Goal: Task Accomplishment & Management: Use online tool/utility

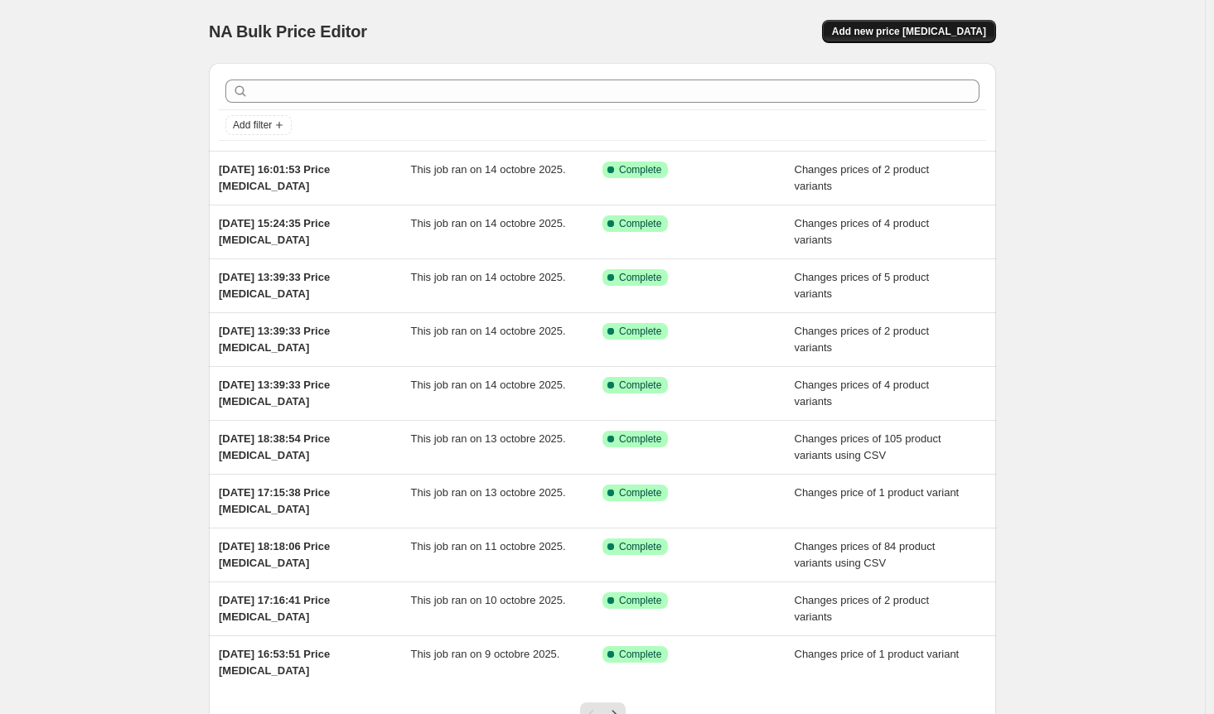
click at [960, 32] on span "Add new price [MEDICAL_DATA]" at bounding box center [909, 31] width 154 height 13
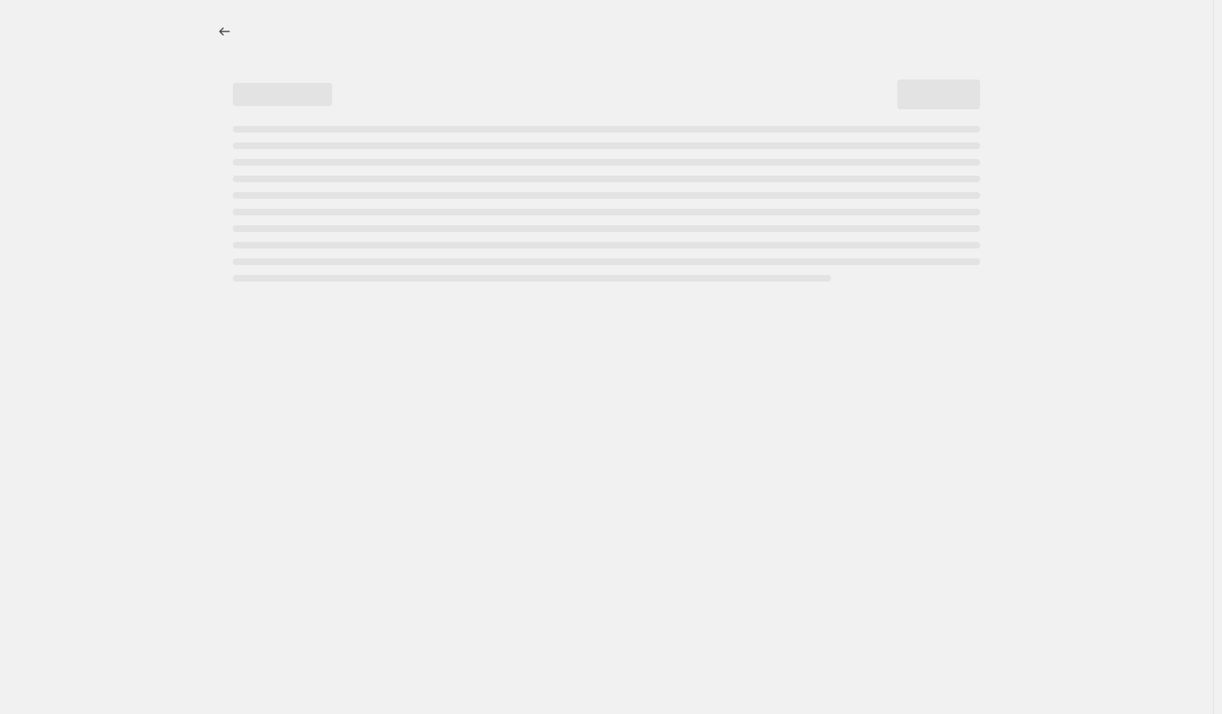
select select "percentage"
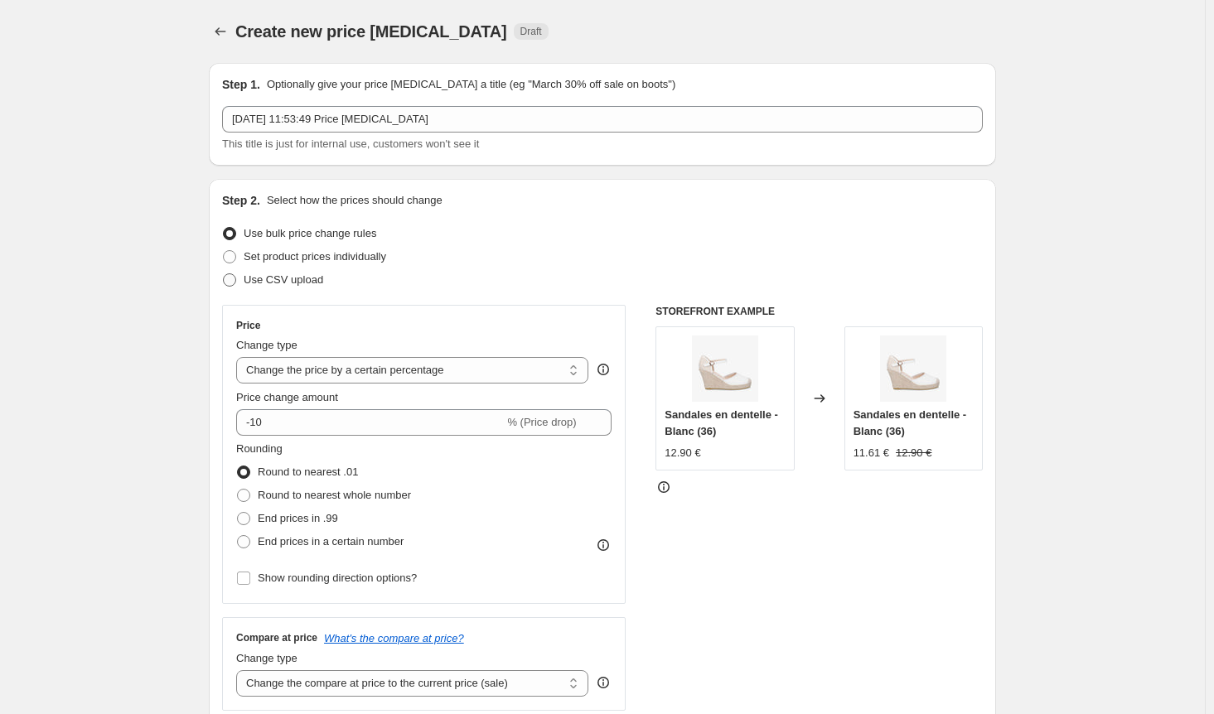
click at [230, 278] on span at bounding box center [229, 279] width 13 height 13
click at [224, 274] on input "Use CSV upload" at bounding box center [223, 273] width 1 height 1
radio input "true"
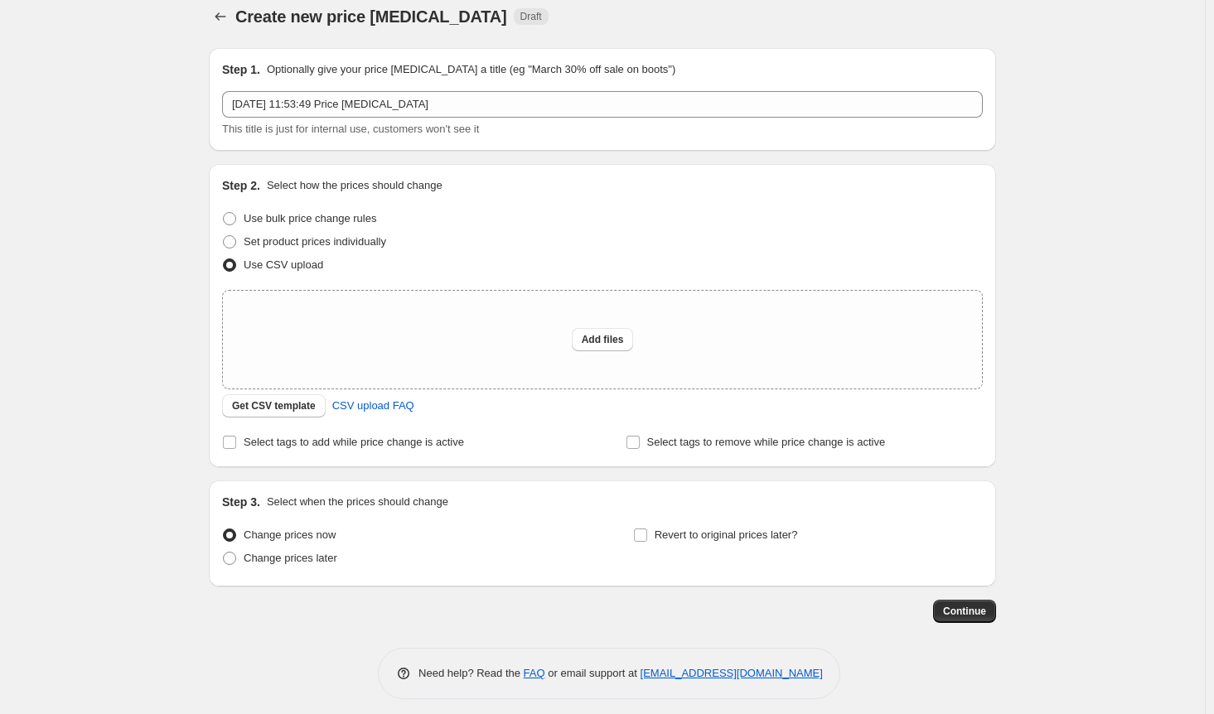
scroll to position [24, 0]
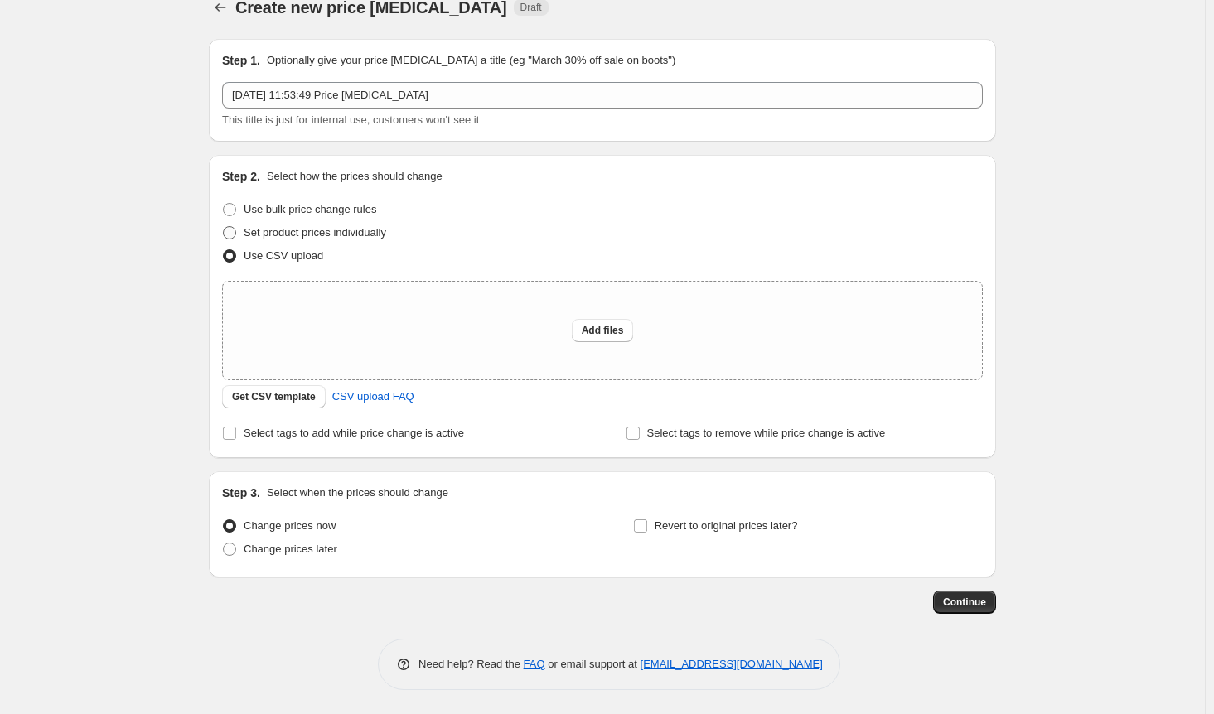
click at [236, 230] on span at bounding box center [229, 232] width 13 height 13
click at [224, 227] on input "Set product prices individually" at bounding box center [223, 226] width 1 height 1
radio input "true"
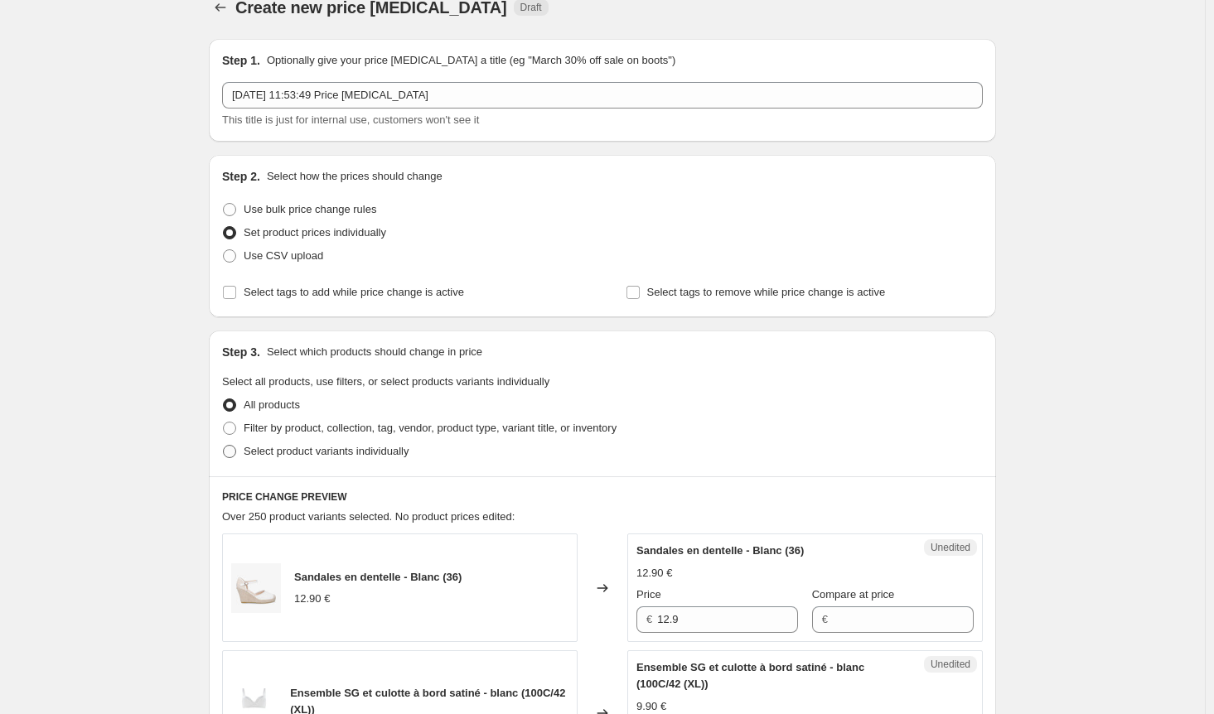
click at [236, 448] on span at bounding box center [229, 451] width 13 height 13
click at [224, 446] on input "Select product variants individually" at bounding box center [223, 445] width 1 height 1
radio input "true"
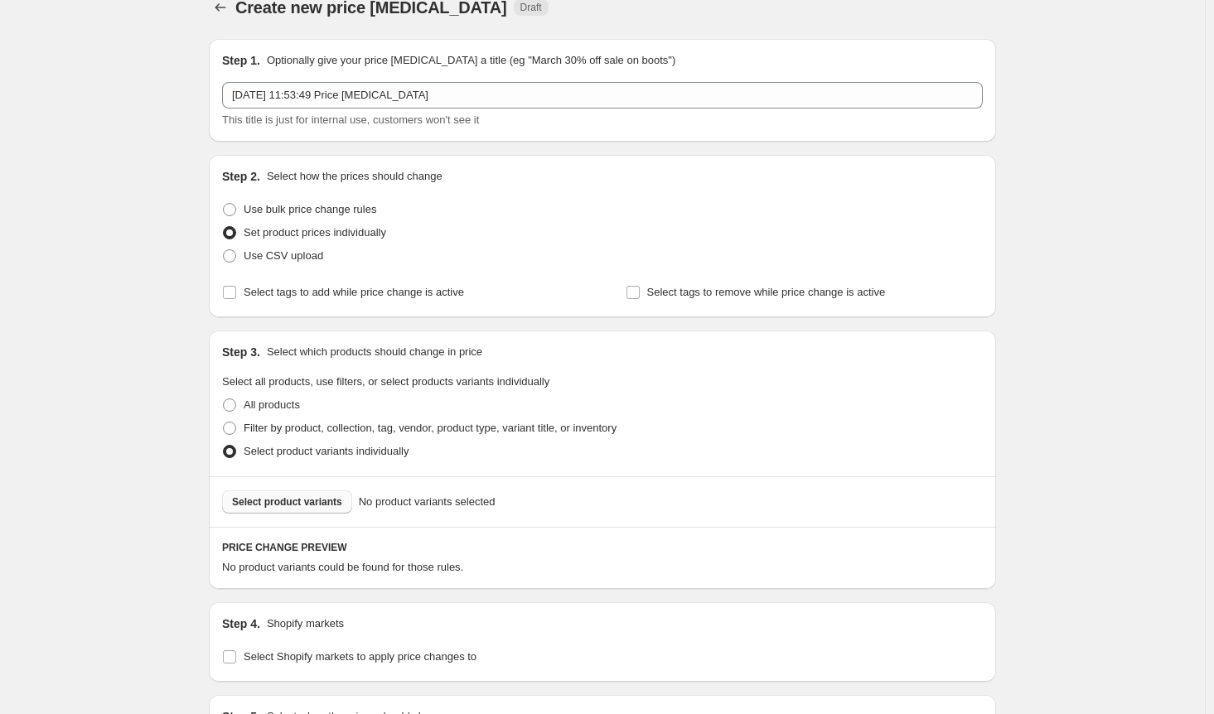
click at [285, 501] on span "Select product variants" at bounding box center [287, 502] width 110 height 13
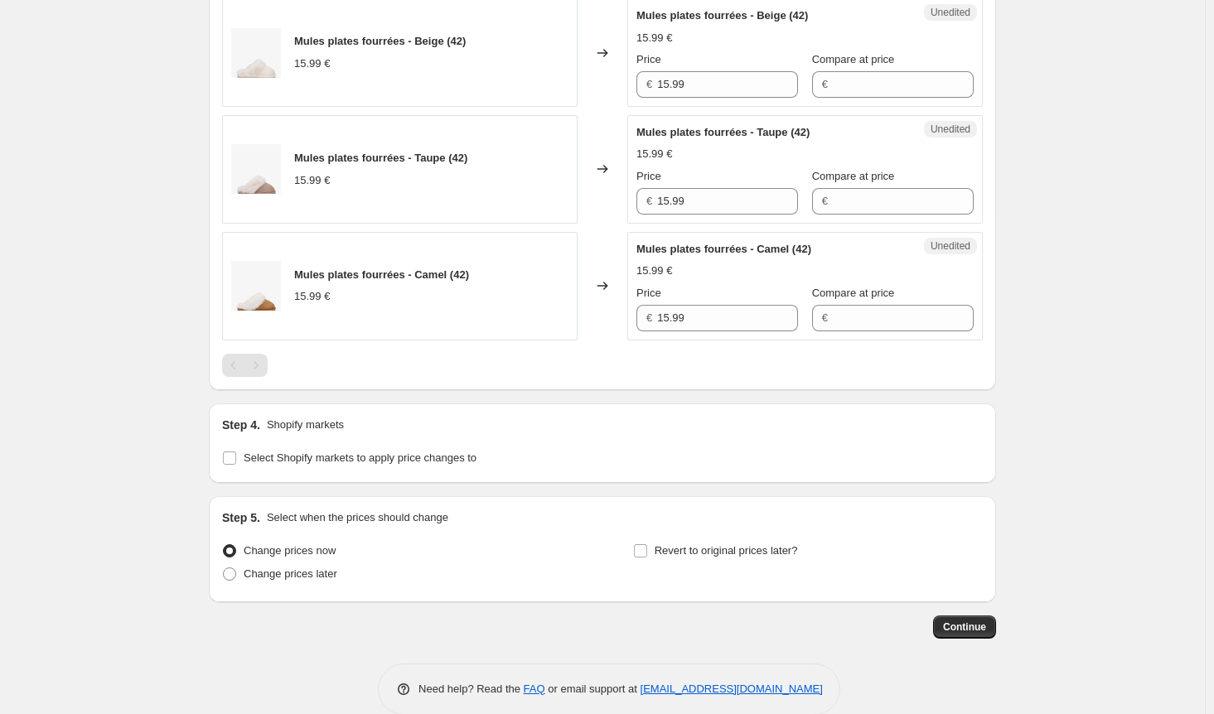
scroll to position [1211, 0]
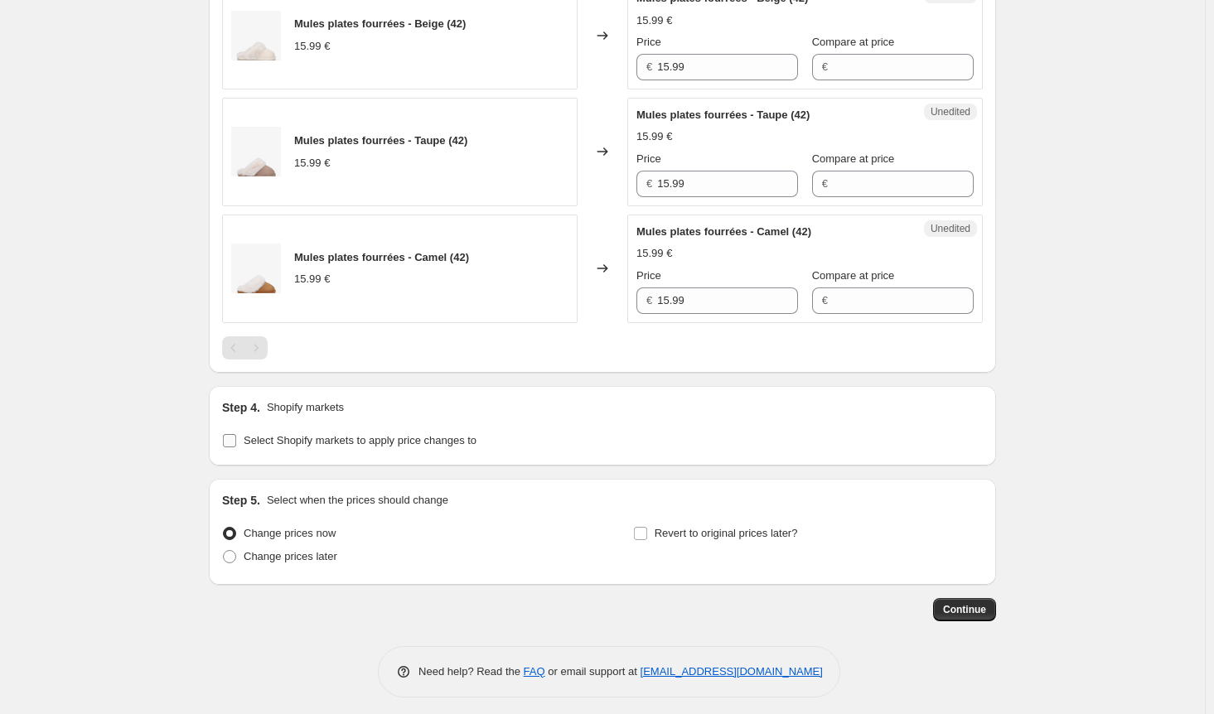
drag, startPoint x: 230, startPoint y: 433, endPoint x: 232, endPoint y: 444, distance: 10.9
click at [231, 434] on input "Select Shopify markets to apply price changes to" at bounding box center [229, 440] width 13 height 13
checkbox input "true"
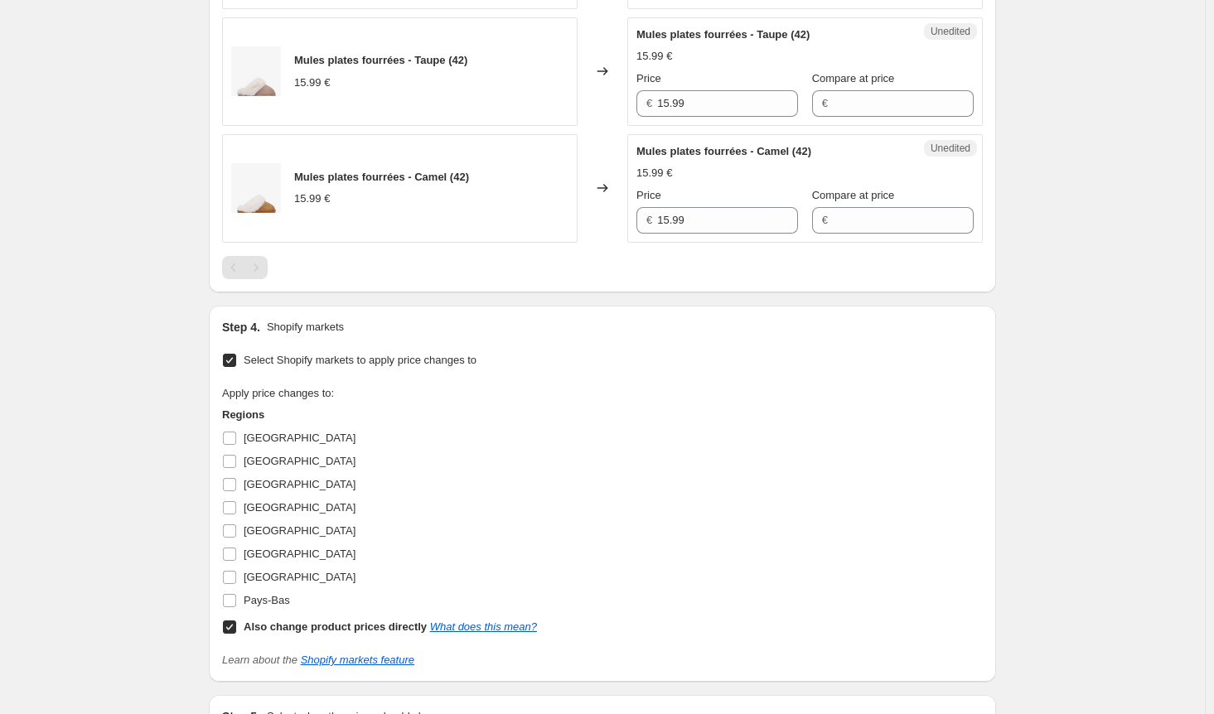
scroll to position [1376, 0]
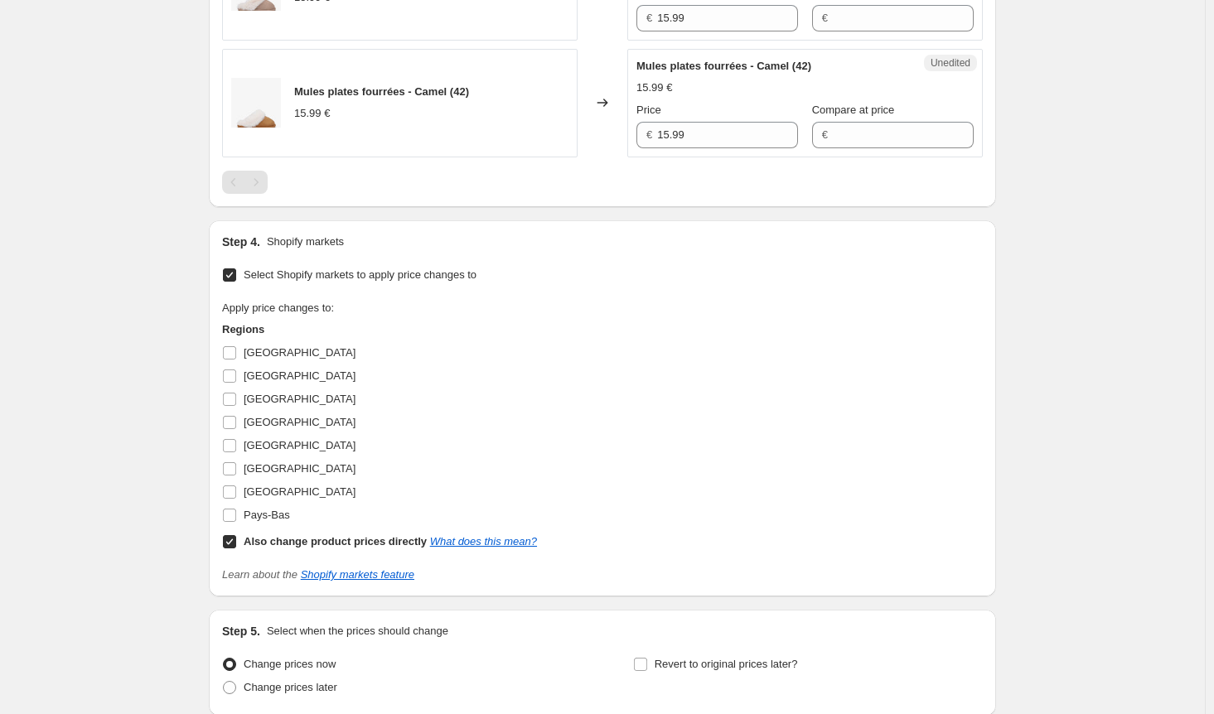
click at [233, 535] on input "Also change product prices directly What does this mean?" at bounding box center [229, 541] width 13 height 13
checkbox input "false"
click at [235, 347] on input "[GEOGRAPHIC_DATA]" at bounding box center [229, 352] width 13 height 13
checkbox input "true"
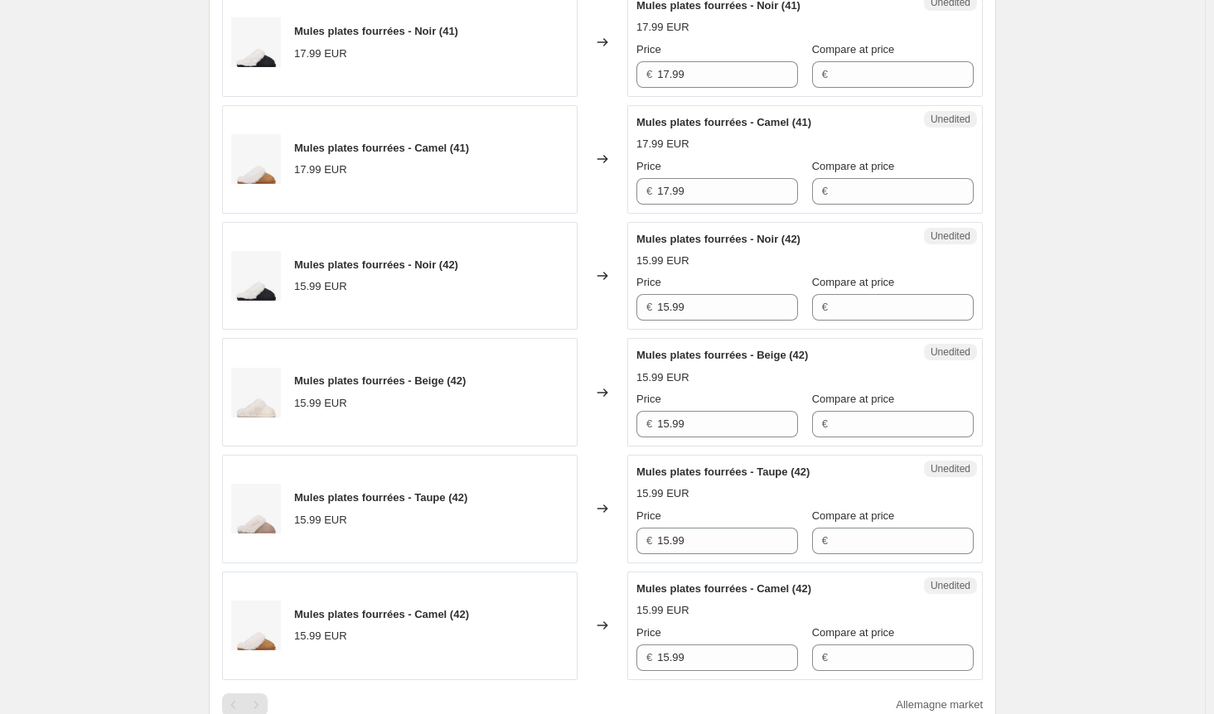
scroll to position [714, 0]
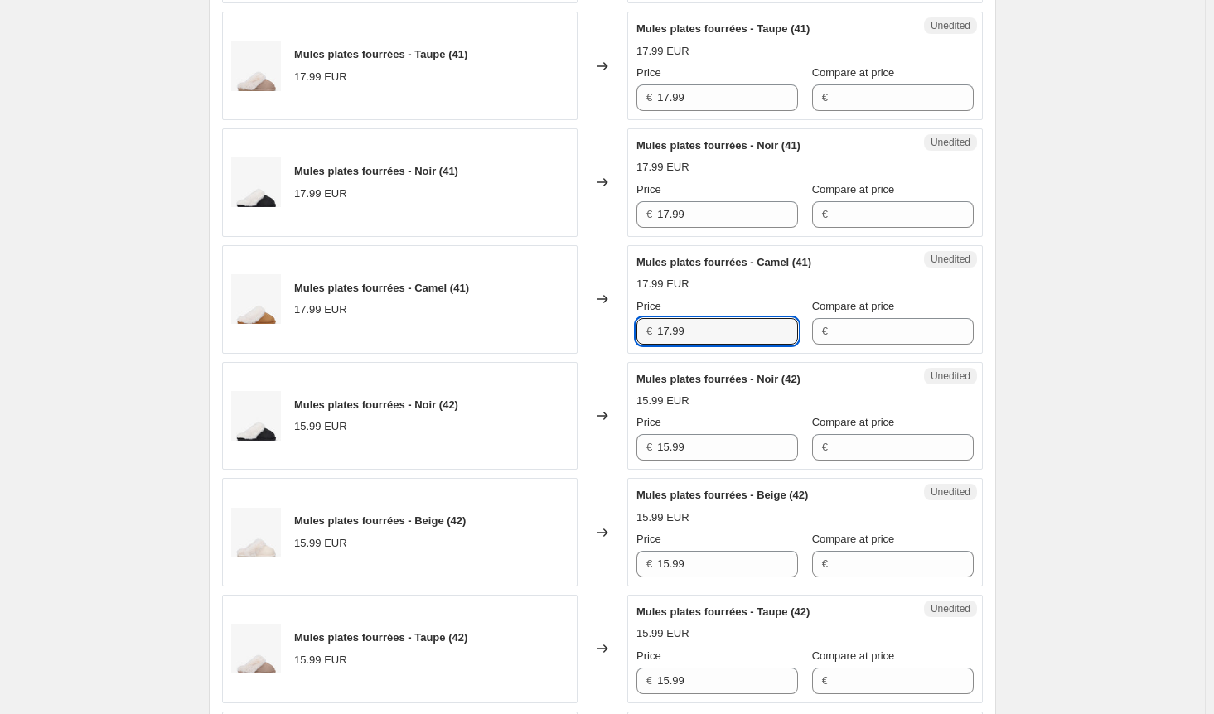
drag, startPoint x: 716, startPoint y: 323, endPoint x: 533, endPoint y: 324, distance: 183.1
click at [535, 324] on div "Mules plates fourrées - Camel (41) 17.99 EUR Changed to Unedited Mules plates f…" at bounding box center [602, 299] width 761 height 109
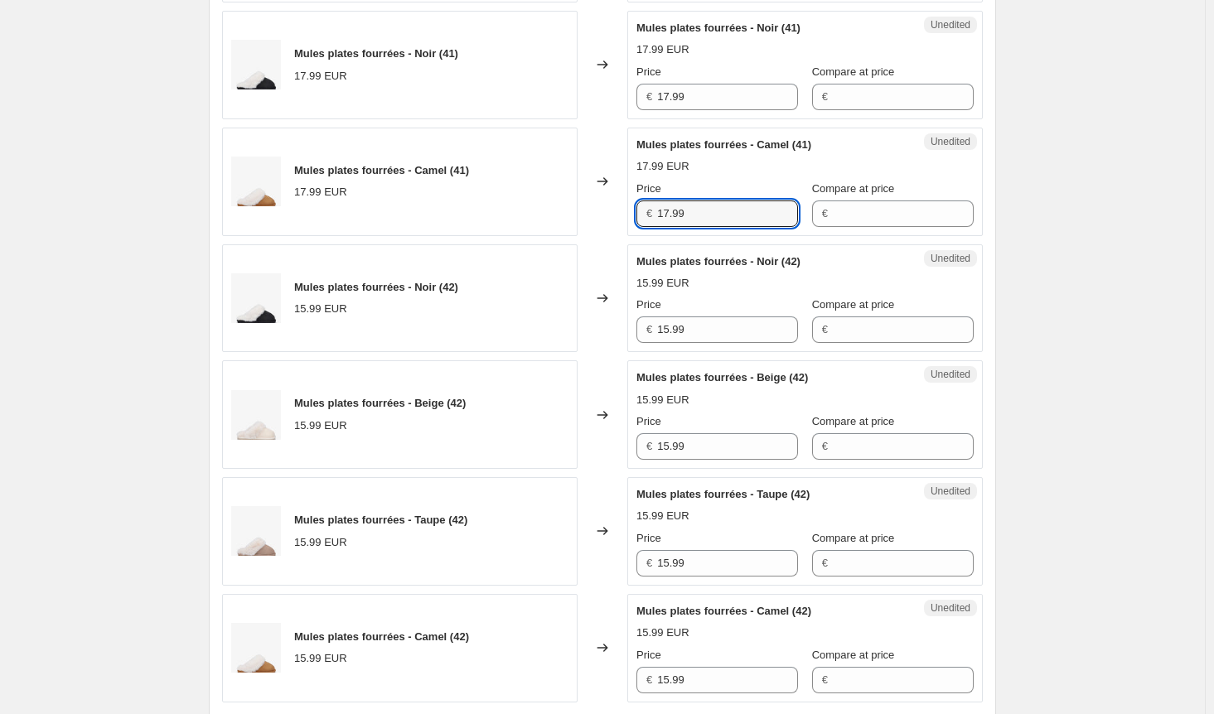
scroll to position [879, 0]
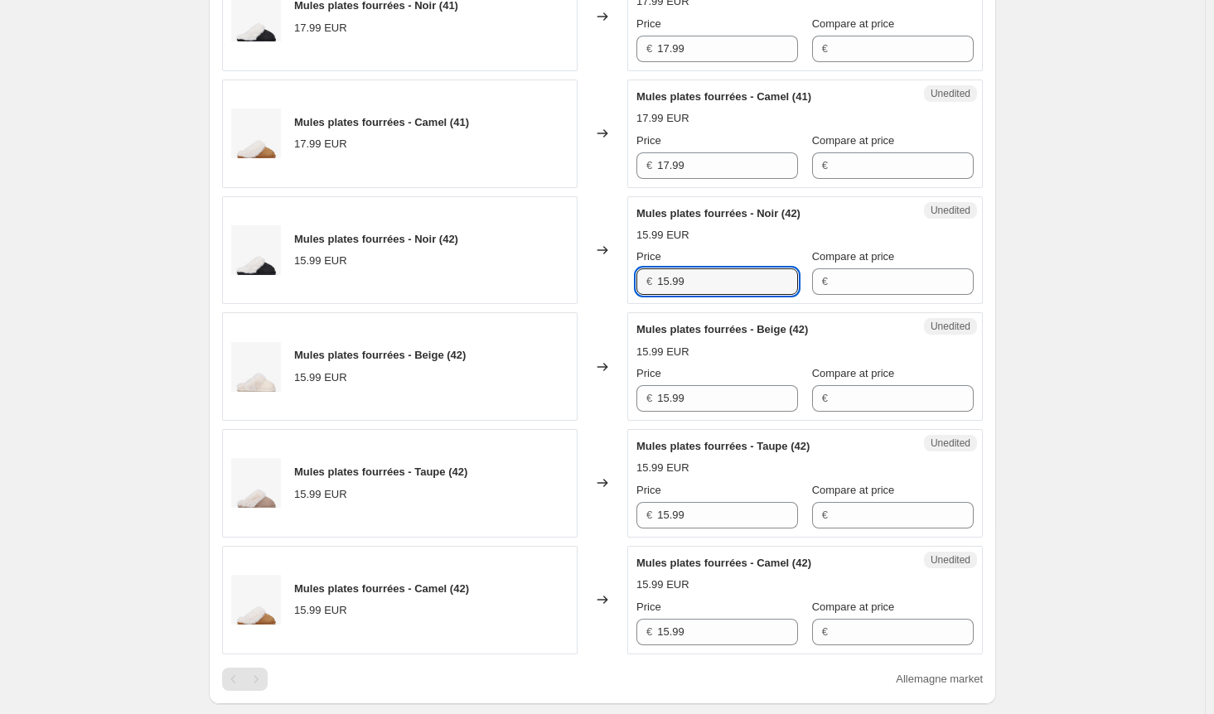
drag, startPoint x: 691, startPoint y: 272, endPoint x: 611, endPoint y: 293, distance: 83.2
click at [599, 273] on div "Mules plates fourrées - Noir (42) 15.99 EUR Changed to Unedited Mules plates fo…" at bounding box center [602, 250] width 761 height 109
paste input "7"
type input "17.99"
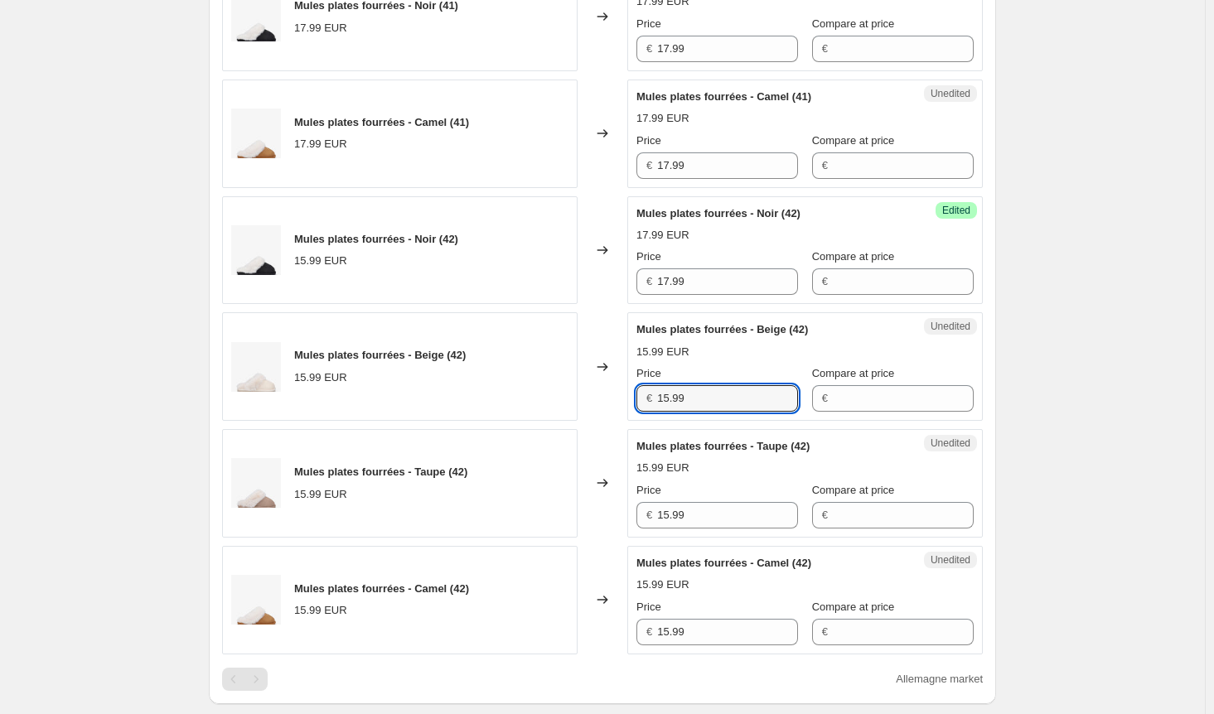
drag, startPoint x: 674, startPoint y: 395, endPoint x: 615, endPoint y: 399, distance: 59.0
click at [617, 395] on div "Mules plates fourrées - Beige (42) 15.99 EUR Changed to Unedited Mules plates f…" at bounding box center [602, 366] width 761 height 109
paste input "7"
type input "17.99"
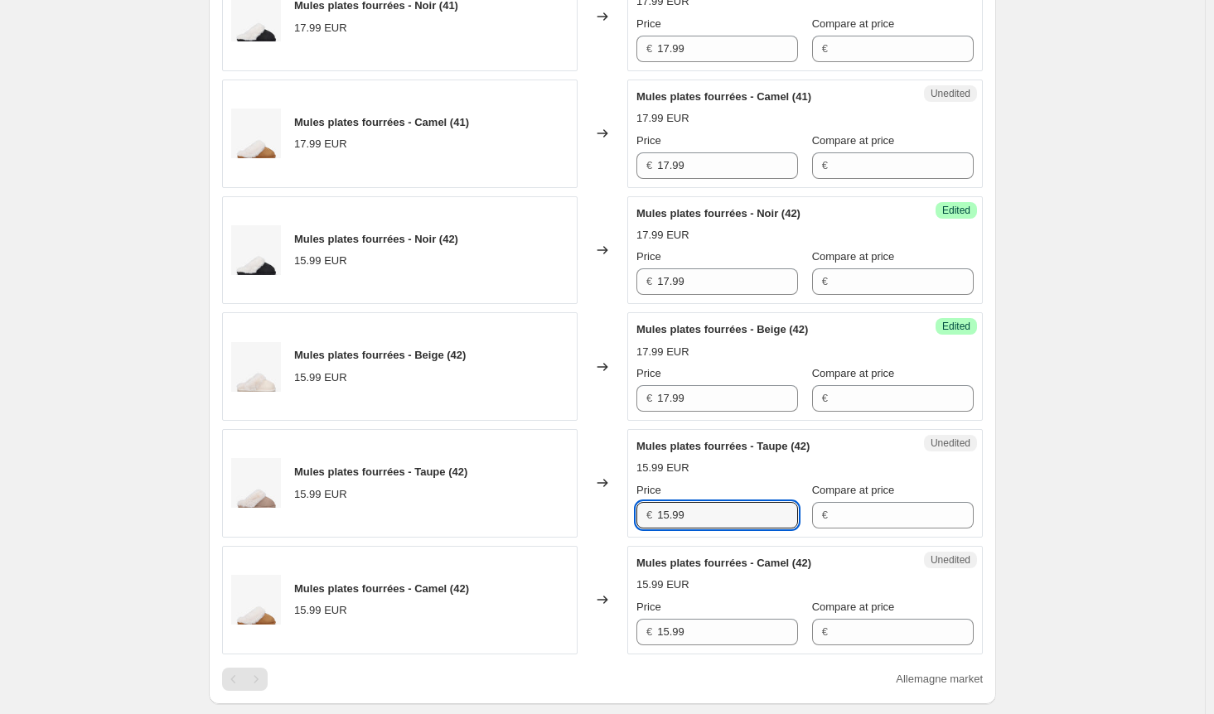
drag, startPoint x: 641, startPoint y: 510, endPoint x: 625, endPoint y: 529, distance: 25.3
click at [627, 513] on div "Mules plates fourrées - Taupe (42) 15.99 EUR Changed to Unedited Mules plates f…" at bounding box center [602, 483] width 761 height 109
paste input "7"
type input "17.99"
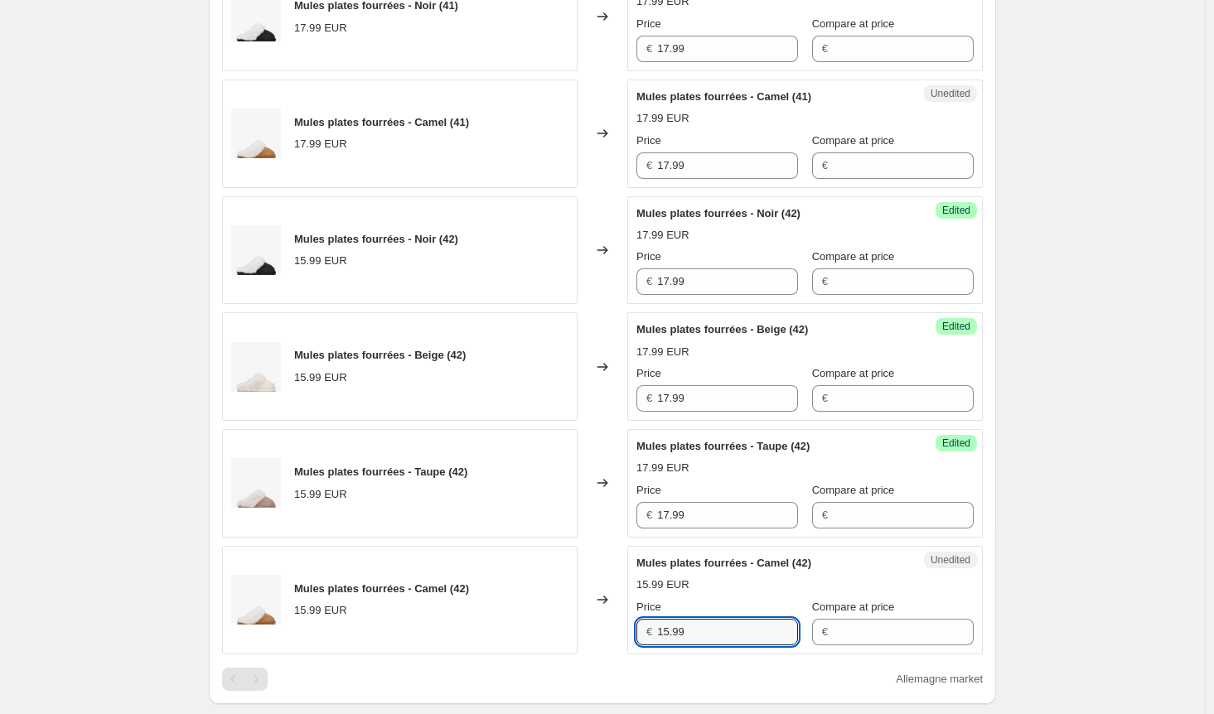
drag, startPoint x: 588, startPoint y: 630, endPoint x: 598, endPoint y: 631, distance: 10.0
click at [586, 630] on div "Mules plates fourrées - Camel (42) 15.99 EUR Changed to Unedited Mules plates f…" at bounding box center [602, 600] width 761 height 109
paste input "7"
type input "17.99"
click at [1096, 485] on div "Create new price [MEDICAL_DATA]. This page is ready Create new price [MEDICAL_D…" at bounding box center [602, 236] width 1205 height 2230
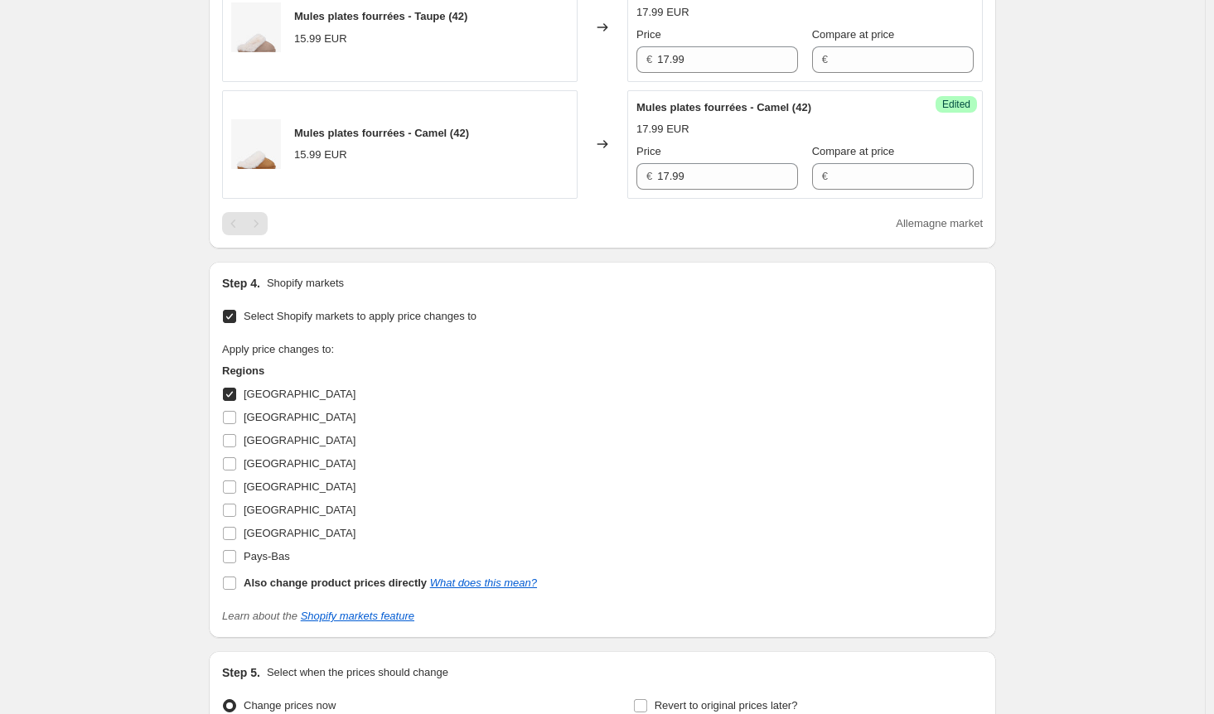
scroll to position [1376, 0]
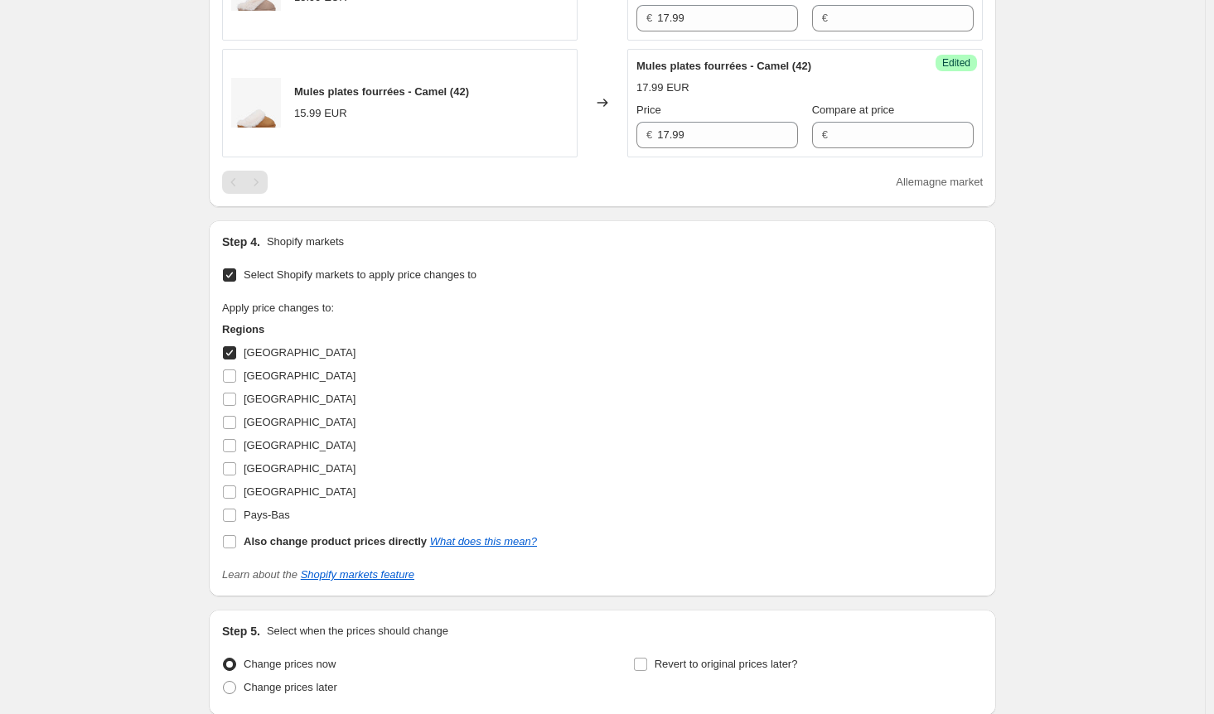
click at [231, 346] on input "[GEOGRAPHIC_DATA]" at bounding box center [229, 352] width 13 height 13
checkbox input "false"
click at [236, 370] on input "[GEOGRAPHIC_DATA]" at bounding box center [229, 376] width 13 height 13
checkbox input "true"
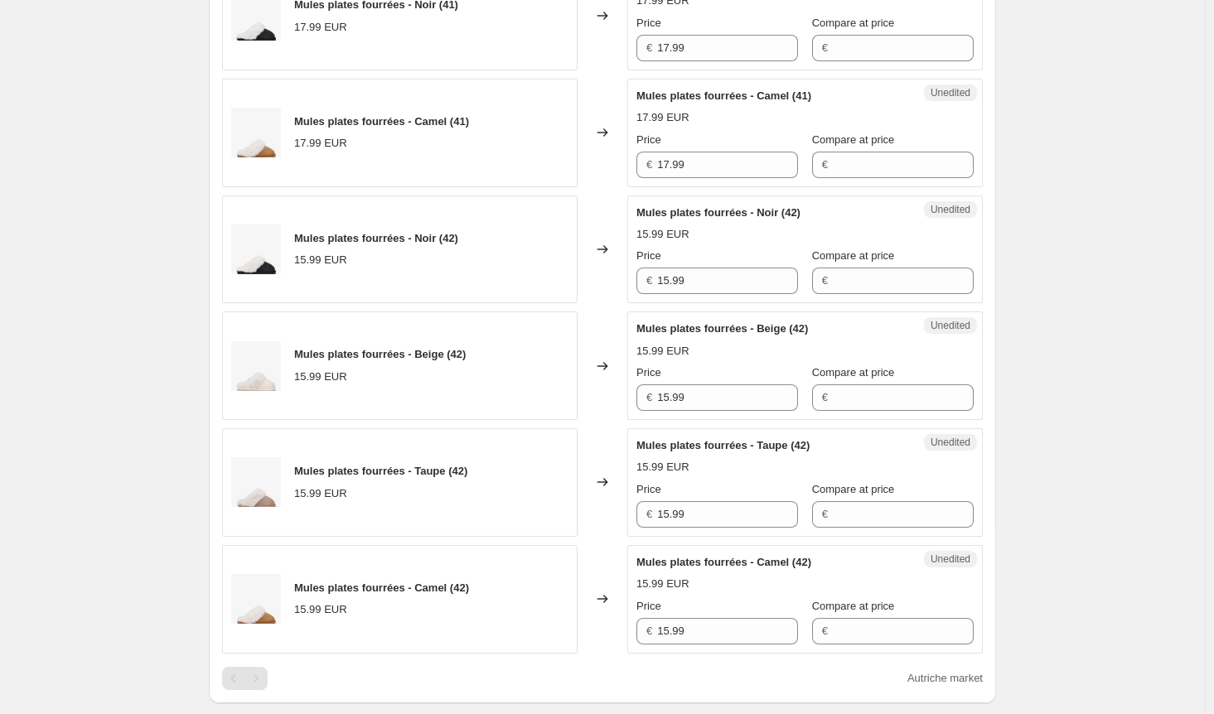
scroll to position [879, 0]
drag, startPoint x: 655, startPoint y: 279, endPoint x: 582, endPoint y: 281, distance: 72.9
click at [582, 281] on div "Mules plates fourrées - Noir (42) 15.99 EUR Changed to Unedited Mules plates fo…" at bounding box center [602, 250] width 761 height 109
paste input "7"
type input "17.99"
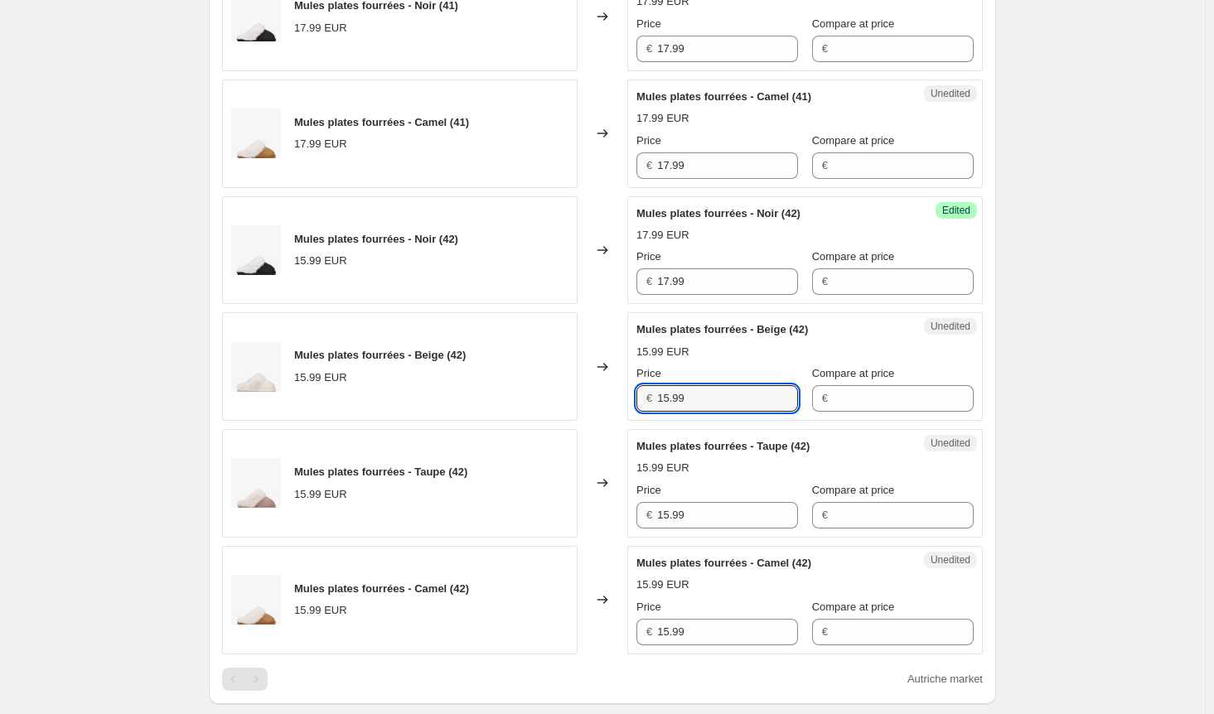
drag, startPoint x: 627, startPoint y: 392, endPoint x: 639, endPoint y: 441, distance: 50.4
click at [623, 392] on div "Mules plates fourrées - Beige (42) 15.99 EUR Changed to Unedited Mules plates f…" at bounding box center [602, 366] width 761 height 109
paste input "7"
type input "17.99"
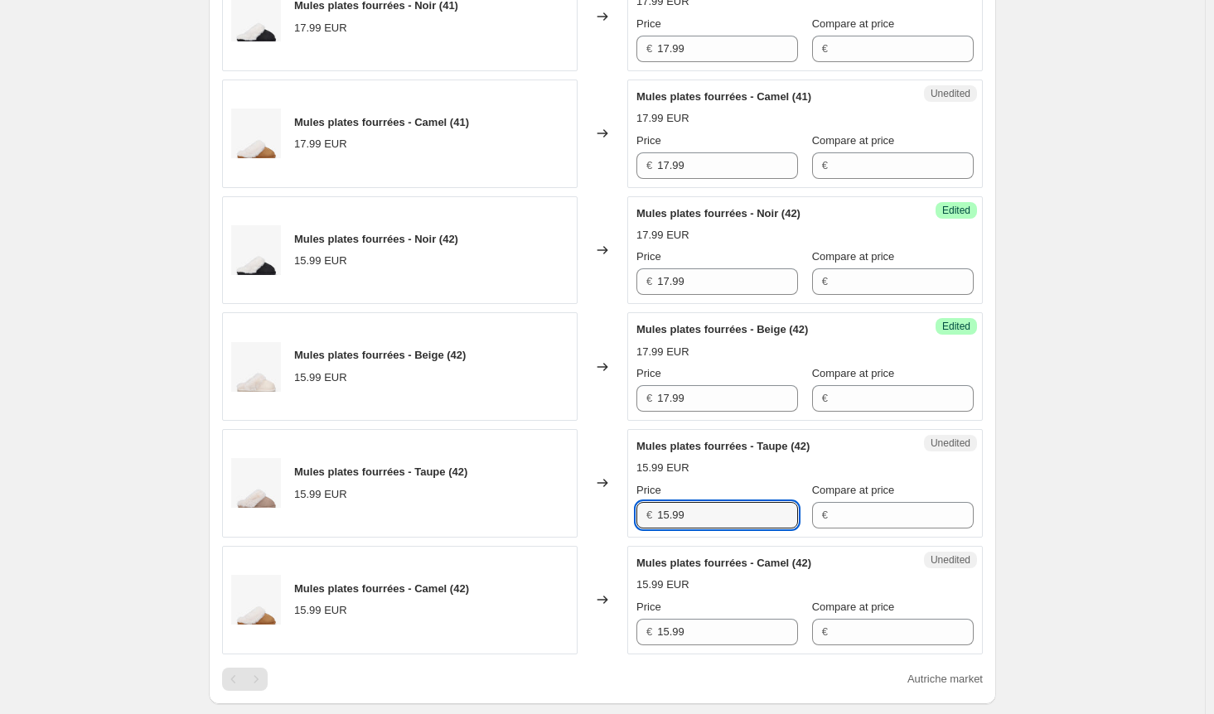
drag, startPoint x: 679, startPoint y: 510, endPoint x: 625, endPoint y: 508, distance: 53.9
click at [627, 508] on div "Mules plates fourrées - Taupe (42) 15.99 EUR Changed to Unedited Mules plates f…" at bounding box center [602, 483] width 761 height 109
paste input "7"
type input "17.99"
drag, startPoint x: 651, startPoint y: 627, endPoint x: 614, endPoint y: 626, distance: 37.3
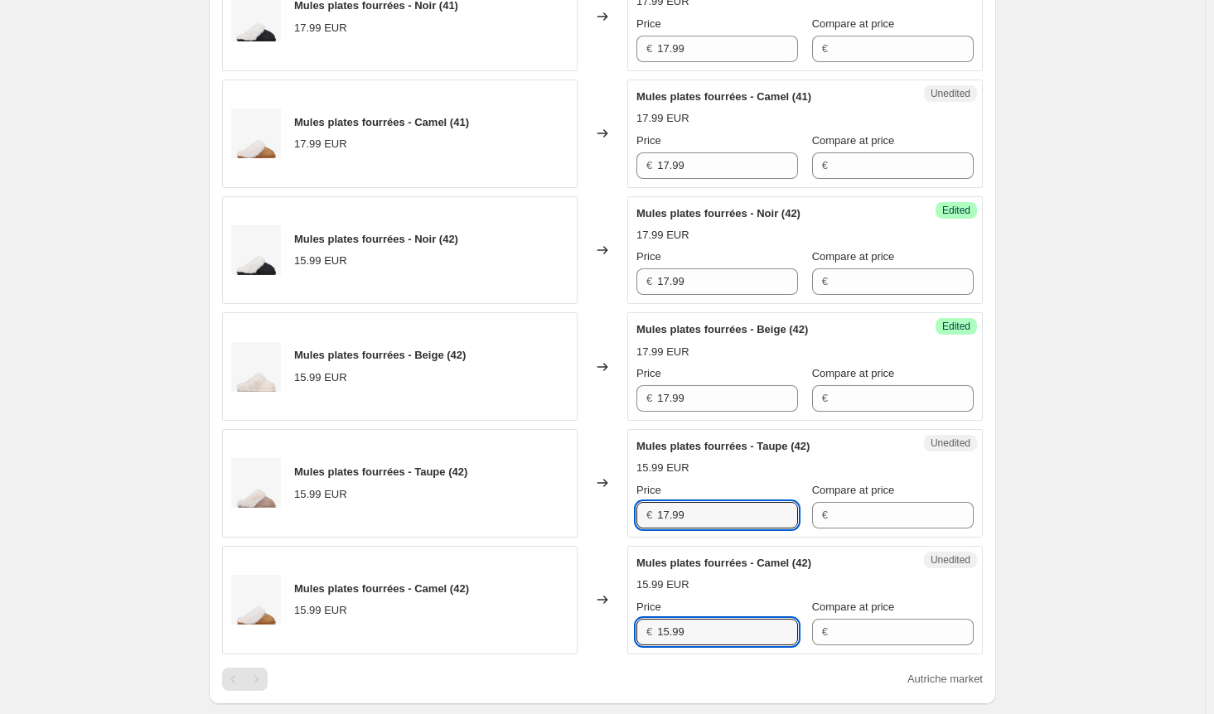
click at [615, 624] on div "Mules plates fourrées - Camel (42) 15.99 EUR Changed to Unedited Mules plates f…" at bounding box center [602, 600] width 761 height 109
paste input "7"
type input "17.99"
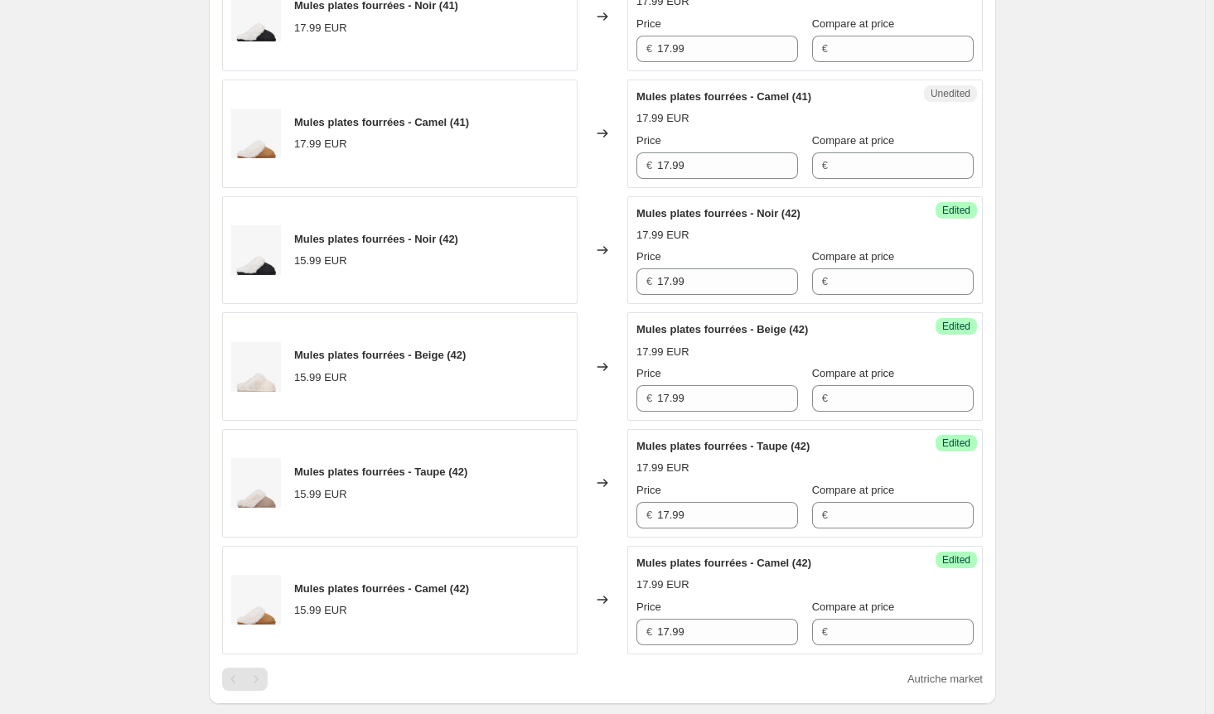
click at [1065, 527] on div "Create new price [MEDICAL_DATA]. This page is ready Create new price [MEDICAL_D…" at bounding box center [602, 236] width 1205 height 2230
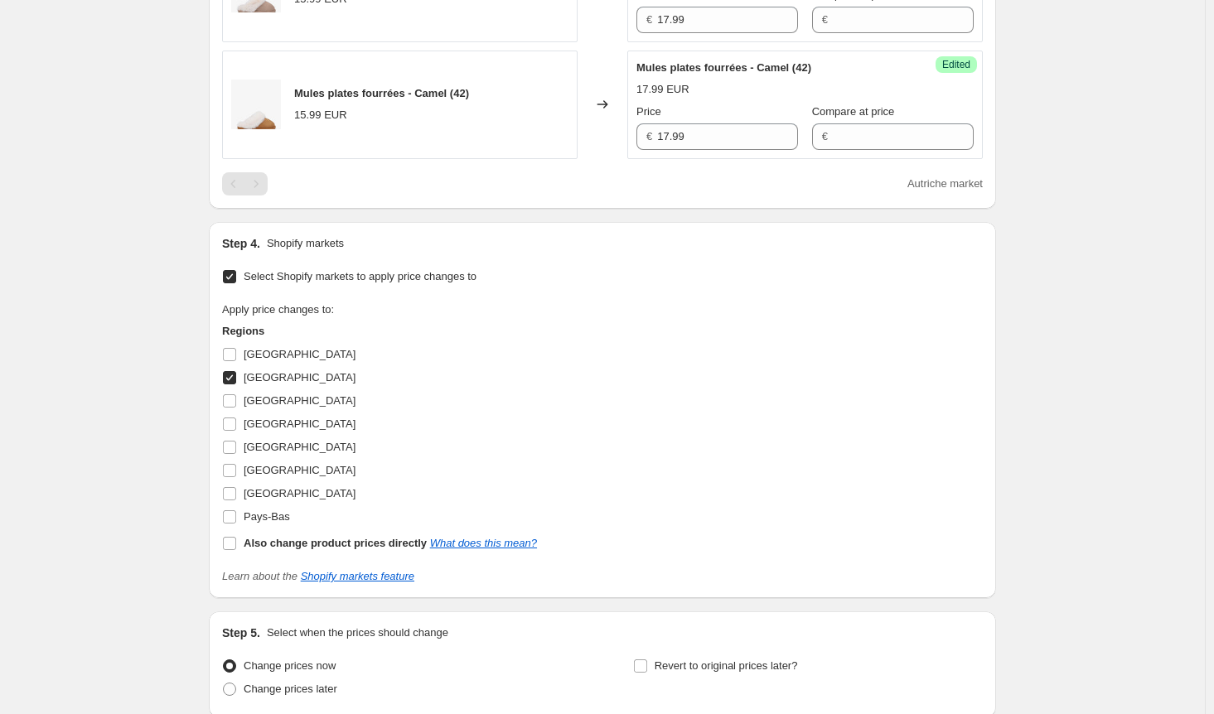
scroll to position [1376, 0]
click at [234, 373] on input "[GEOGRAPHIC_DATA]" at bounding box center [229, 376] width 13 height 13
checkbox input "false"
click at [235, 511] on input "Pays-Bas" at bounding box center [229, 515] width 13 height 13
checkbox input "true"
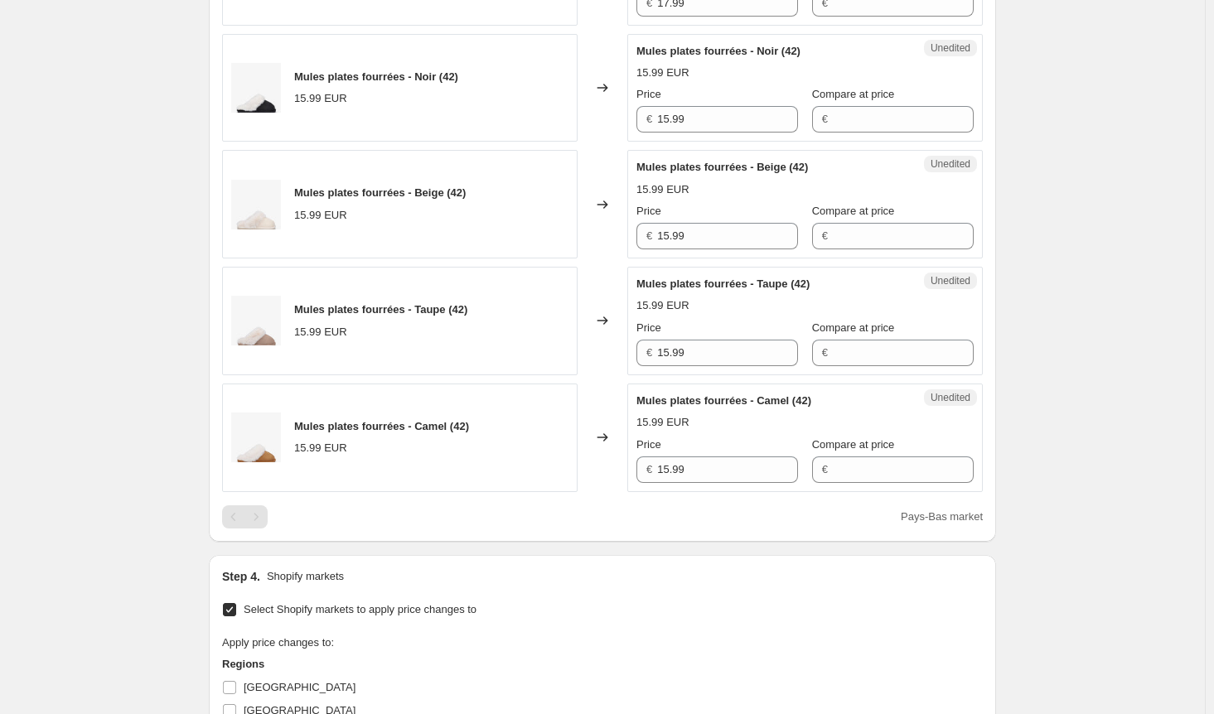
scroll to position [962, 0]
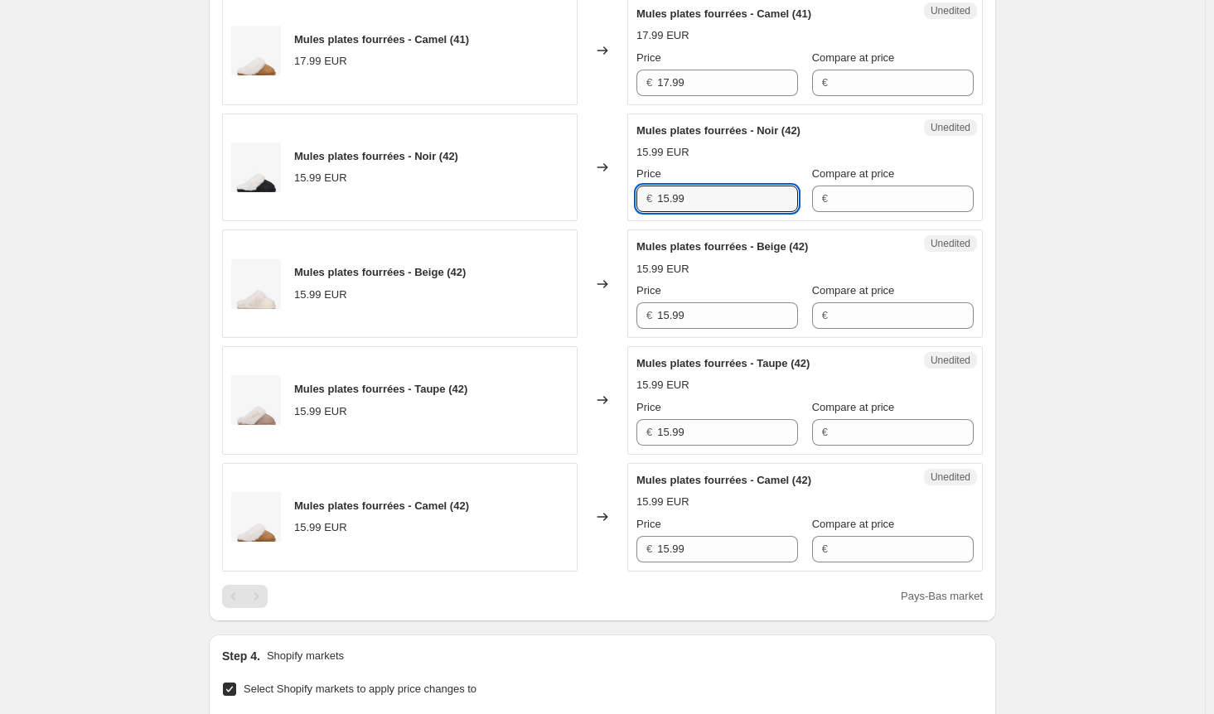
drag, startPoint x: 588, startPoint y: 201, endPoint x: 574, endPoint y: 201, distance: 13.3
click at [574, 201] on div "Mules plates fourrées - Noir (42) 15.99 EUR Changed to Unedited Mules plates fo…" at bounding box center [602, 168] width 761 height 109
paste input "7"
type input "17.99"
drag, startPoint x: 675, startPoint y: 312, endPoint x: 598, endPoint y: 312, distance: 76.2
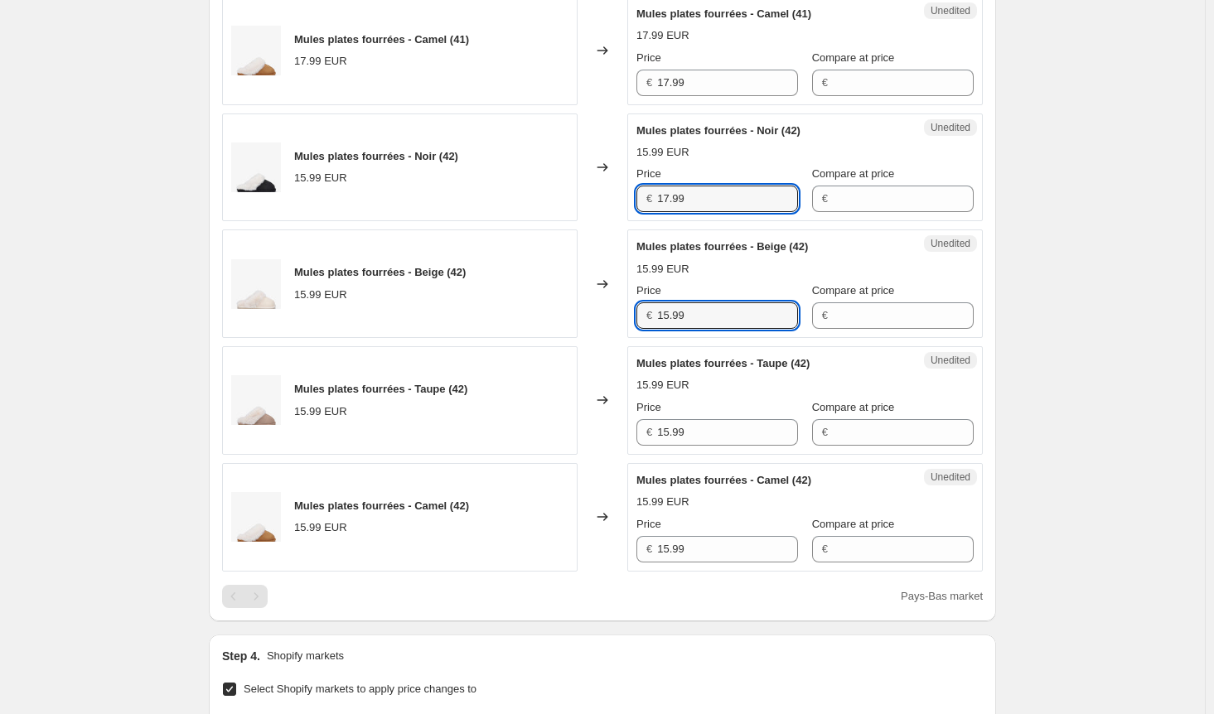
click at [598, 312] on div "Mules plates fourrées - Beige (42) 15.99 EUR Changed to Unedited Mules plates f…" at bounding box center [602, 284] width 761 height 109
paste input "7"
type input "17.99"
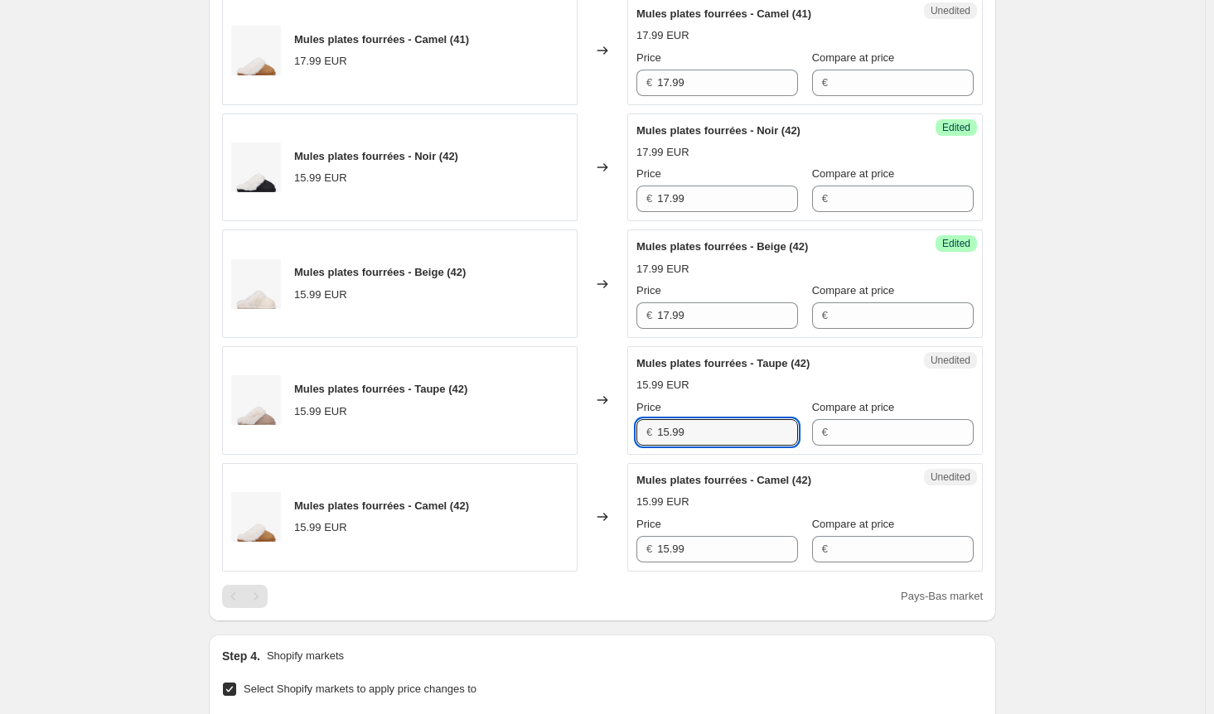
drag, startPoint x: 670, startPoint y: 423, endPoint x: 617, endPoint y: 438, distance: 54.5
click at [617, 423] on div "Mules plates fourrées - Taupe (42) 15.99 EUR Changed to Unedited Mules plates f…" at bounding box center [602, 400] width 761 height 109
paste input "7"
type input "17.99"
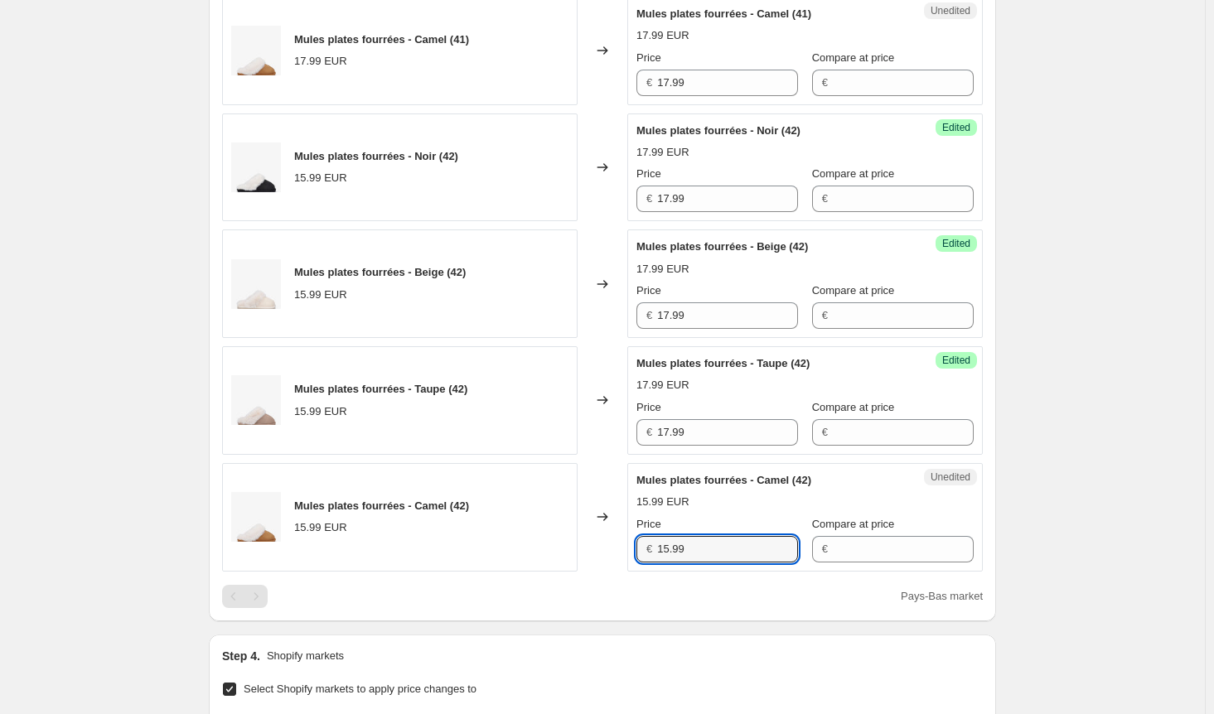
drag, startPoint x: 694, startPoint y: 540, endPoint x: 608, endPoint y: 538, distance: 85.4
click at [609, 538] on div "Mules plates fourrées - Camel (42) 15.99 EUR Changed to Unedited Mules plates f…" at bounding box center [602, 517] width 761 height 109
paste input "7"
type input "17.99"
click at [1071, 467] on div "Create new price [MEDICAL_DATA]. This page is ready Create new price [MEDICAL_D…" at bounding box center [602, 153] width 1205 height 2230
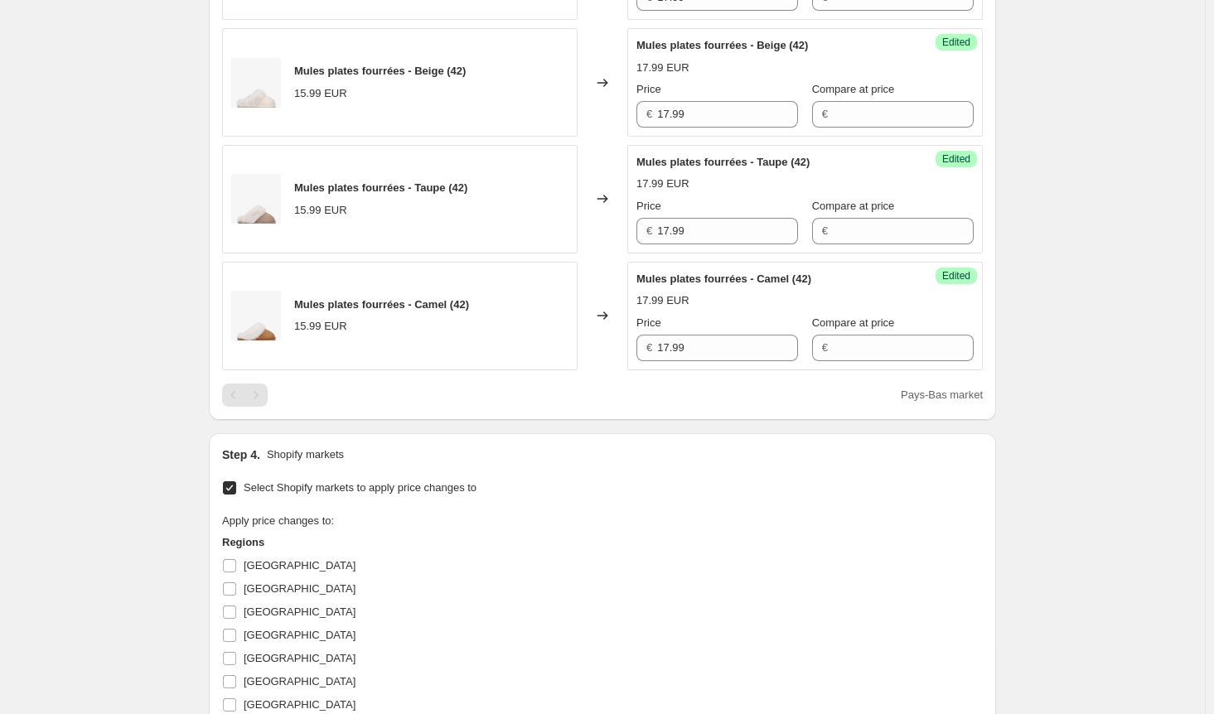
scroll to position [1294, 0]
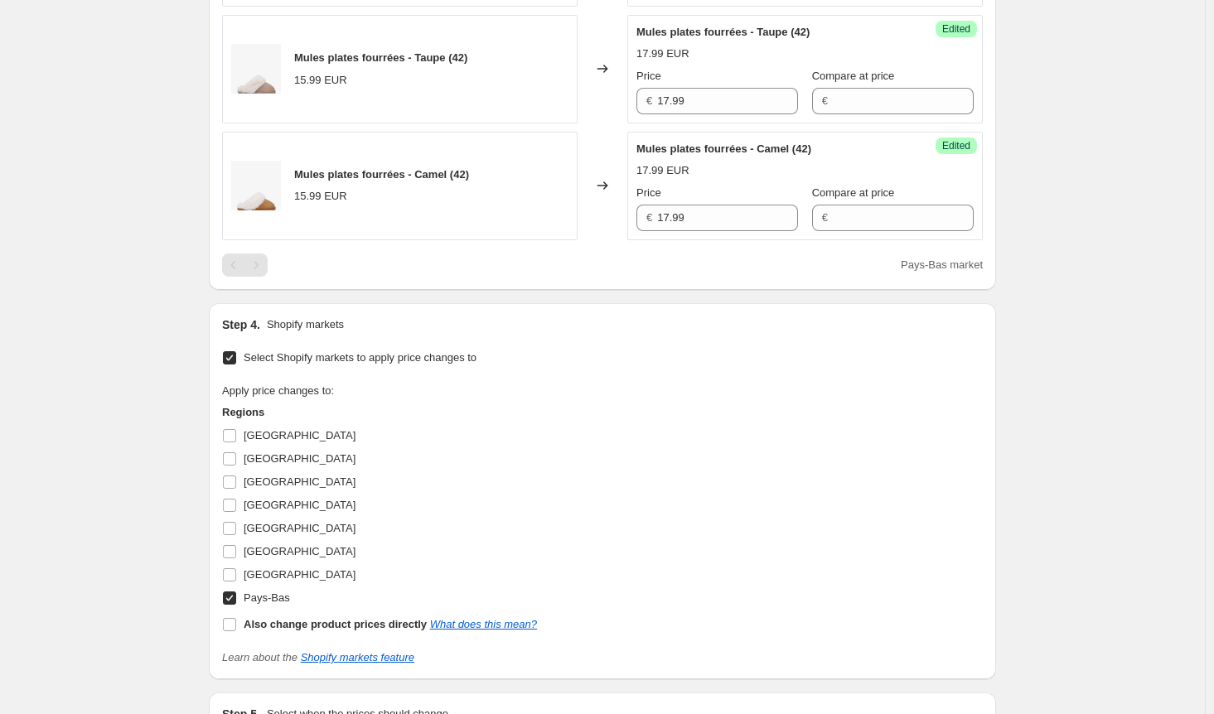
click at [235, 594] on input "Pays-Bas" at bounding box center [229, 598] width 13 height 13
checkbox input "false"
click at [236, 550] on input "[GEOGRAPHIC_DATA]" at bounding box center [229, 551] width 13 height 13
checkbox input "true"
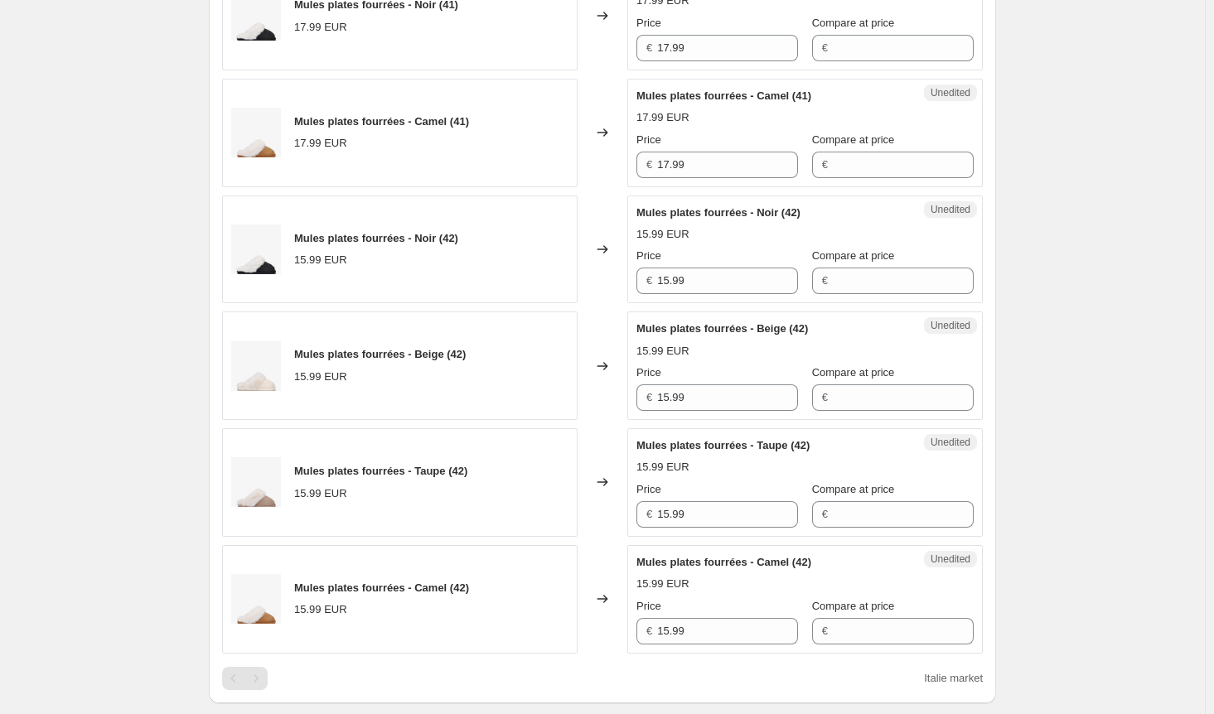
scroll to position [879, 0]
drag, startPoint x: 584, startPoint y: 156, endPoint x: 541, endPoint y: 153, distance: 43.2
click at [541, 153] on div "Mules plates fourrées - Camel (41) 17.99 EUR Changed to Unedited Mules plates f…" at bounding box center [602, 134] width 761 height 109
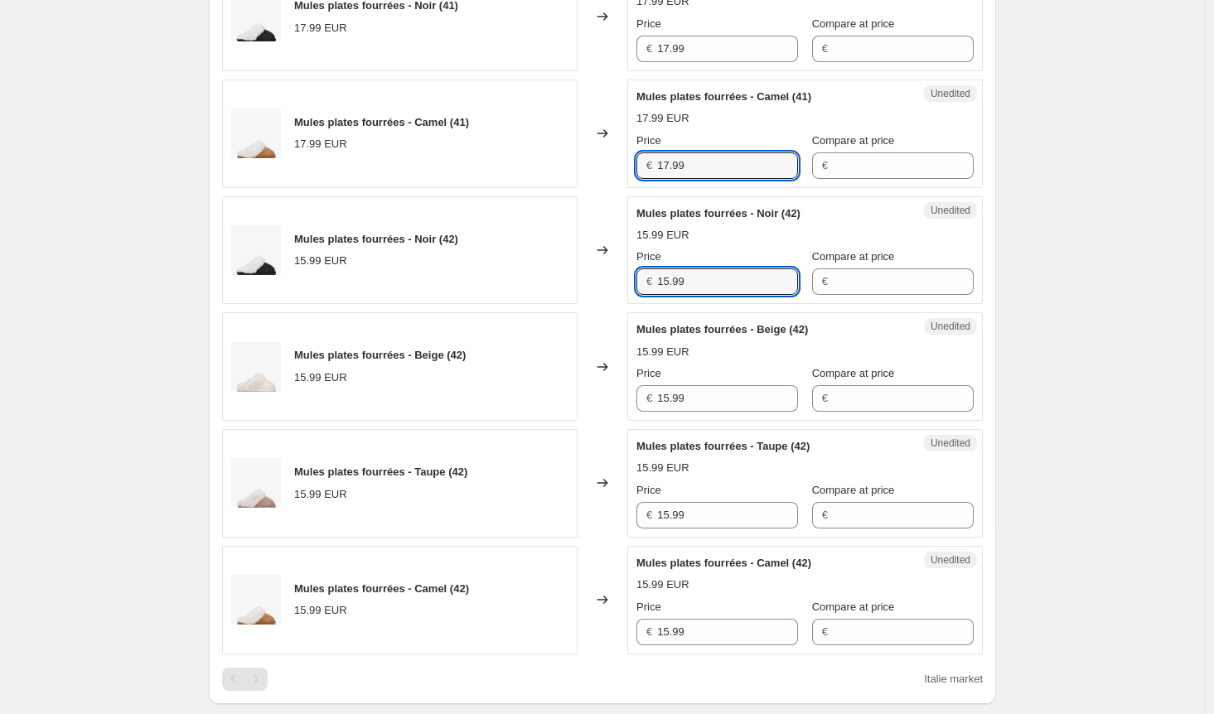
drag, startPoint x: 689, startPoint y: 275, endPoint x: 641, endPoint y: 284, distance: 48.9
click at [650, 274] on div "€ 15.99" at bounding box center [717, 282] width 162 height 27
paste input "7"
type input "17.99"
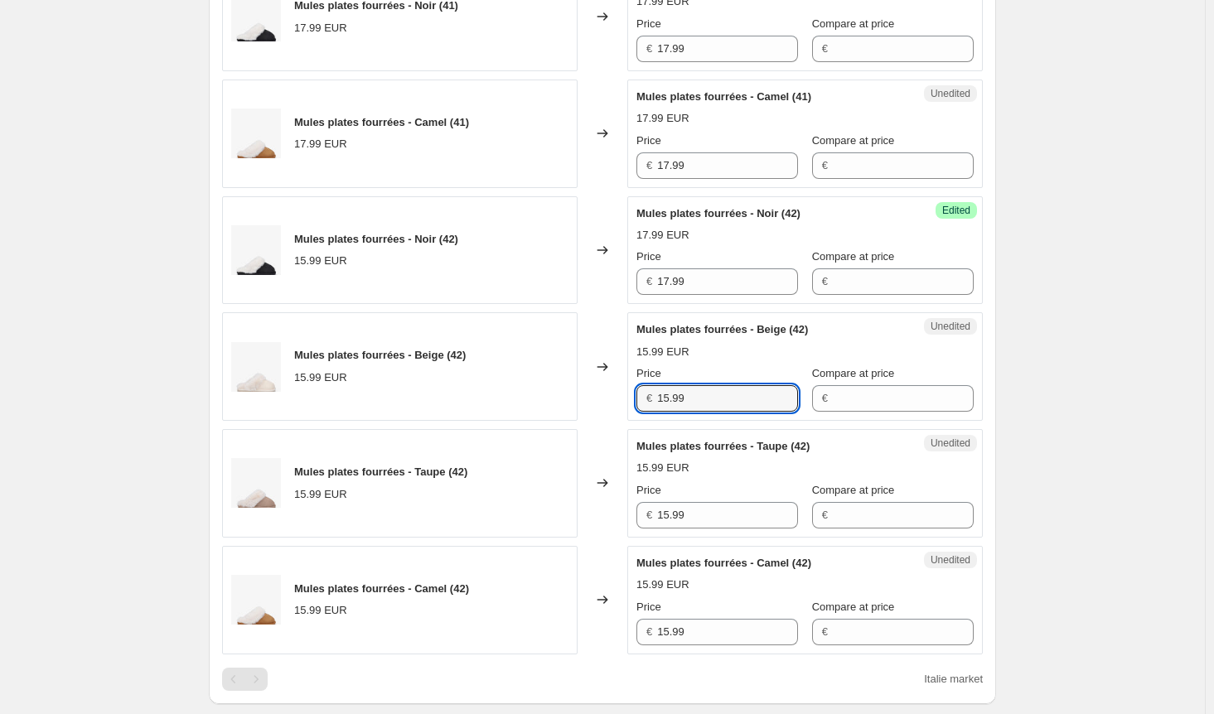
drag, startPoint x: 706, startPoint y: 395, endPoint x: 628, endPoint y: 412, distance: 79.6
click at [620, 390] on div "Mules plates fourrées - Beige (42) 15.99 EUR Changed to Unedited Mules plates f…" at bounding box center [602, 366] width 761 height 109
paste input "7"
type input "17.99"
click at [633, 504] on div "Unedited Mules plates fourrées - Taupe (42) 15.99 EUR Price € 15.99 Compare at …" at bounding box center [805, 483] width 356 height 109
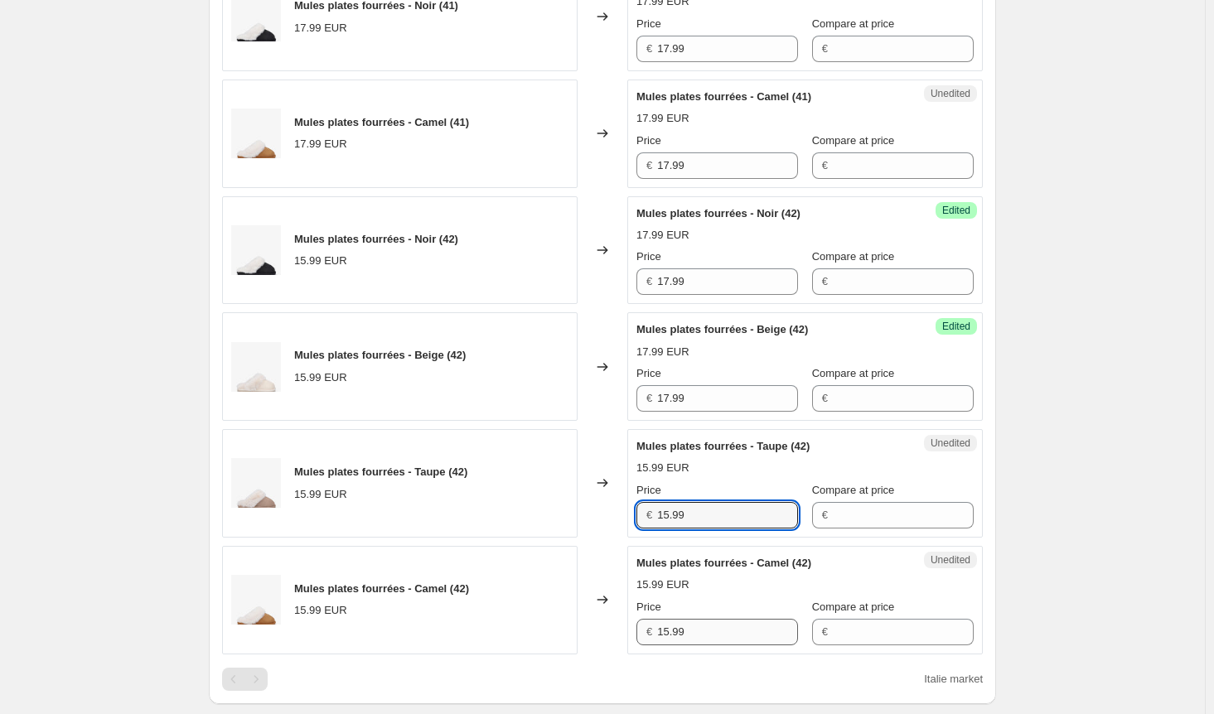
paste input "7"
type input "17.99"
drag, startPoint x: 614, startPoint y: 627, endPoint x: 604, endPoint y: 627, distance: 10.0
click at [600, 627] on div "Mules plates fourrées - Camel (42) 15.99 EUR Changed to Unedited Mules plates f…" at bounding box center [602, 600] width 761 height 109
paste input "7"
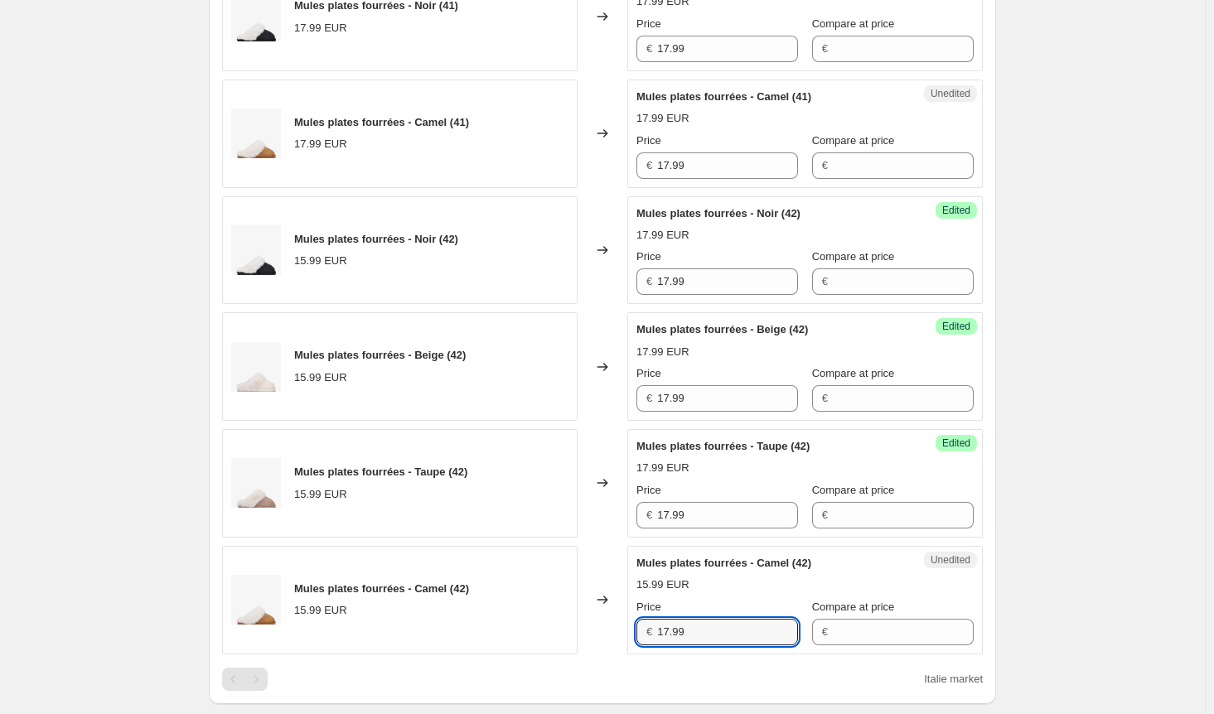
type input "17.99"
click at [1079, 472] on div "Create new price [MEDICAL_DATA]. This page is ready Create new price [MEDICAL_D…" at bounding box center [602, 236] width 1205 height 2230
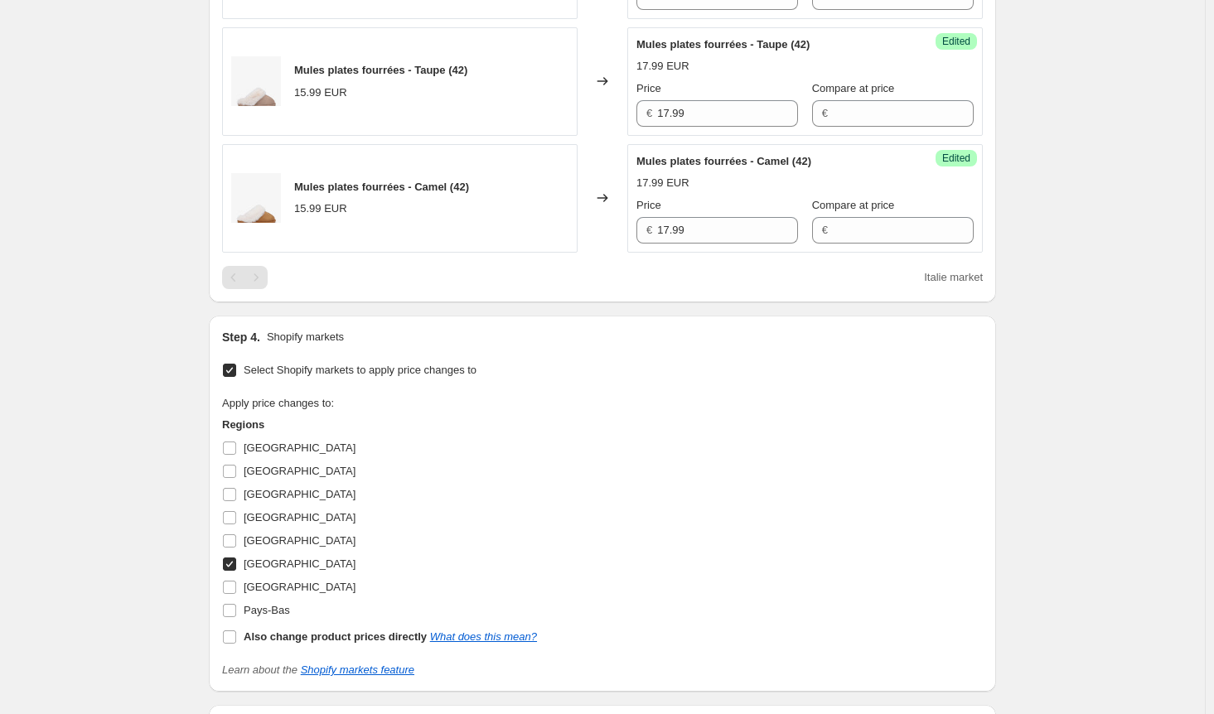
scroll to position [1294, 0]
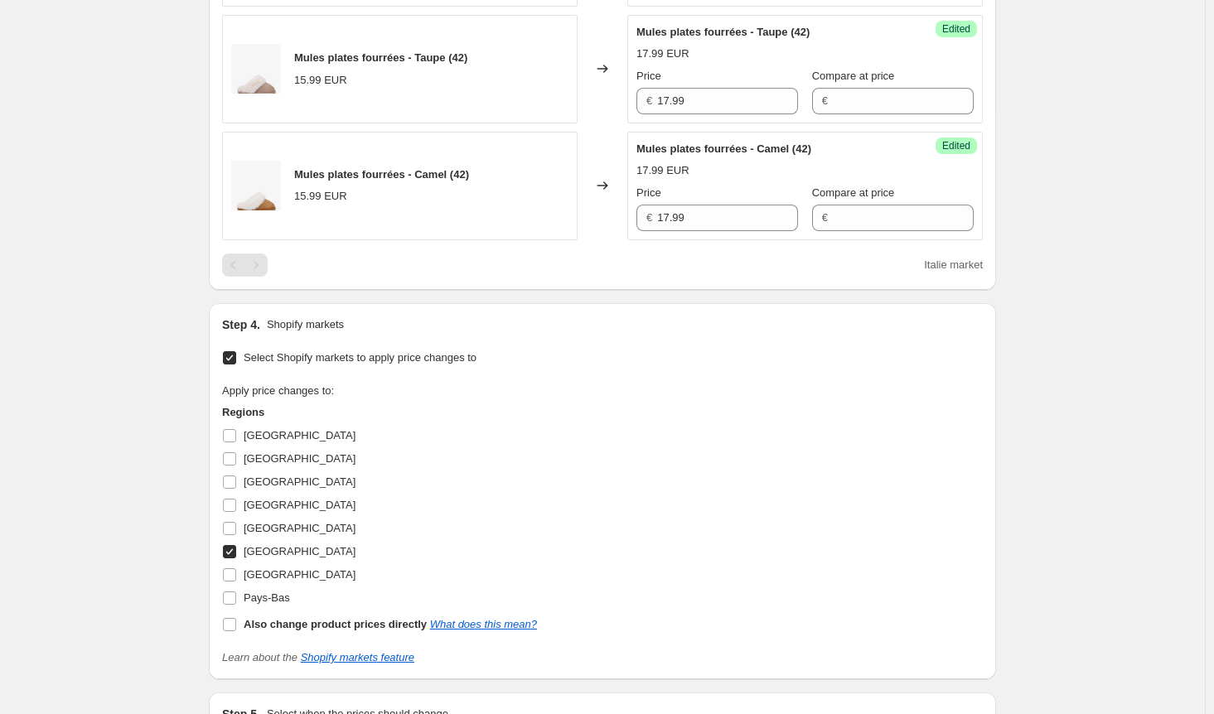
click at [236, 549] on input "[GEOGRAPHIC_DATA]" at bounding box center [229, 551] width 13 height 13
checkbox input "false"
click at [234, 570] on input "[GEOGRAPHIC_DATA]" at bounding box center [229, 574] width 13 height 13
checkbox input "true"
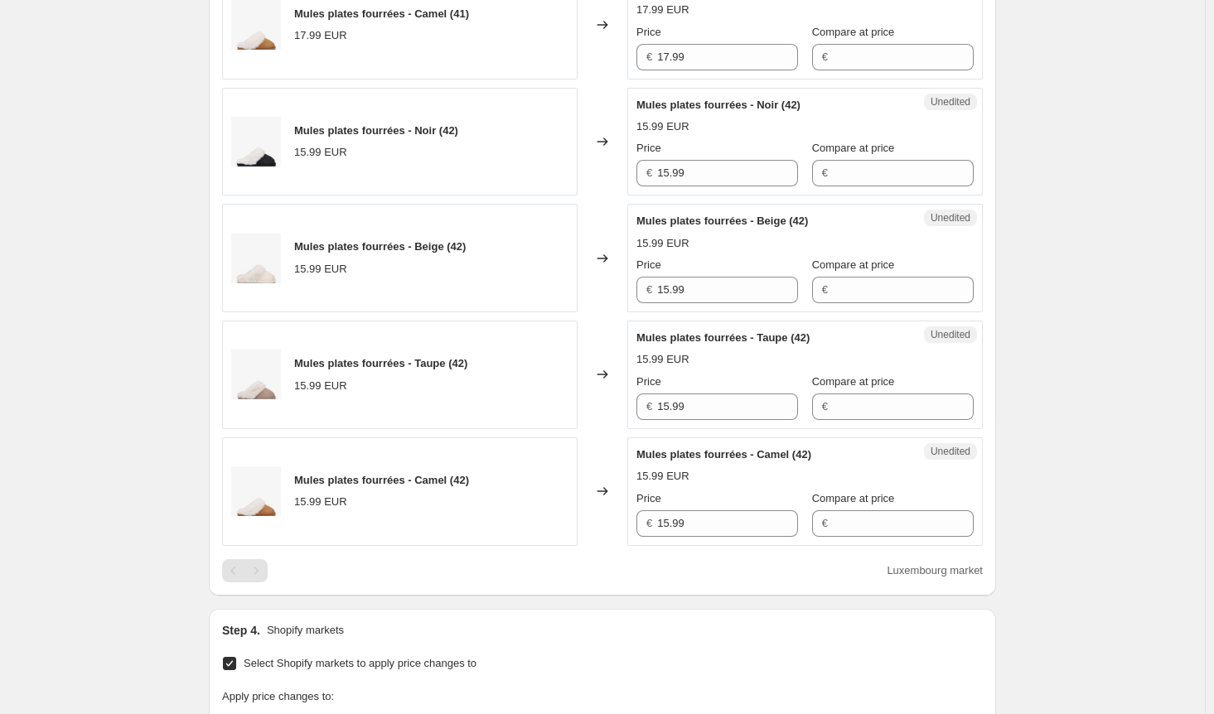
scroll to position [796, 0]
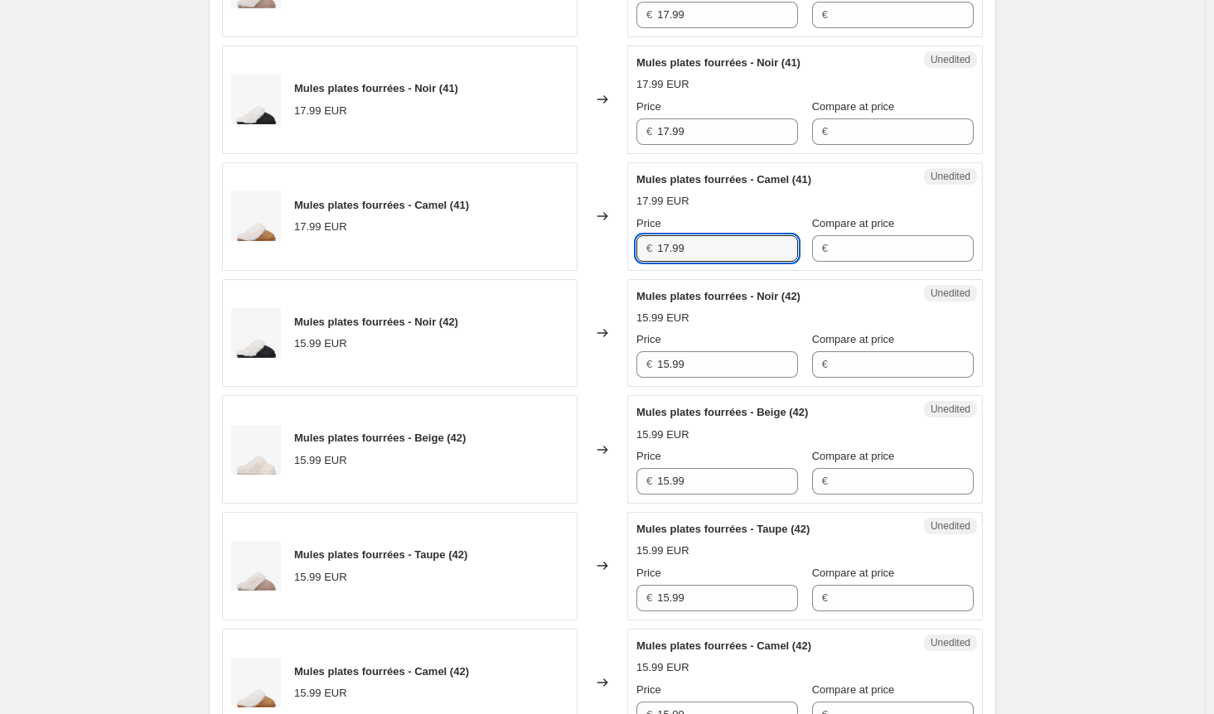
drag, startPoint x: 680, startPoint y: 243, endPoint x: 497, endPoint y: 239, distance: 182.4
click at [497, 239] on div "Mules plates fourrées - Camel (41) 17.99 EUR Changed to Unedited Mules plates f…" at bounding box center [602, 216] width 761 height 109
drag, startPoint x: 710, startPoint y: 368, endPoint x: 590, endPoint y: 356, distance: 120.7
click at [590, 356] on div "Mules plates fourrées - Noir (42) 15.99 EUR Changed to Unedited Mules plates fo…" at bounding box center [602, 333] width 761 height 109
paste input "7"
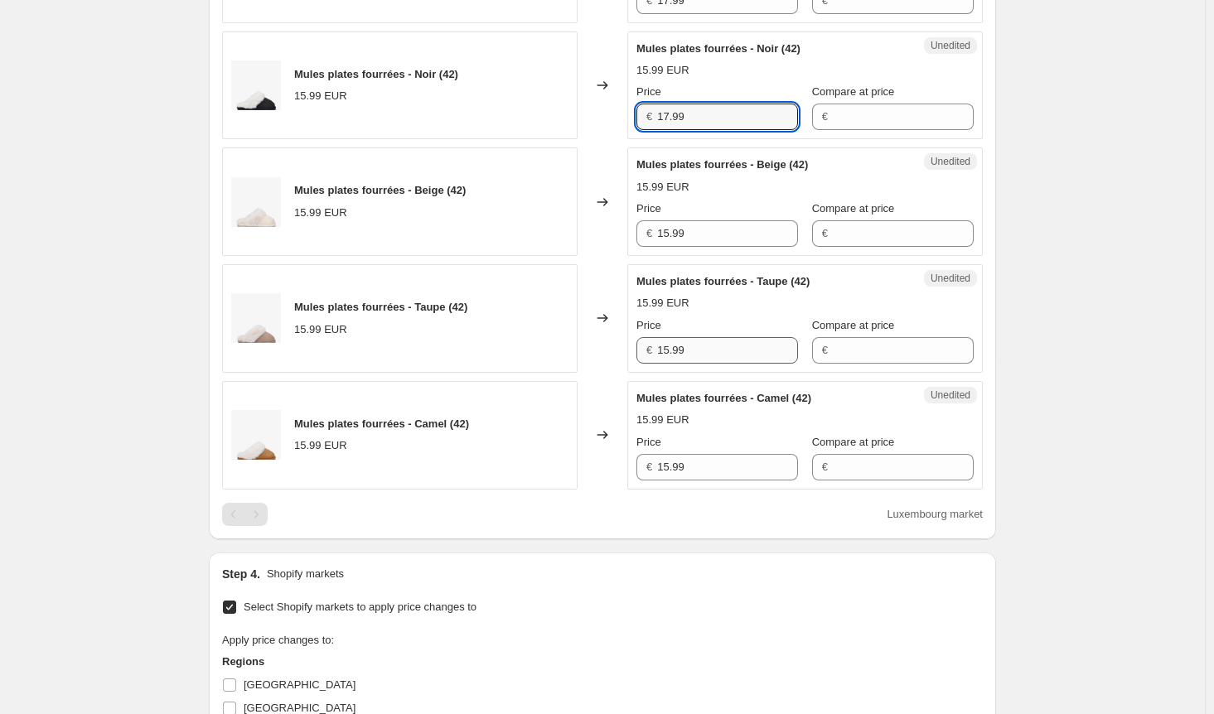
scroll to position [1045, 0]
type input "17.99"
drag, startPoint x: 661, startPoint y: 226, endPoint x: 595, endPoint y: 226, distance: 66.3
click at [595, 226] on div "Mules plates fourrées - Beige (42) 15.99 EUR Changed to Unedited Mules plates f…" at bounding box center [602, 201] width 761 height 109
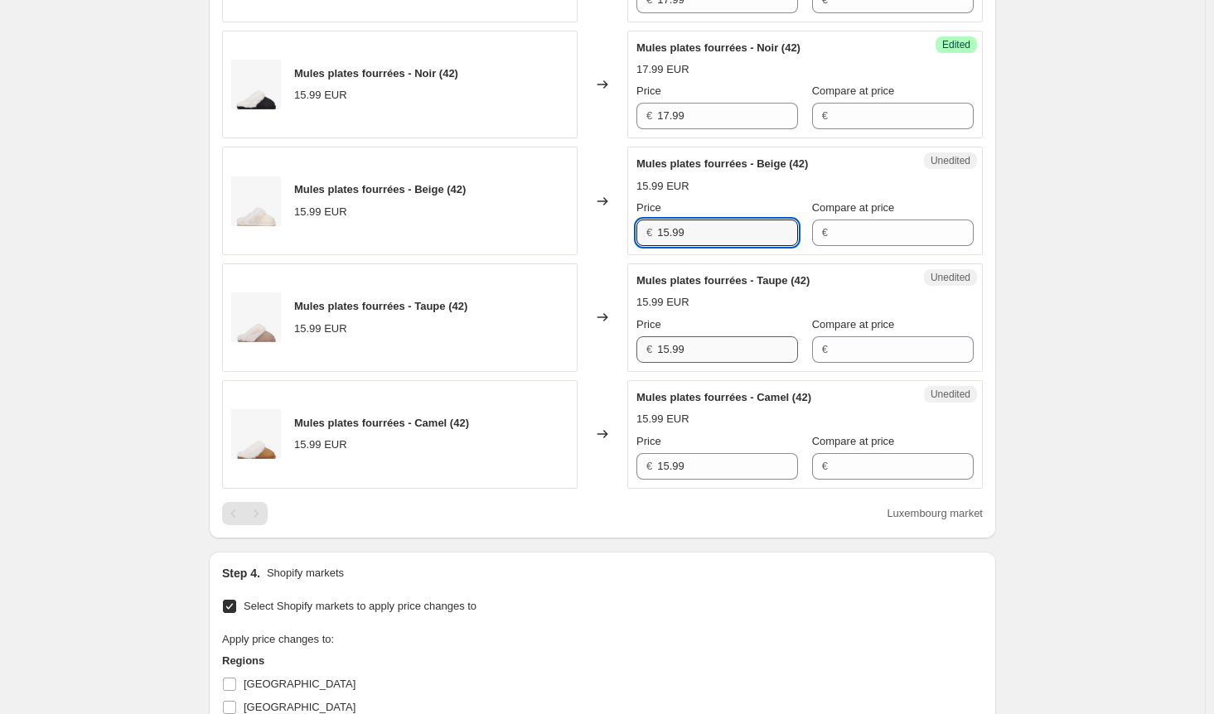
paste input "7"
type input "17.99"
drag, startPoint x: 603, startPoint y: 346, endPoint x: 580, endPoint y: 347, distance: 23.3
click at [580, 347] on div "Mules plates fourrées - Taupe (42) 15.99 EUR Changed to Unedited Mules plates f…" at bounding box center [602, 318] width 761 height 109
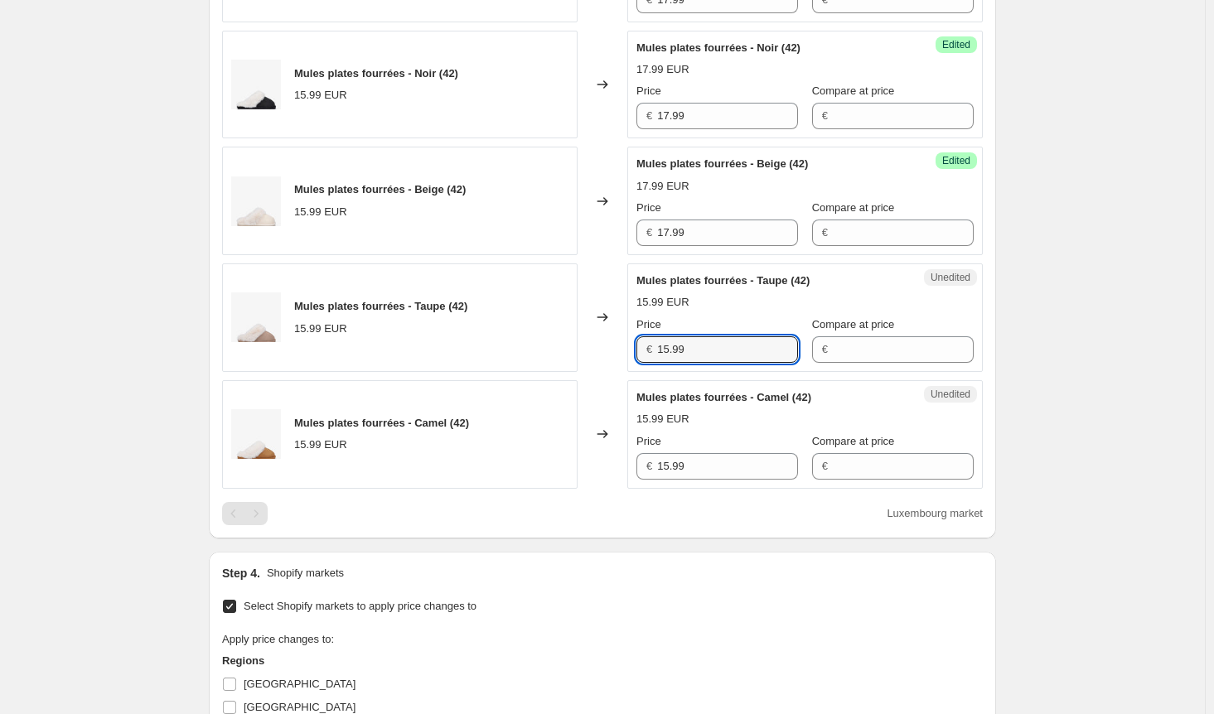
paste input "7"
type input "17.99"
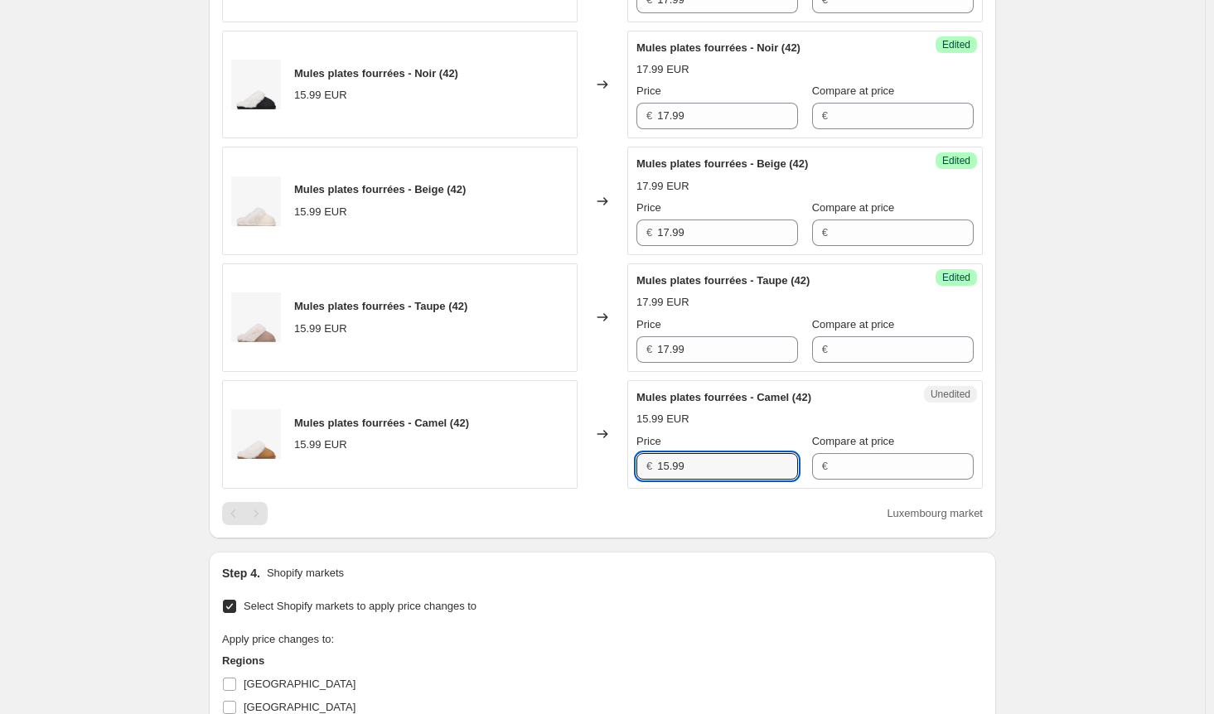
drag, startPoint x: 694, startPoint y: 453, endPoint x: 607, endPoint y: 453, distance: 87.8
click at [608, 453] on div "Mules plates fourrées - Camel (42) 15.99 EUR Changed to Unedited Mules plates f…" at bounding box center [602, 434] width 761 height 109
paste input "7"
type input "17.99"
click at [1094, 450] on div "Create new price [MEDICAL_DATA]. This page is ready Create new price [MEDICAL_D…" at bounding box center [602, 70] width 1205 height 2230
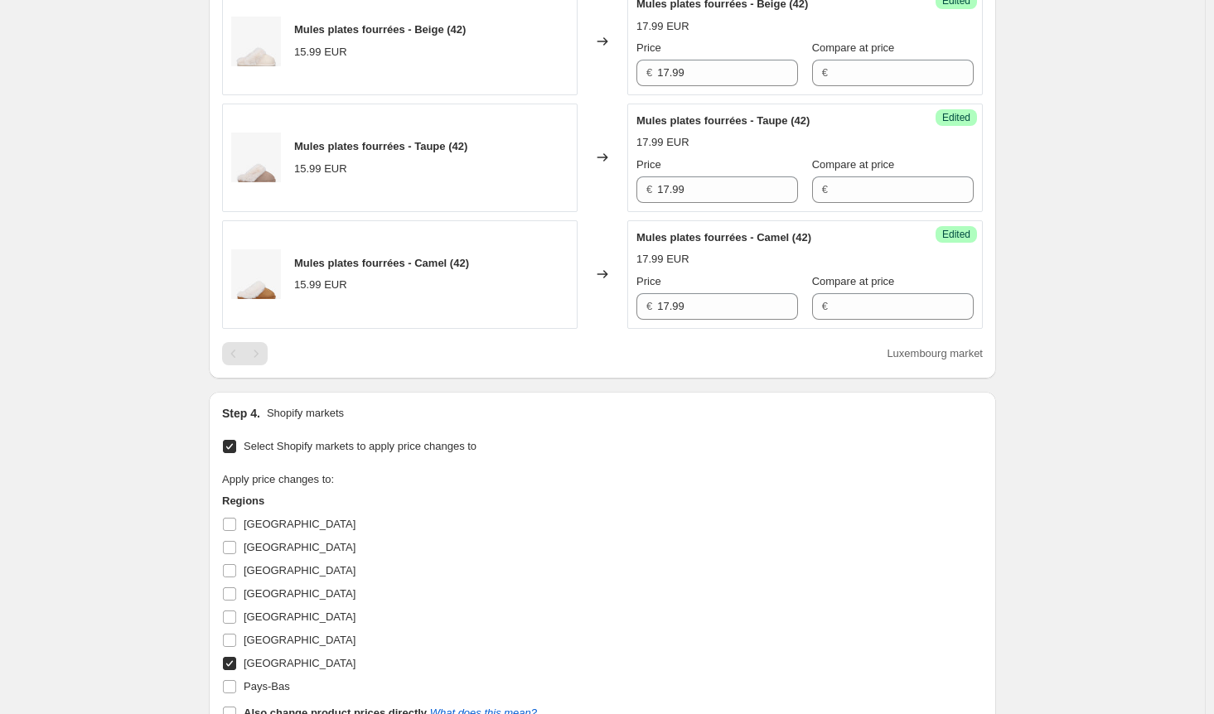
scroll to position [1294, 0]
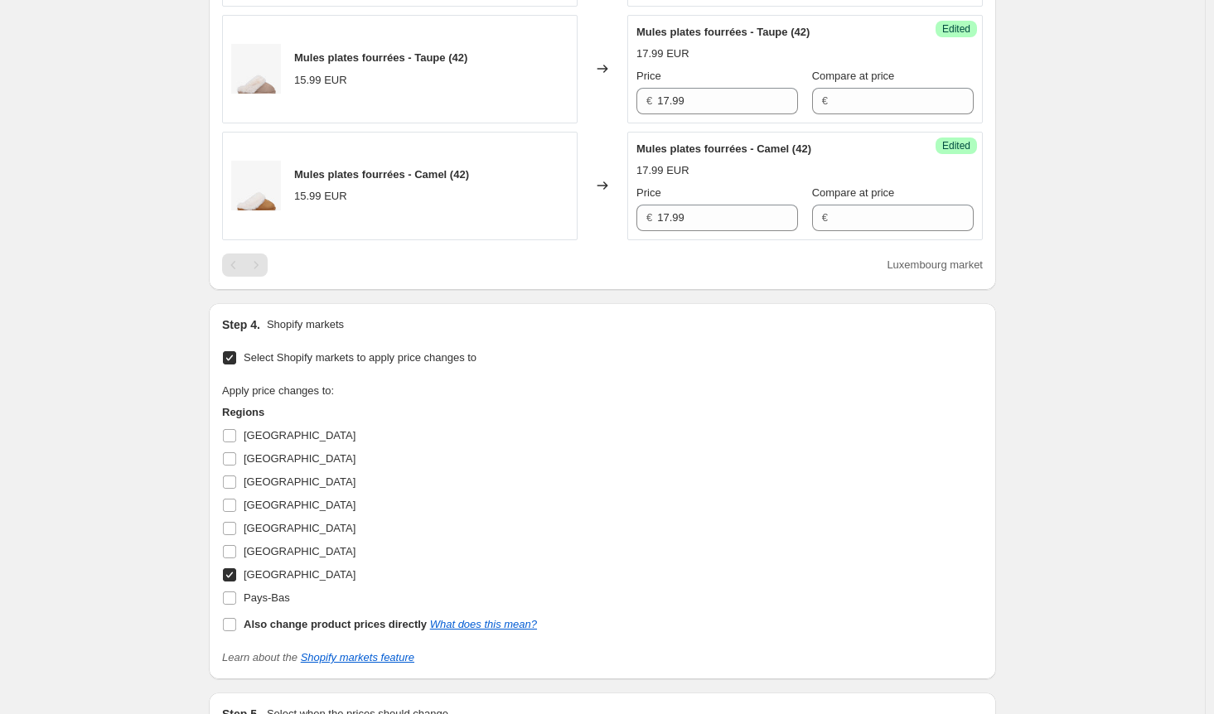
click at [232, 568] on input "[GEOGRAPHIC_DATA]" at bounding box center [229, 574] width 13 height 13
checkbox input "false"
click at [233, 478] on input "[GEOGRAPHIC_DATA]" at bounding box center [229, 482] width 13 height 13
checkbox input "true"
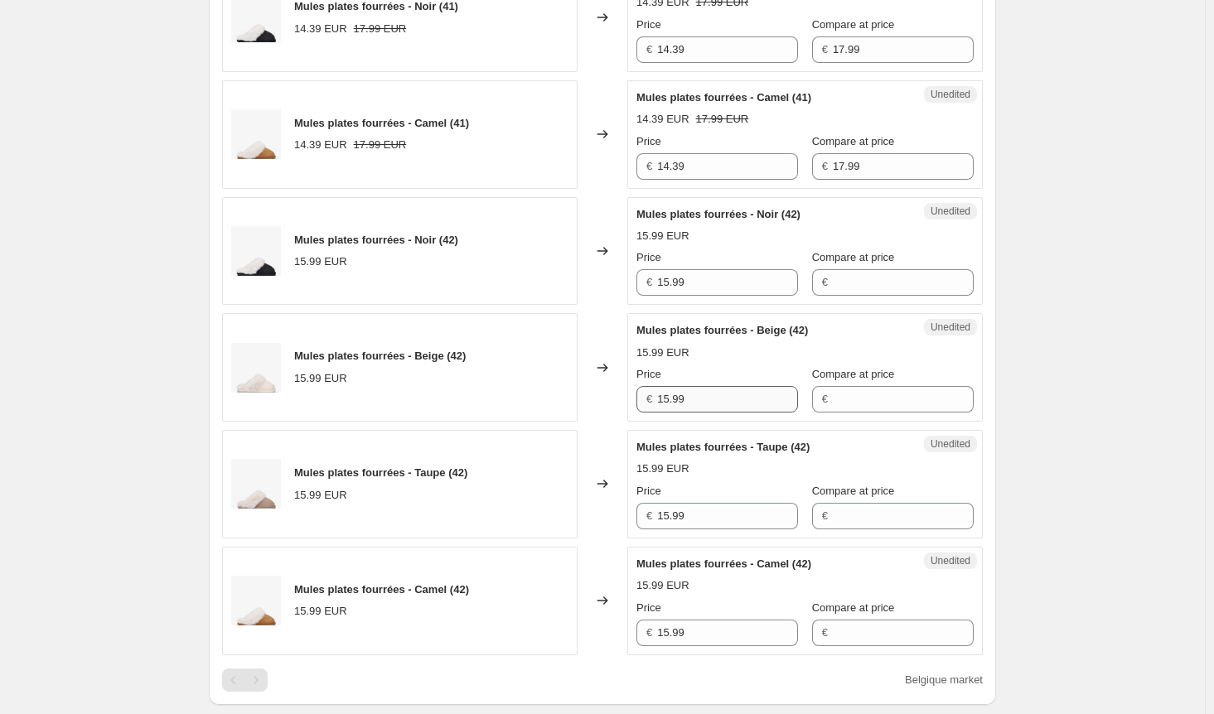
scroll to position [796, 0]
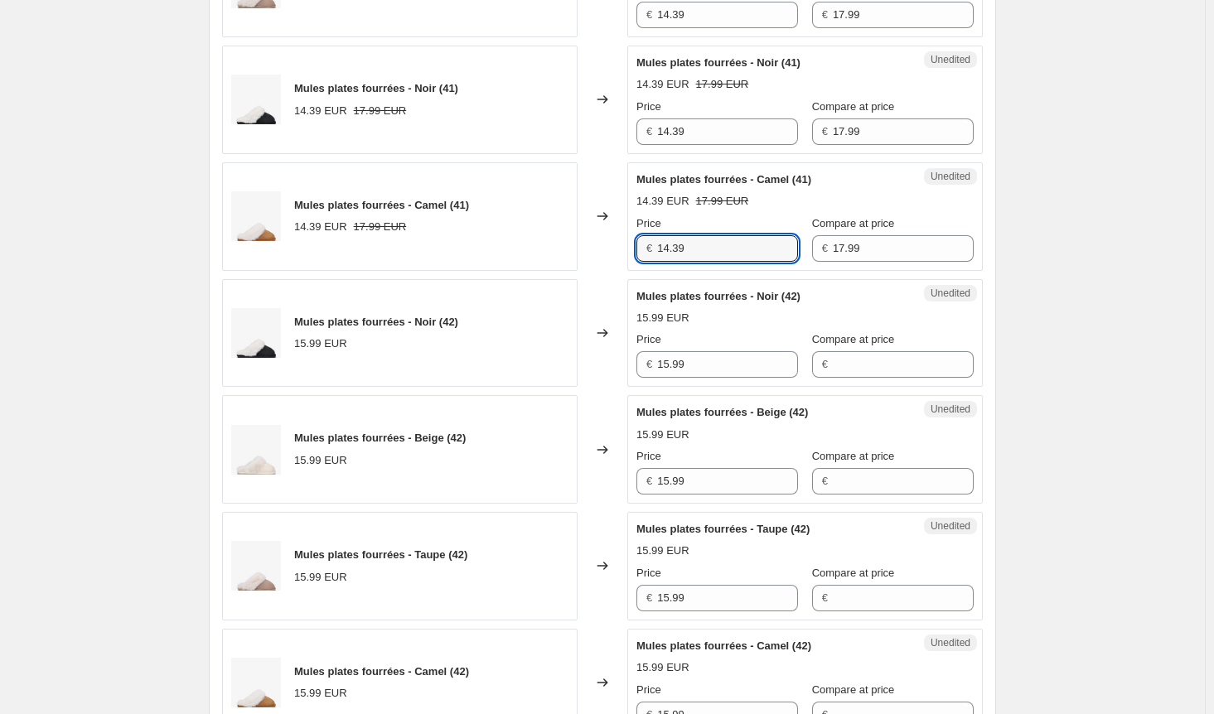
drag, startPoint x: 716, startPoint y: 239, endPoint x: 464, endPoint y: 236, distance: 251.9
click at [464, 236] on div "Mules plates fourrées - Camel (41) 14.39 EUR 17.99 EUR Changed to Unedited Mule…" at bounding box center [602, 216] width 761 height 109
drag, startPoint x: 691, startPoint y: 361, endPoint x: 515, endPoint y: 361, distance: 176.5
click at [515, 361] on div "Mules plates fourrées - Noir (42) 15.99 EUR Changed to Unedited Mules plates fo…" at bounding box center [602, 333] width 761 height 109
paste input "4.3"
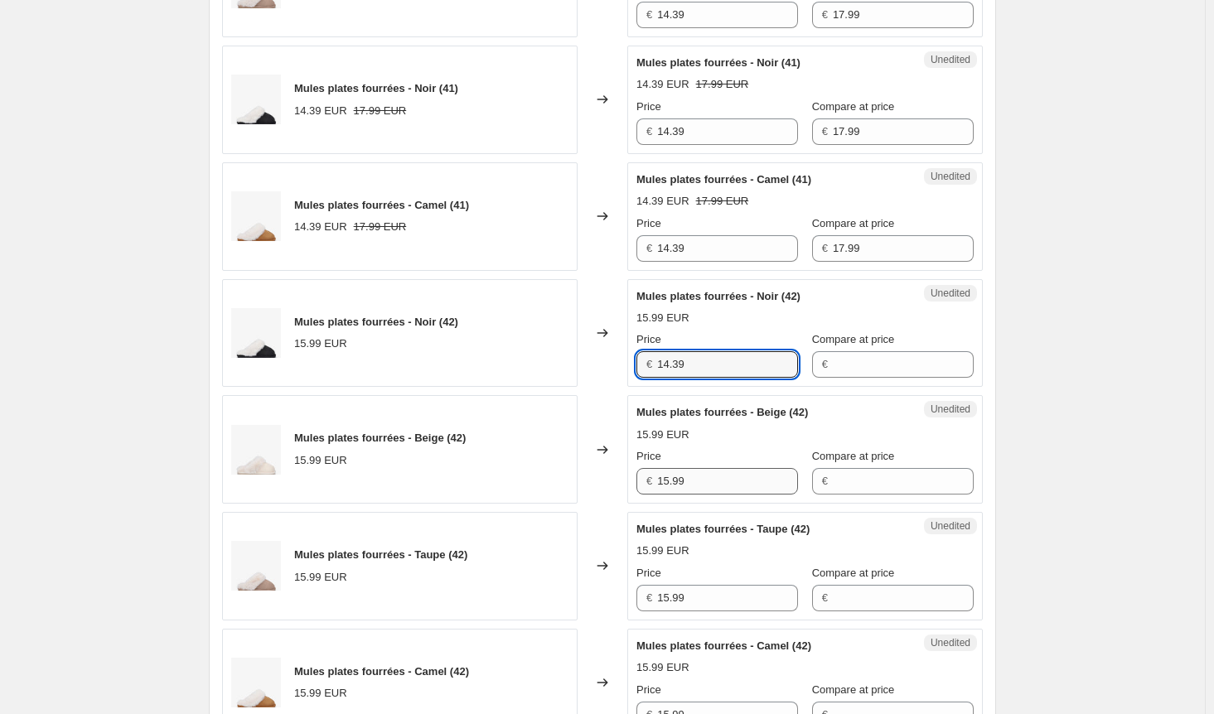
type input "14.39"
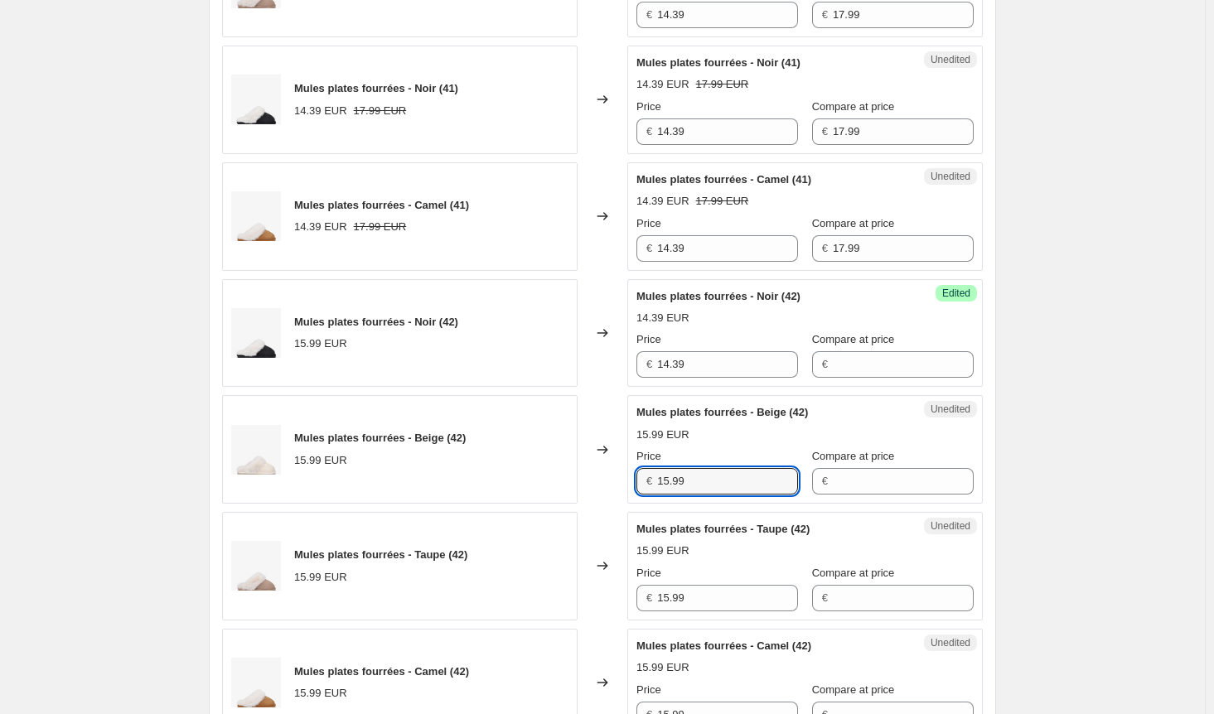
drag, startPoint x: 704, startPoint y: 477, endPoint x: 593, endPoint y: 470, distance: 110.5
click at [594, 471] on div "Mules plates fourrées - Beige (42) 15.99 EUR Changed to Unedited Mules plates f…" at bounding box center [602, 449] width 761 height 109
paste input "4.3"
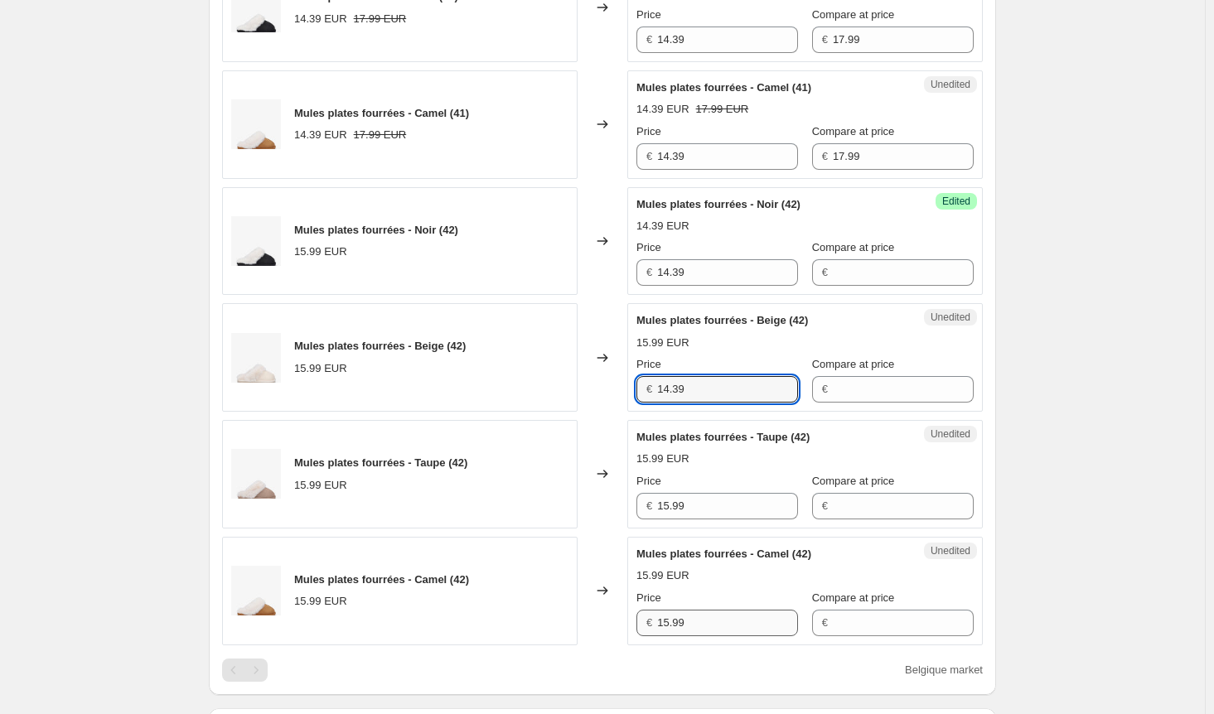
scroll to position [1045, 0]
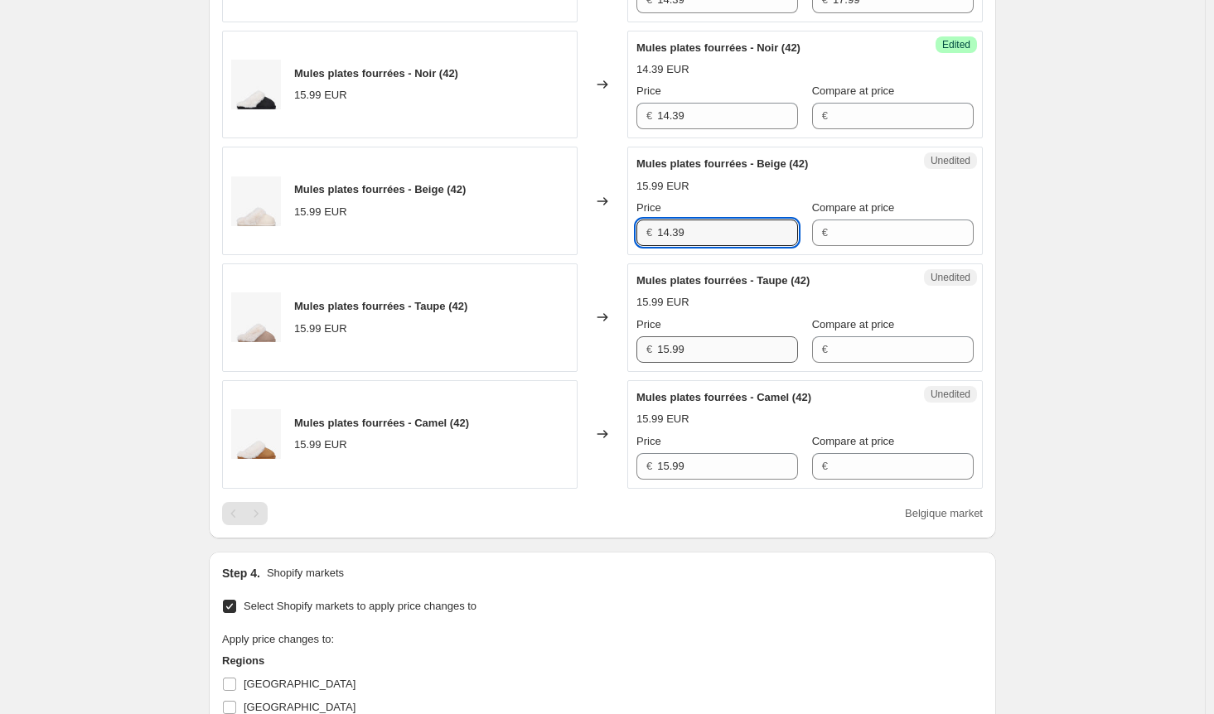
type input "14.39"
drag, startPoint x: 667, startPoint y: 337, endPoint x: 577, endPoint y: 339, distance: 90.3
click at [580, 337] on div "Mules plates fourrées - Taupe (42) 15.99 EUR Changed to Unedited Mules plates f…" at bounding box center [602, 318] width 761 height 109
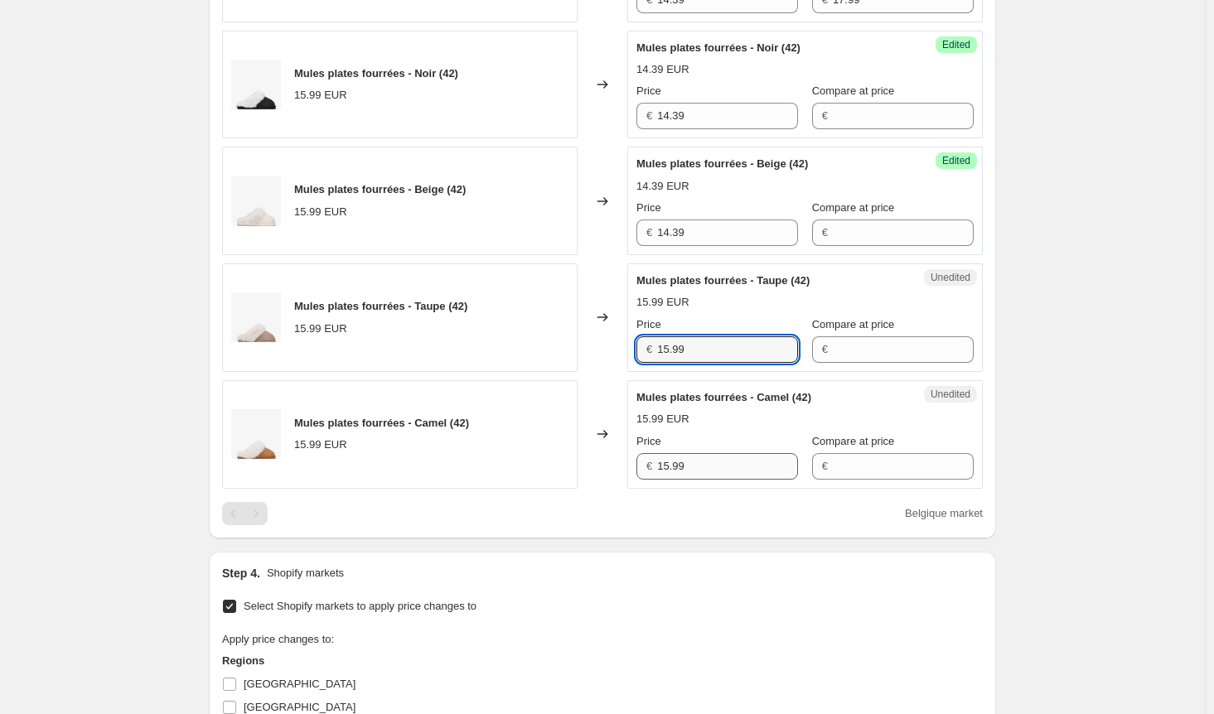
paste input "4.3"
type input "14.39"
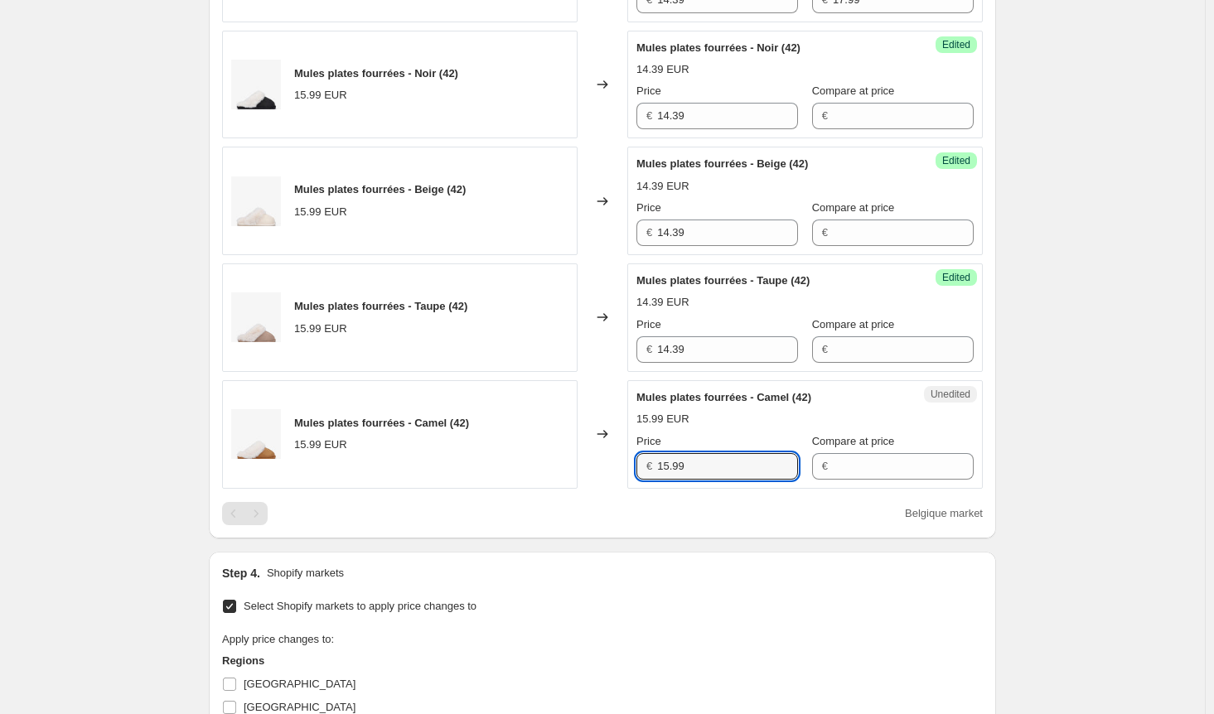
drag, startPoint x: 627, startPoint y: 455, endPoint x: 564, endPoint y: 455, distance: 63.0
click at [567, 455] on div "Mules plates fourrées - Camel (42) 15.99 EUR Changed to Unedited Mules plates f…" at bounding box center [602, 434] width 761 height 109
paste input "4.3"
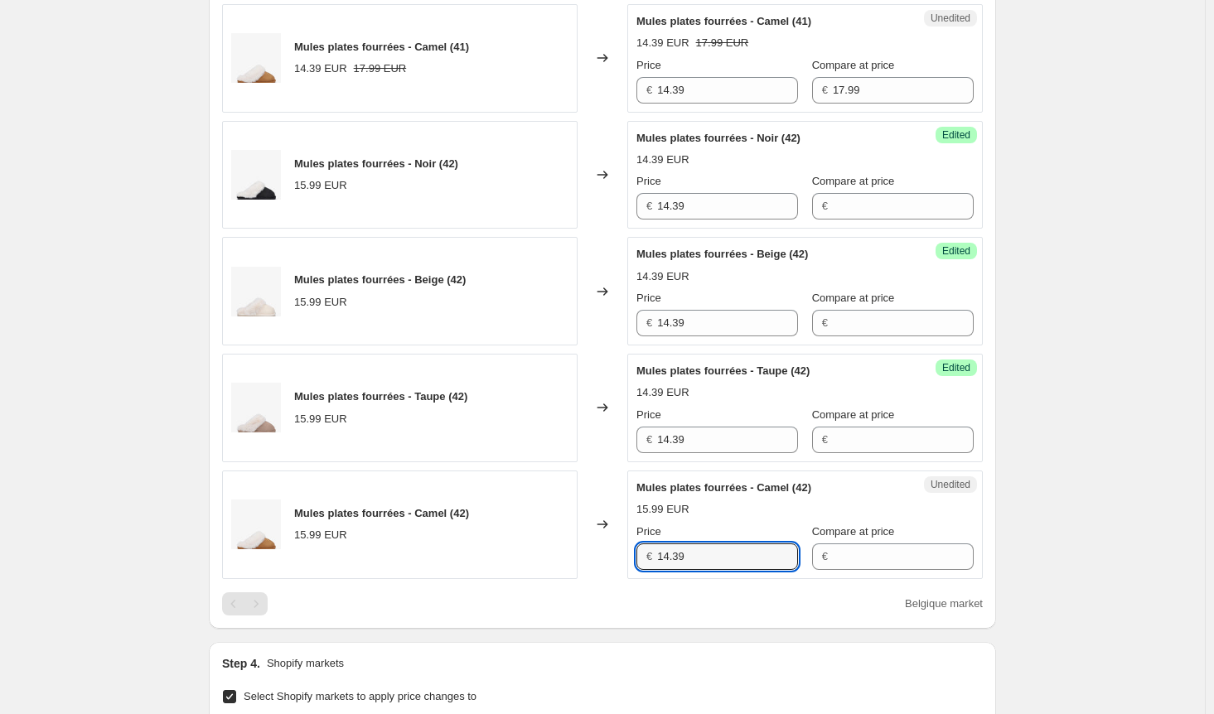
scroll to position [879, 0]
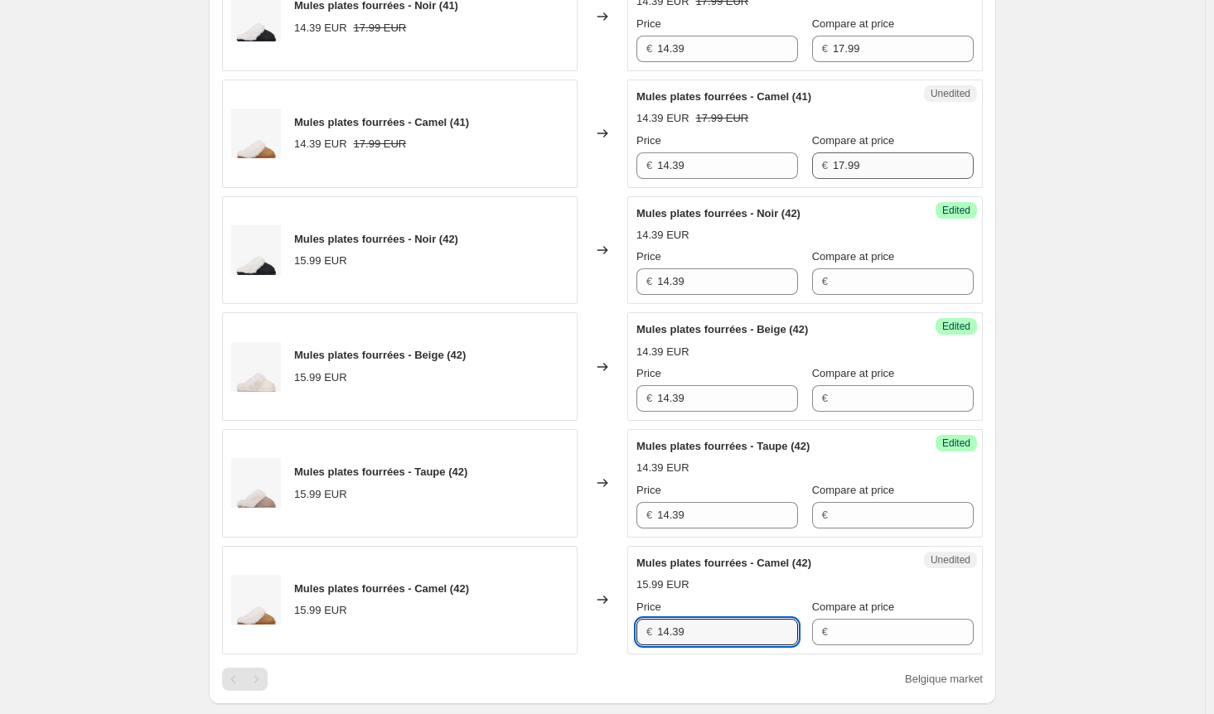
type input "14.39"
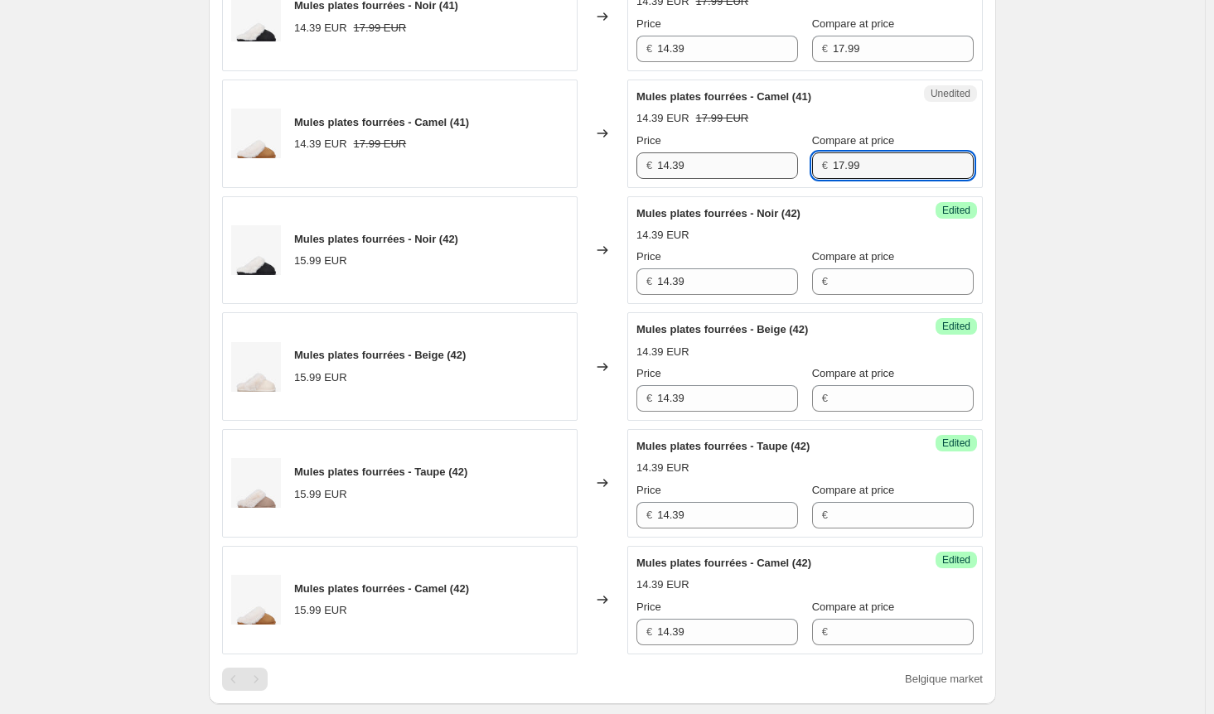
drag, startPoint x: 844, startPoint y: 162, endPoint x: 740, endPoint y: 160, distance: 103.6
click at [740, 160] on div "Price € 14.39 Compare at price € 17.99" at bounding box center [804, 156] width 337 height 46
click at [868, 274] on input "Compare at price" at bounding box center [903, 282] width 141 height 27
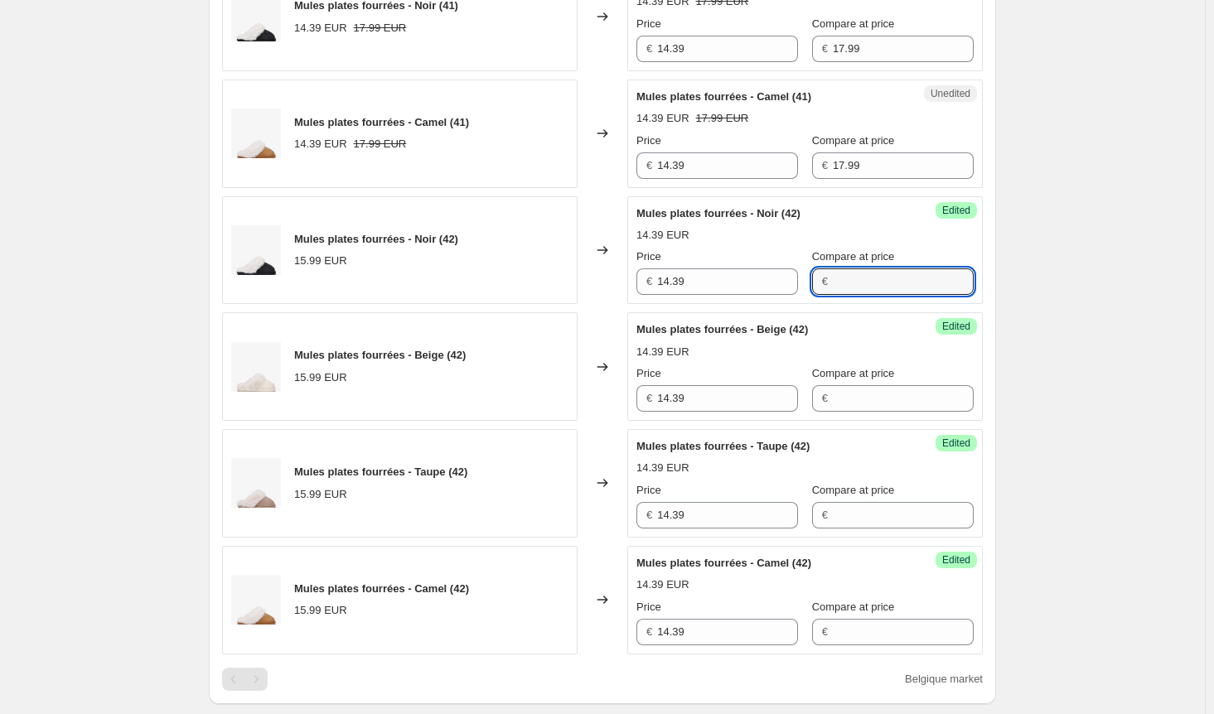
paste input "17.99"
type input "17.99"
click at [872, 396] on input "Compare at price" at bounding box center [903, 398] width 141 height 27
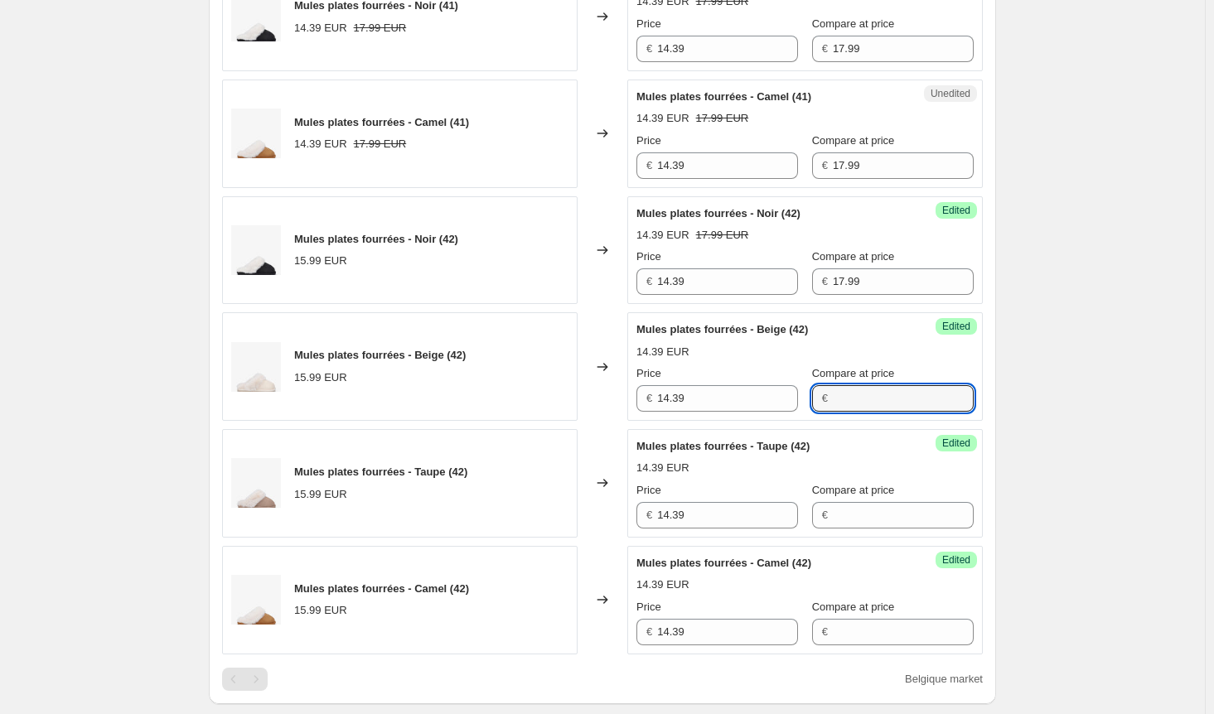
paste input "17.99"
type input "17.99"
click at [849, 513] on input "Compare at price" at bounding box center [903, 515] width 141 height 27
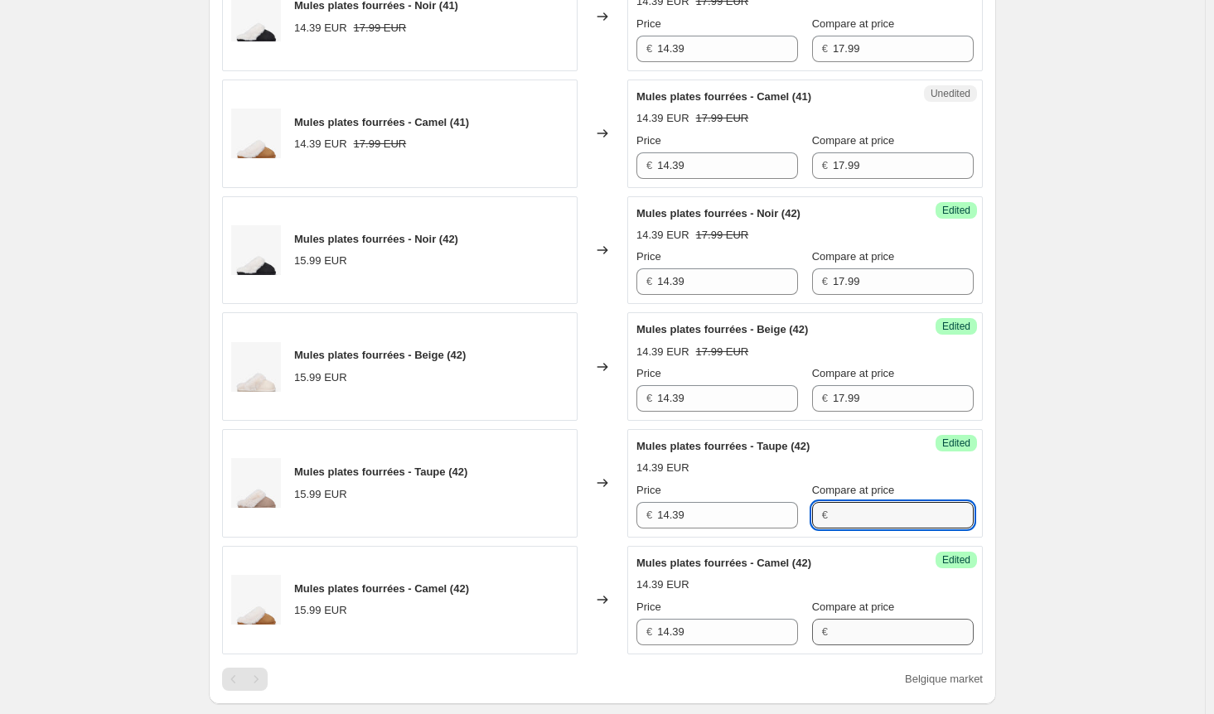
paste input "17.99"
type input "17.99"
click at [835, 634] on input "Compare at price" at bounding box center [903, 632] width 141 height 27
paste input "17.99"
type input "17.99"
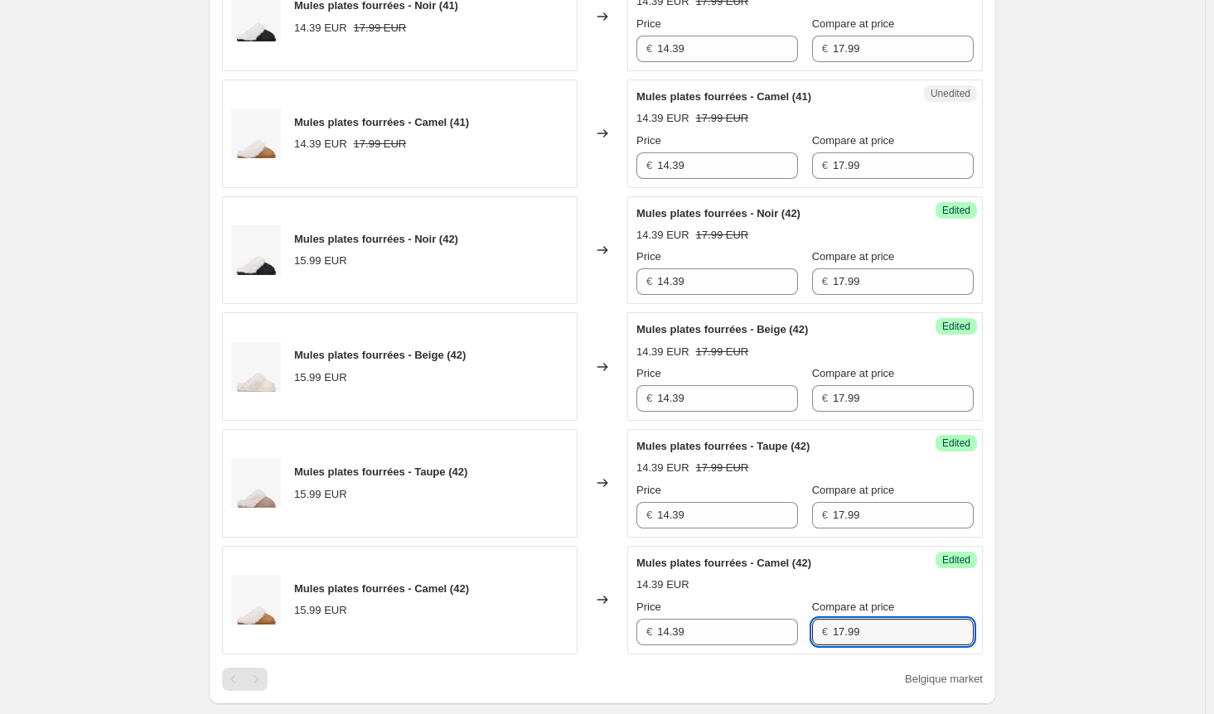
click at [1139, 525] on div "Create new price [MEDICAL_DATA]. This page is ready Create new price [MEDICAL_D…" at bounding box center [602, 236] width 1205 height 2230
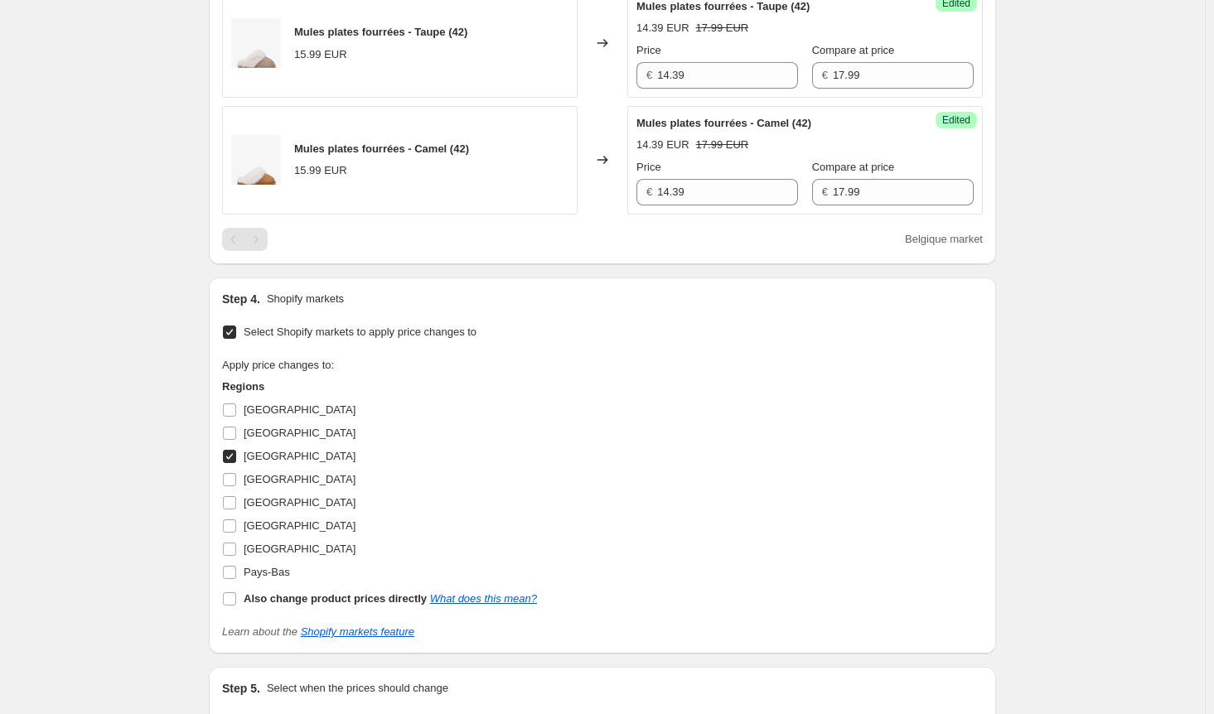
scroll to position [1376, 0]
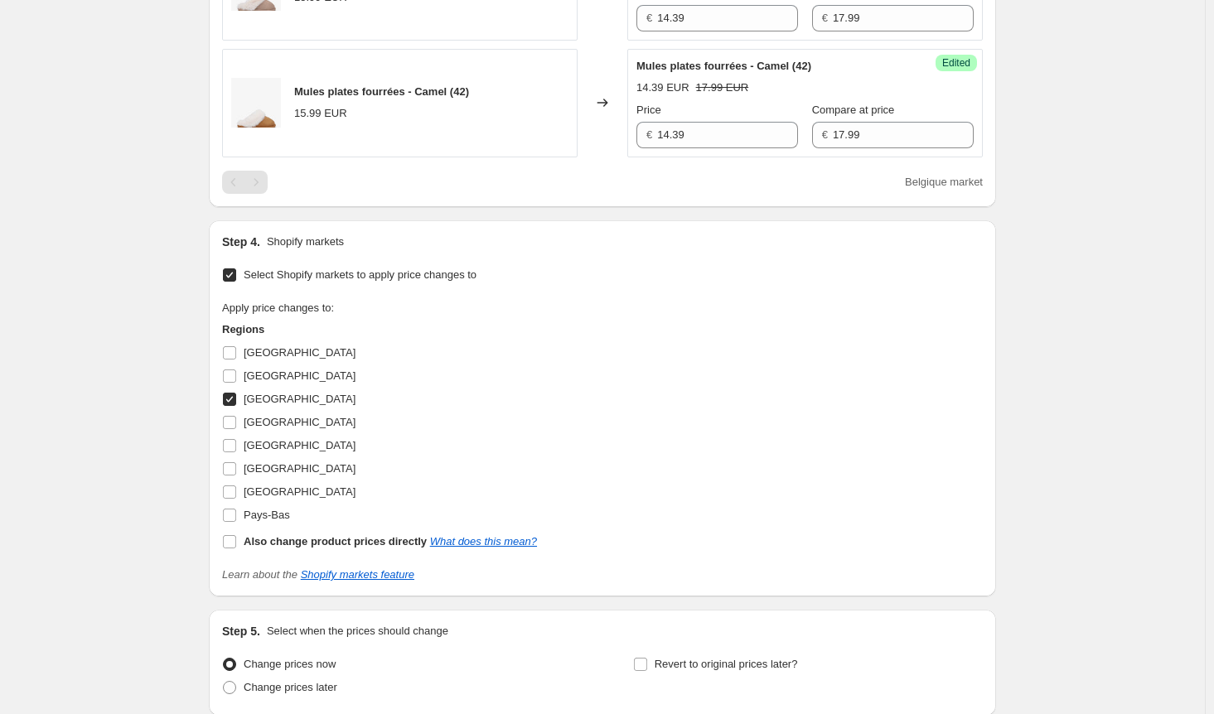
click at [235, 393] on input "[GEOGRAPHIC_DATA]" at bounding box center [229, 399] width 13 height 13
checkbox input "false"
click at [235, 440] on input "[GEOGRAPHIC_DATA]" at bounding box center [229, 445] width 13 height 13
checkbox input "true"
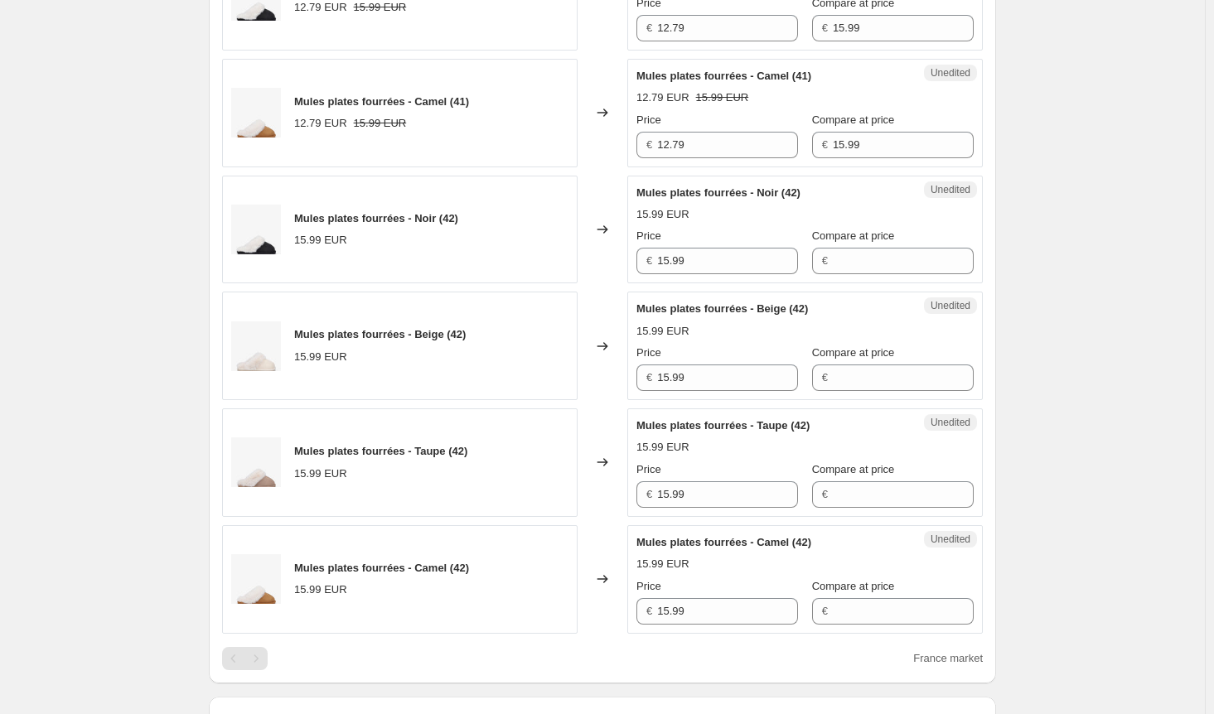
scroll to position [879, 0]
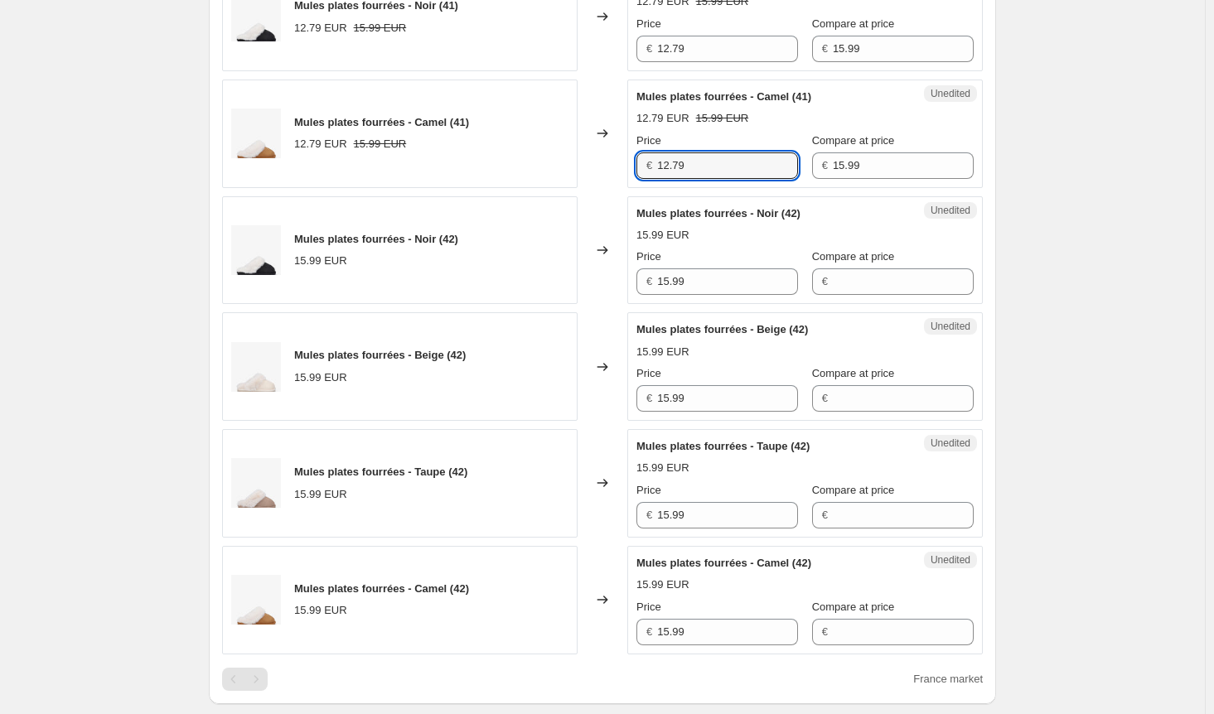
drag, startPoint x: 712, startPoint y: 156, endPoint x: 563, endPoint y: 152, distance: 149.2
click at [563, 152] on div "Mules plates fourrées - Camel (41) 12.79 EUR 15.99 EUR Changed to Unedited Mule…" at bounding box center [602, 134] width 761 height 109
drag, startPoint x: 590, startPoint y: 278, endPoint x: 580, endPoint y: 278, distance: 9.9
click at [583, 278] on div "Mules plates fourrées - Noir (42) 15.99 EUR Changed to Unedited Mules plates fo…" at bounding box center [602, 250] width 761 height 109
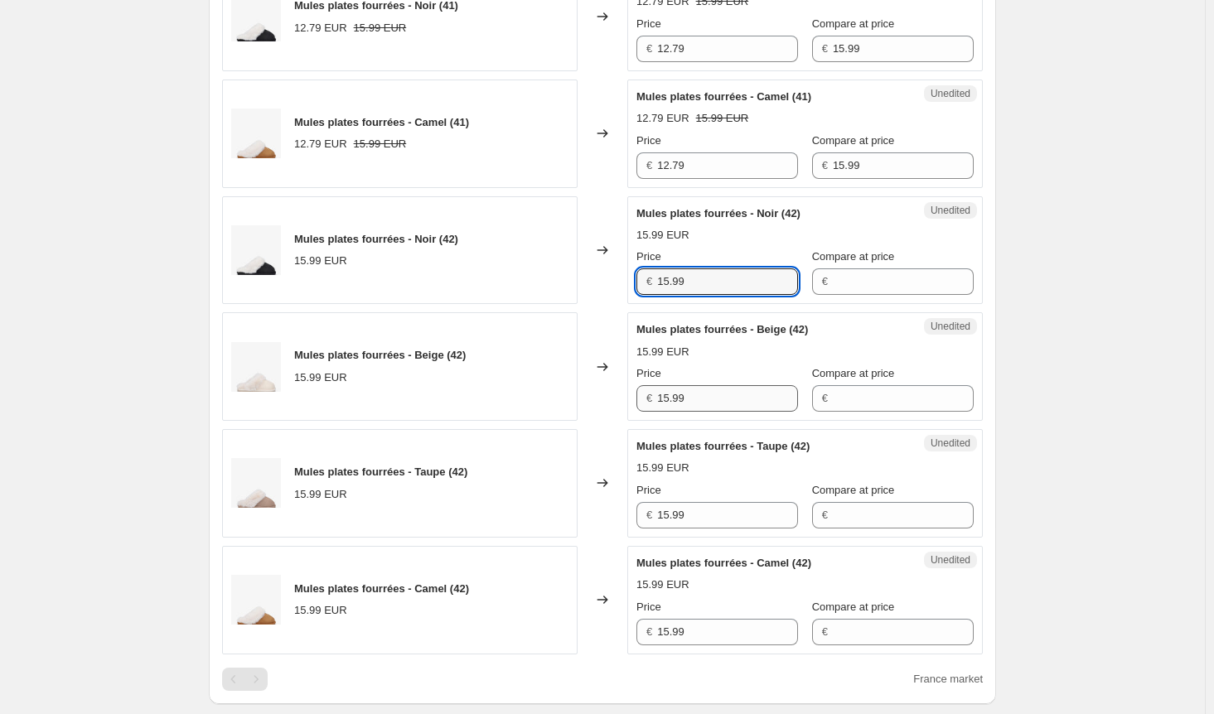
paste input "2.7"
type input "12.79"
drag, startPoint x: 617, startPoint y: 397, endPoint x: 597, endPoint y: 400, distance: 19.3
click at [602, 398] on div "Mules plates fourrées - Beige (42) 15.99 EUR Changed to Unedited Mules plates f…" at bounding box center [602, 366] width 761 height 109
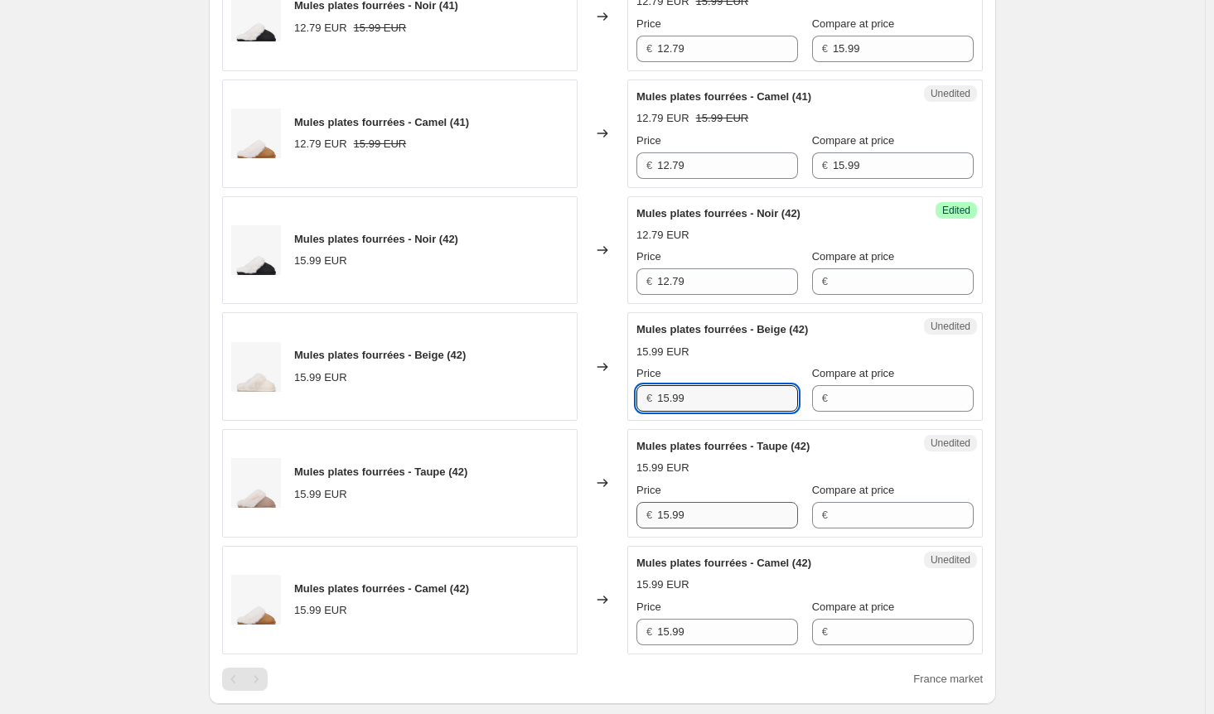
paste input "2.7"
type input "12.79"
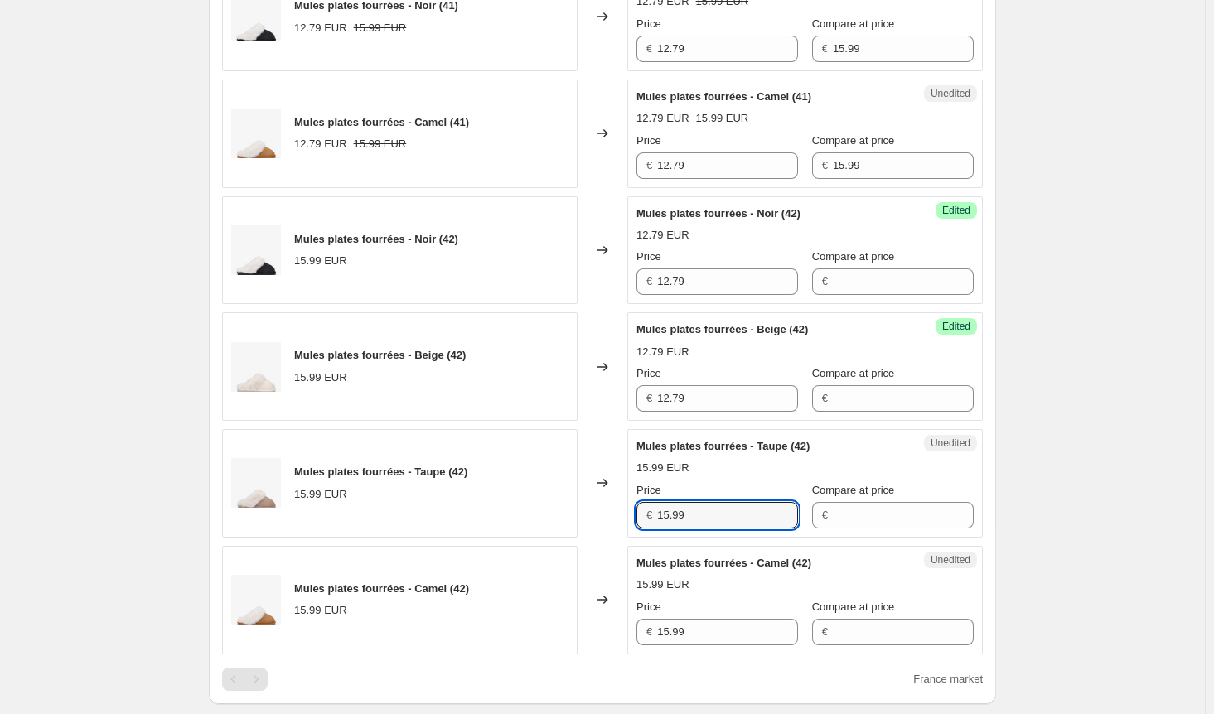
drag, startPoint x: 651, startPoint y: 511, endPoint x: 566, endPoint y: 520, distance: 84.9
click at [569, 513] on div "Mules plates fourrées - Taupe (42) 15.99 EUR Changed to Unedited Mules plates f…" at bounding box center [602, 483] width 761 height 109
paste input "2.7"
type input "12.79"
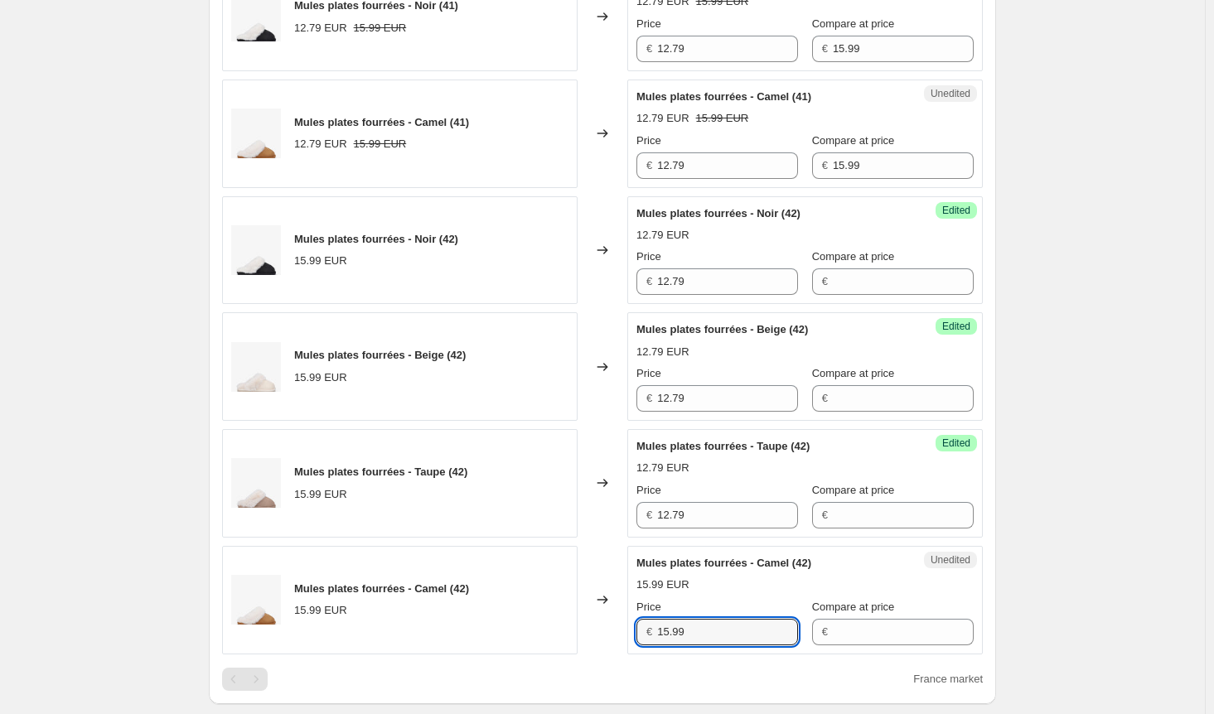
drag, startPoint x: 632, startPoint y: 622, endPoint x: 583, endPoint y: 624, distance: 48.9
click at [583, 624] on div "Mules plates fourrées - Camel (42) 15.99 EUR Changed to Unedited Mules plates f…" at bounding box center [602, 600] width 761 height 109
paste input "2.7"
type input "12.79"
drag, startPoint x: 761, startPoint y: 161, endPoint x: 732, endPoint y: 158, distance: 29.1
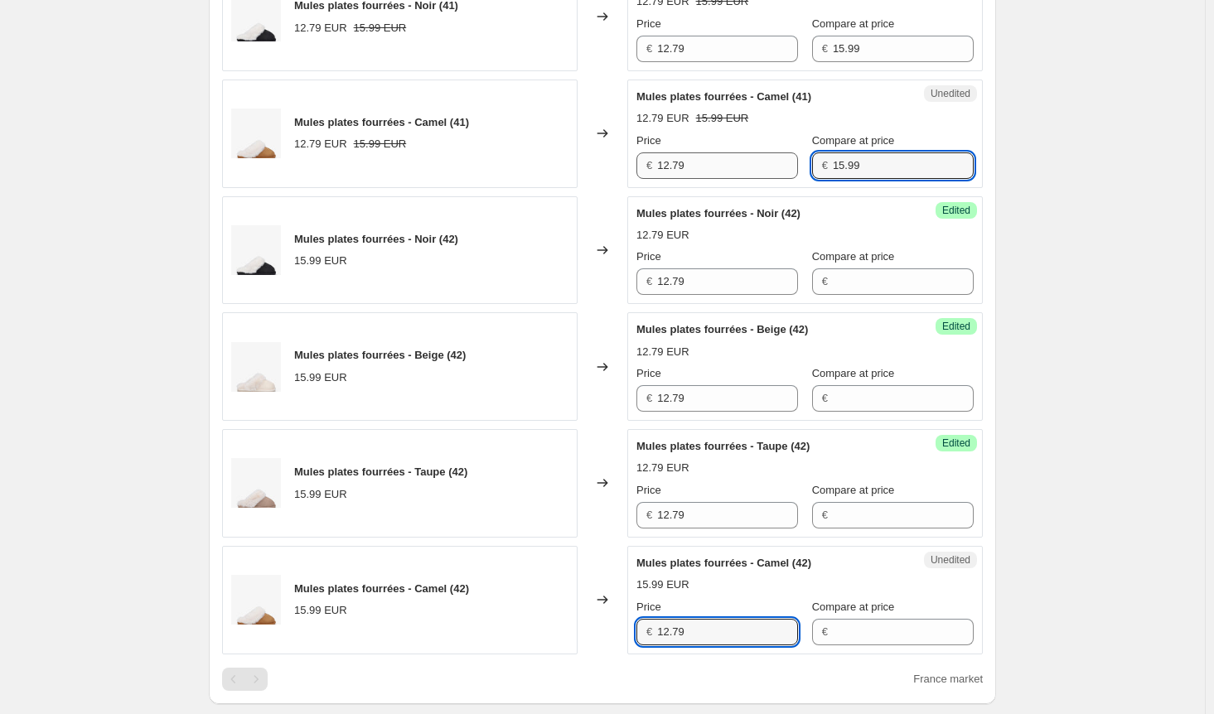
click at [734, 158] on div "Price € 12.79 Compare at price € 15.99" at bounding box center [804, 156] width 337 height 46
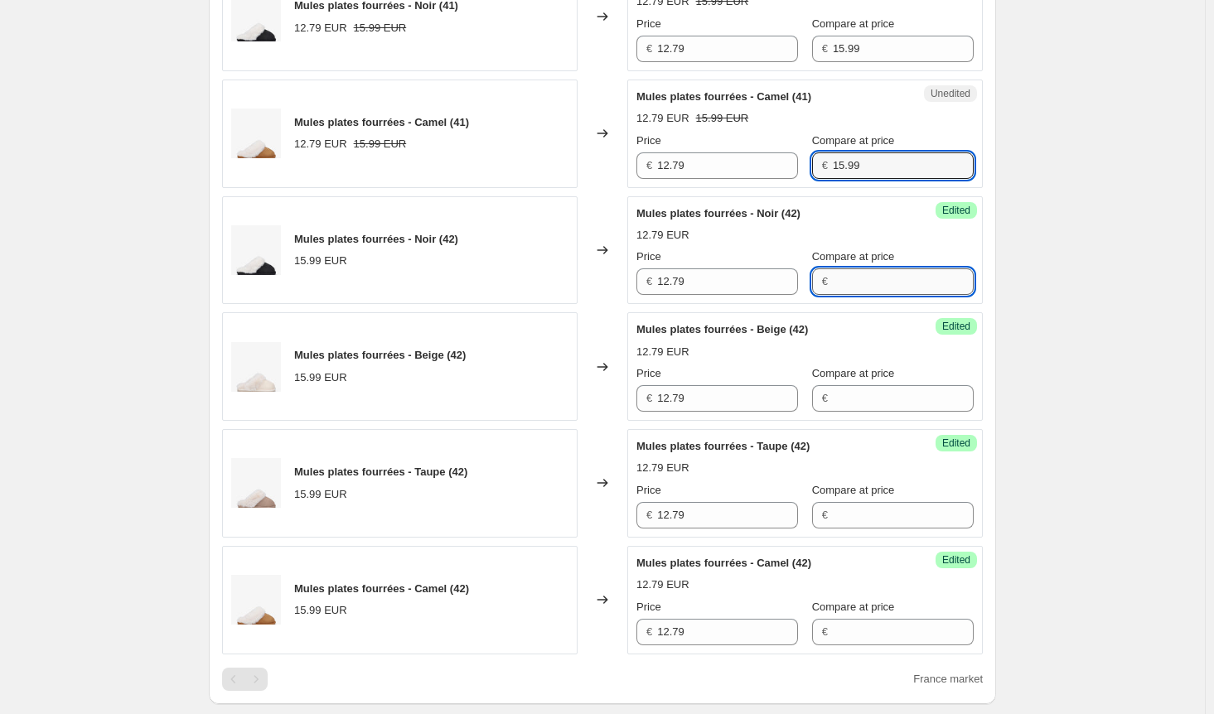
click at [850, 283] on input "Compare at price" at bounding box center [903, 282] width 141 height 27
paste input "15.99"
type input "15.99"
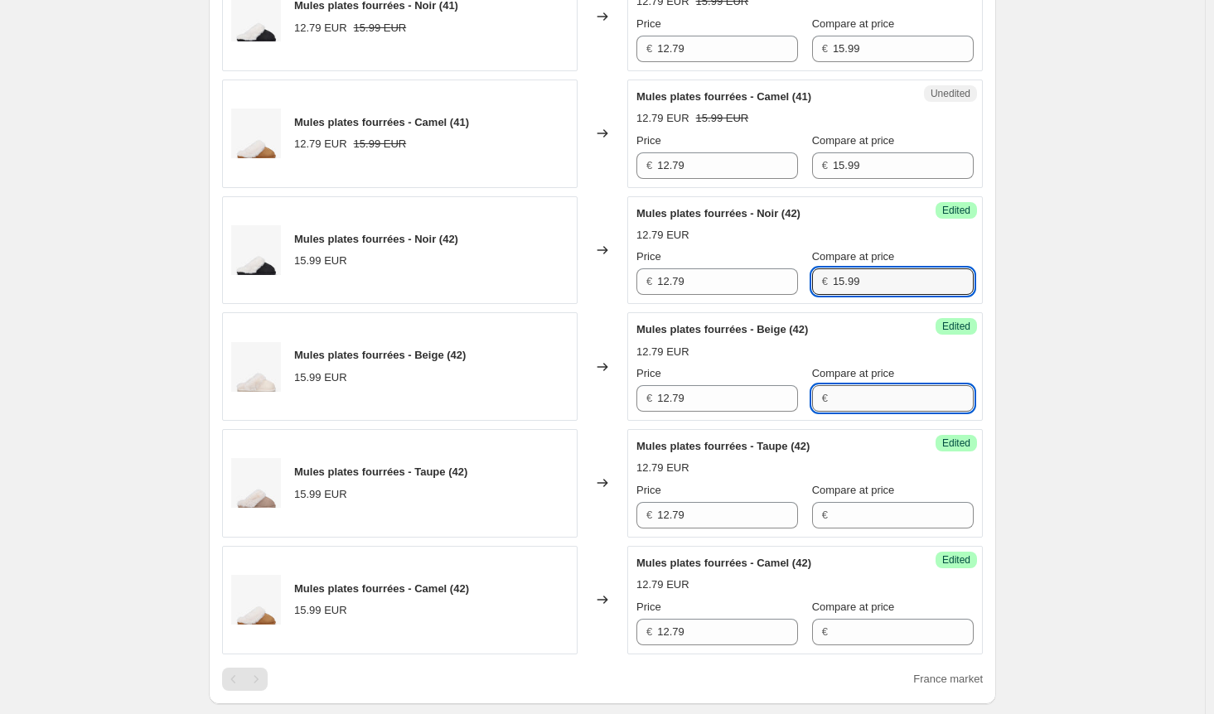
click at [877, 398] on input "Compare at price" at bounding box center [903, 398] width 141 height 27
paste input "15.99"
type input "15.99"
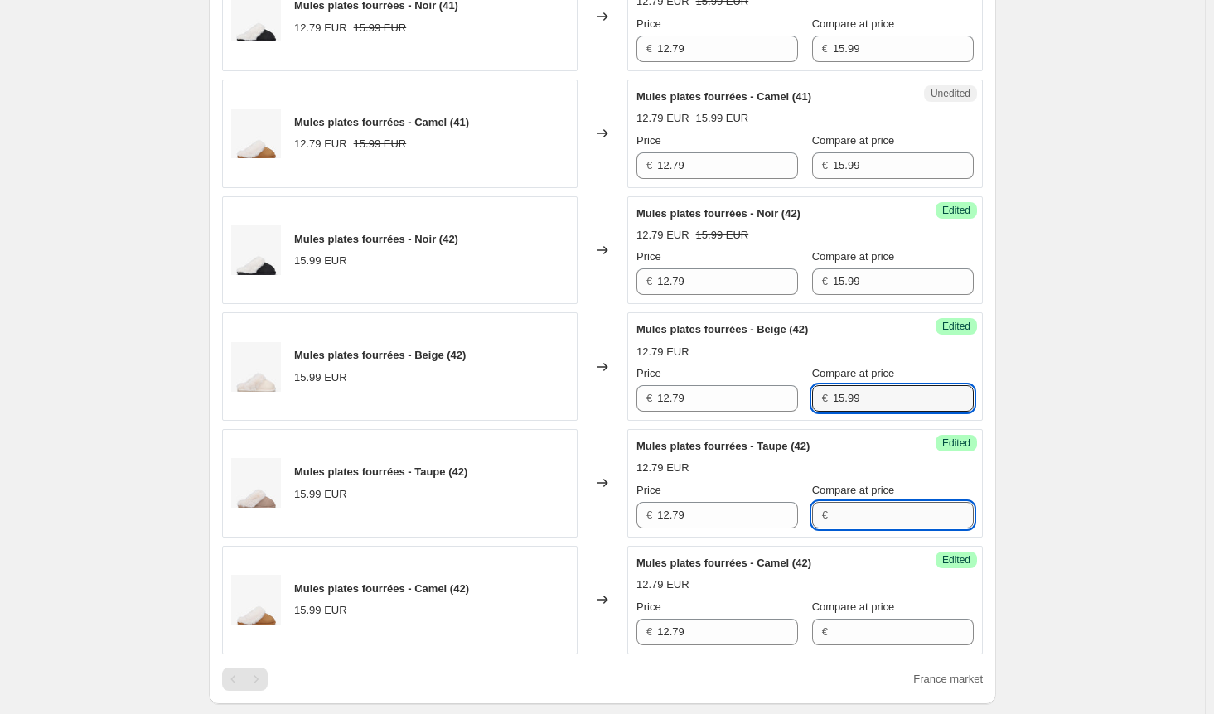
click at [865, 506] on input "Compare at price" at bounding box center [903, 515] width 141 height 27
paste input "15.99"
type input "15.99"
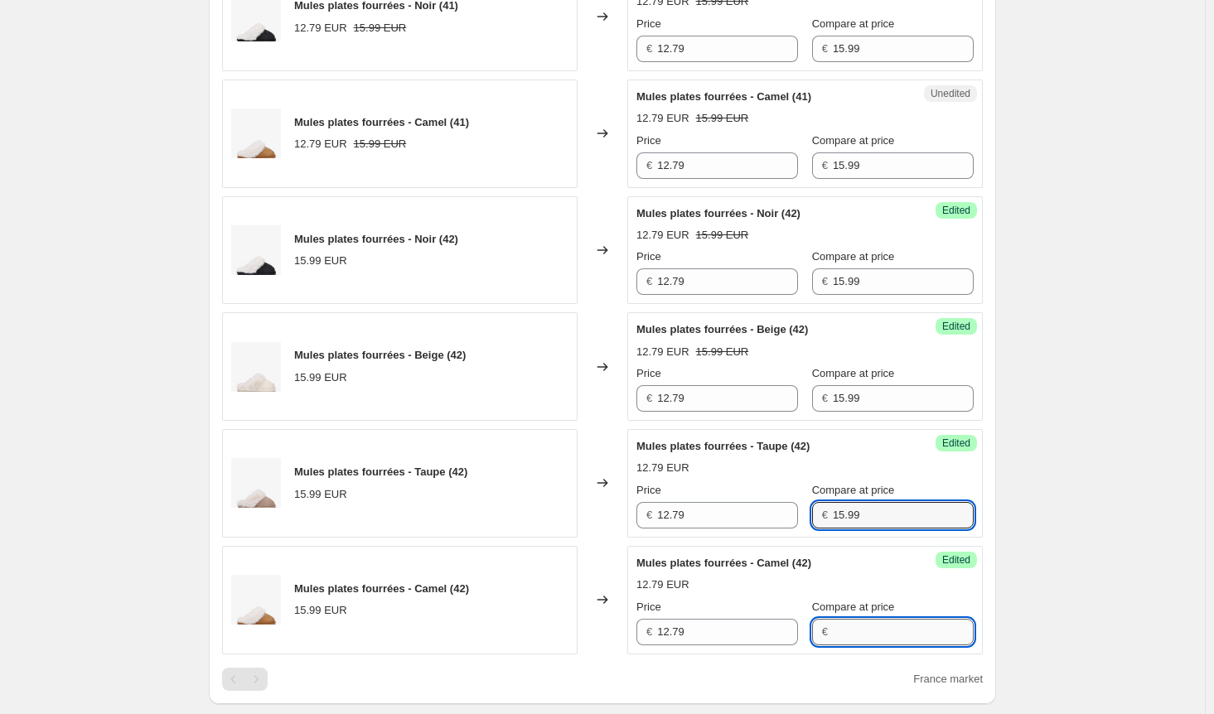
click at [859, 632] on input "Compare at price" at bounding box center [903, 632] width 141 height 27
paste input "15.99"
type input "15.99"
click at [1103, 487] on div "Create new price [MEDICAL_DATA]. This page is ready Create new price [MEDICAL_D…" at bounding box center [602, 236] width 1205 height 2230
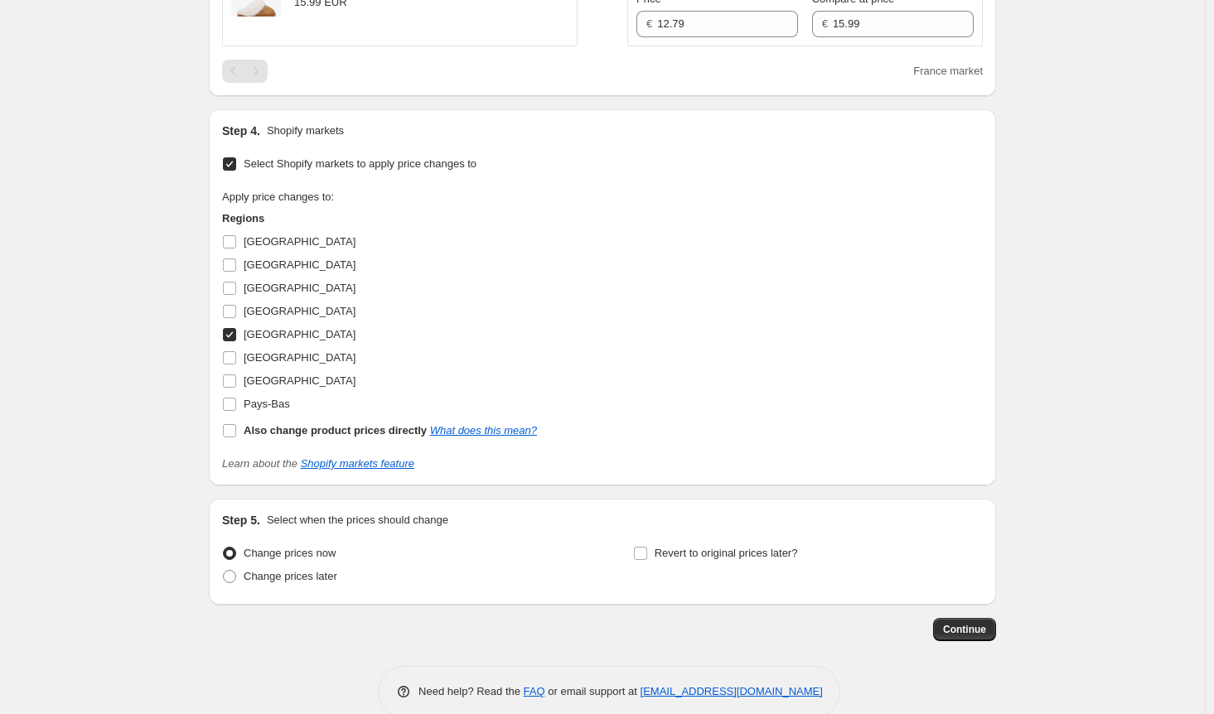
scroll to position [1508, 0]
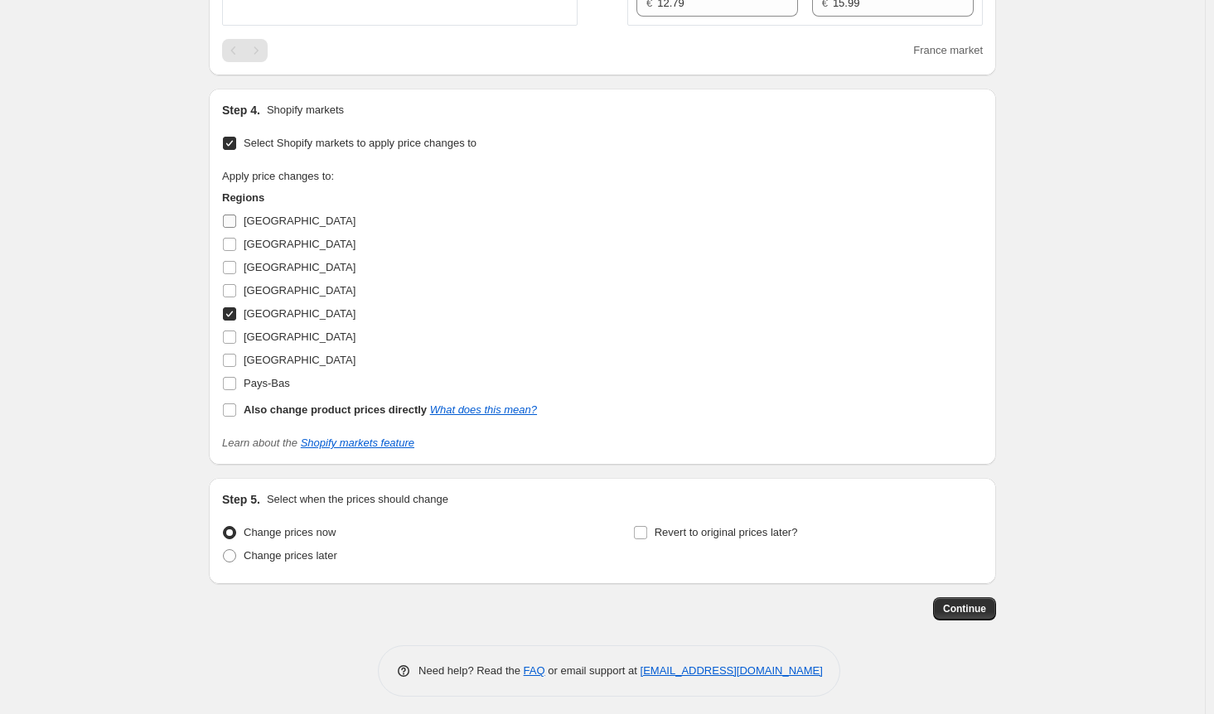
click at [236, 215] on input "[GEOGRAPHIC_DATA]" at bounding box center [229, 221] width 13 height 13
checkbox input "true"
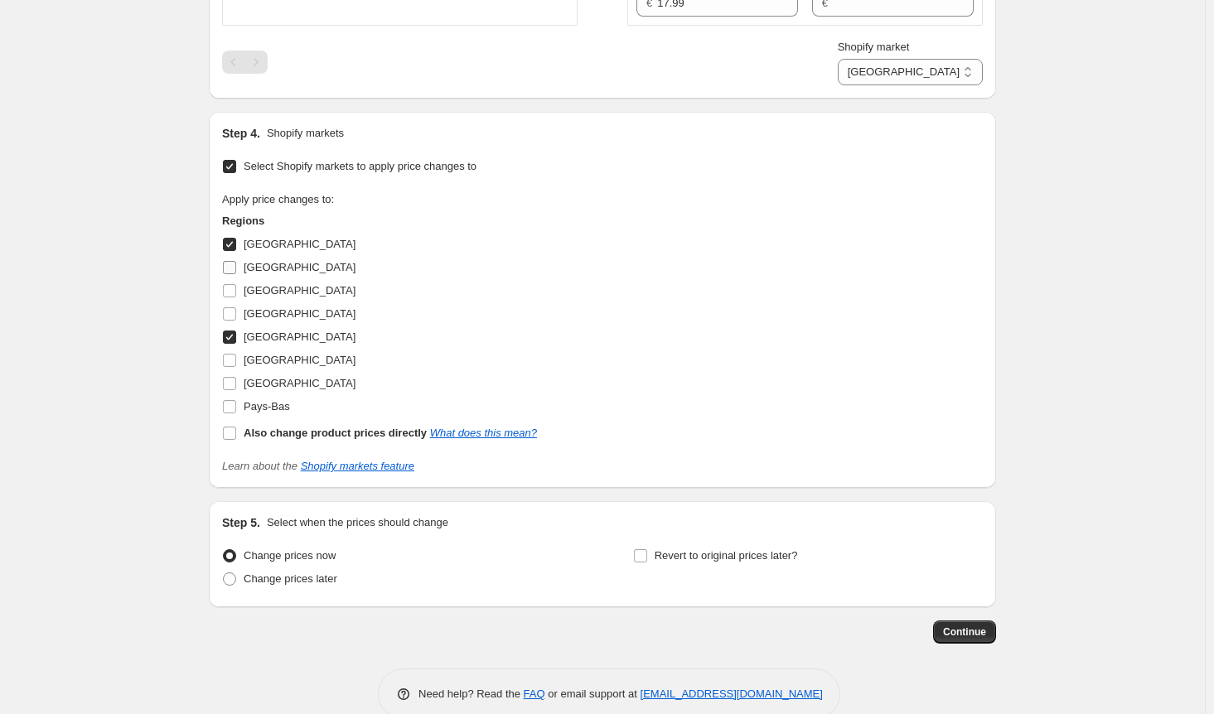
drag, startPoint x: 233, startPoint y: 261, endPoint x: 234, endPoint y: 272, distance: 10.8
click at [234, 261] on input "[GEOGRAPHIC_DATA]" at bounding box center [229, 267] width 13 height 13
checkbox input "true"
click at [234, 294] on label "[GEOGRAPHIC_DATA]" at bounding box center [288, 290] width 133 height 23
click at [234, 294] on input "[GEOGRAPHIC_DATA]" at bounding box center [229, 290] width 13 height 13
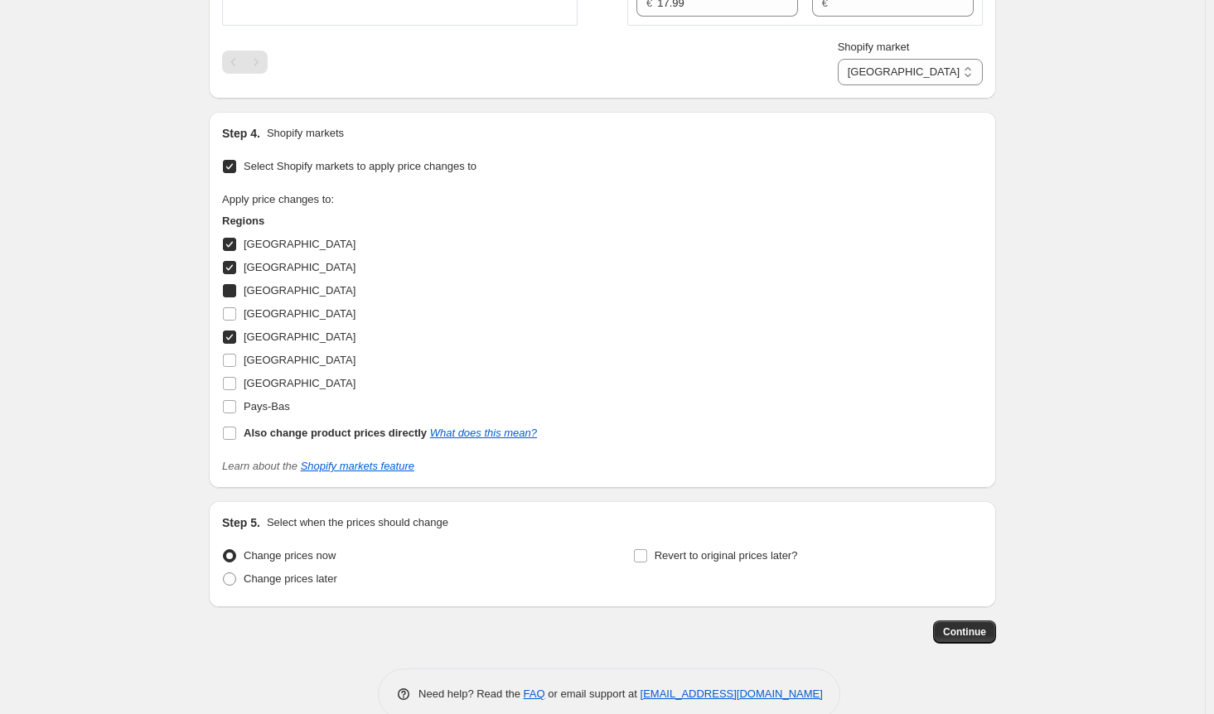
checkbox input "true"
click at [236, 349] on label "[GEOGRAPHIC_DATA]" at bounding box center [288, 360] width 133 height 23
click at [236, 354] on input "[GEOGRAPHIC_DATA]" at bounding box center [229, 360] width 13 height 13
checkbox input "true"
click at [229, 395] on label "Pays-Bas" at bounding box center [256, 406] width 68 height 23
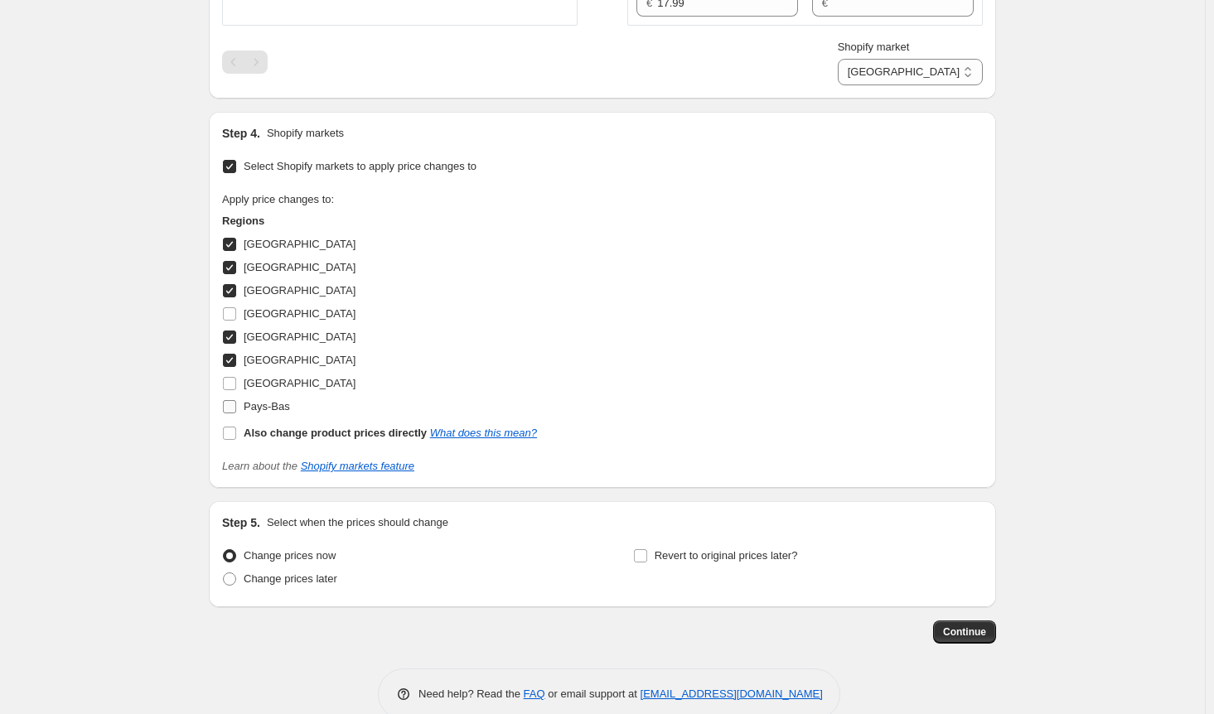
click at [229, 400] on input "Pays-Bas" at bounding box center [229, 406] width 13 height 13
checkbox input "true"
click at [236, 377] on input "[GEOGRAPHIC_DATA]" at bounding box center [229, 383] width 13 height 13
checkbox input "true"
click at [955, 626] on span "Continue" at bounding box center [964, 632] width 43 height 13
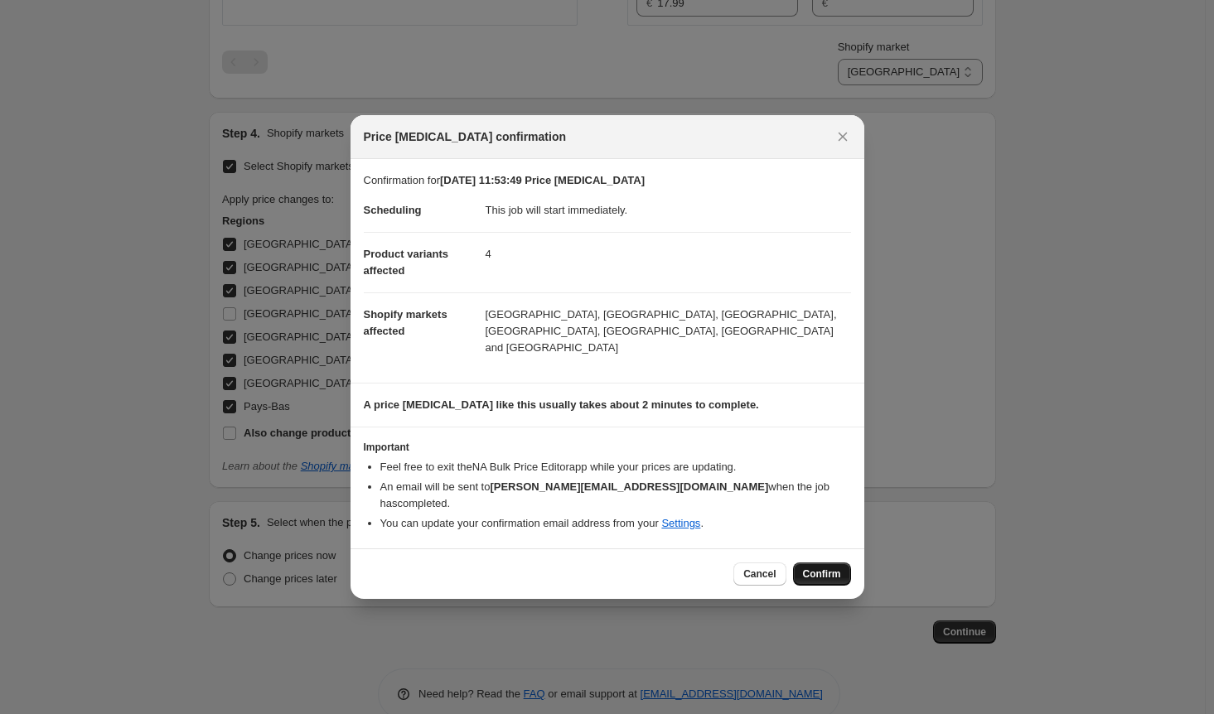
click at [815, 568] on span "Confirm" at bounding box center [822, 574] width 38 height 13
